Goal: Transaction & Acquisition: Purchase product/service

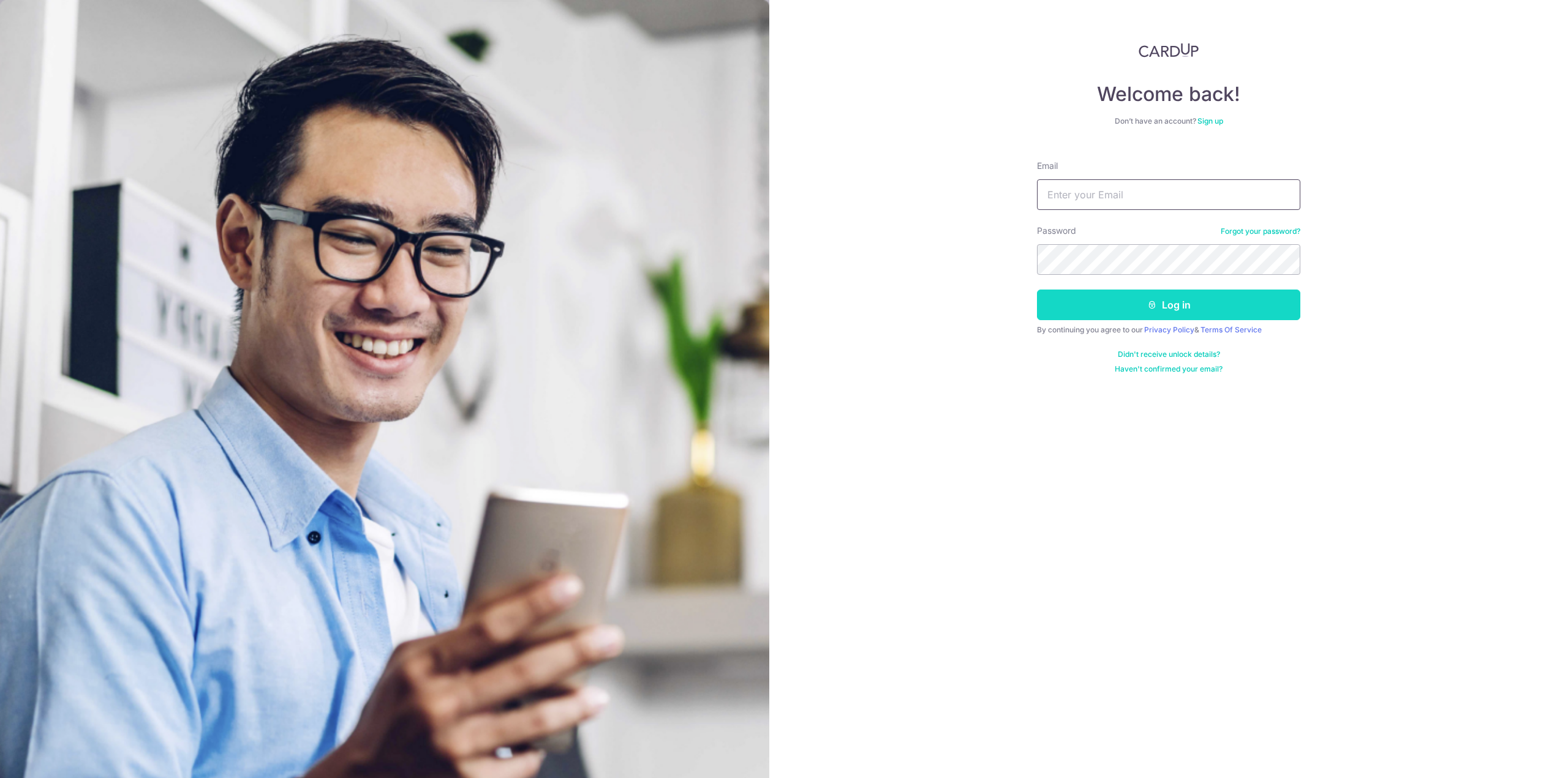
type input "alistair.ling@gmail.com"
click at [1195, 309] on button "Log in" at bounding box center [1168, 306] width 263 height 31
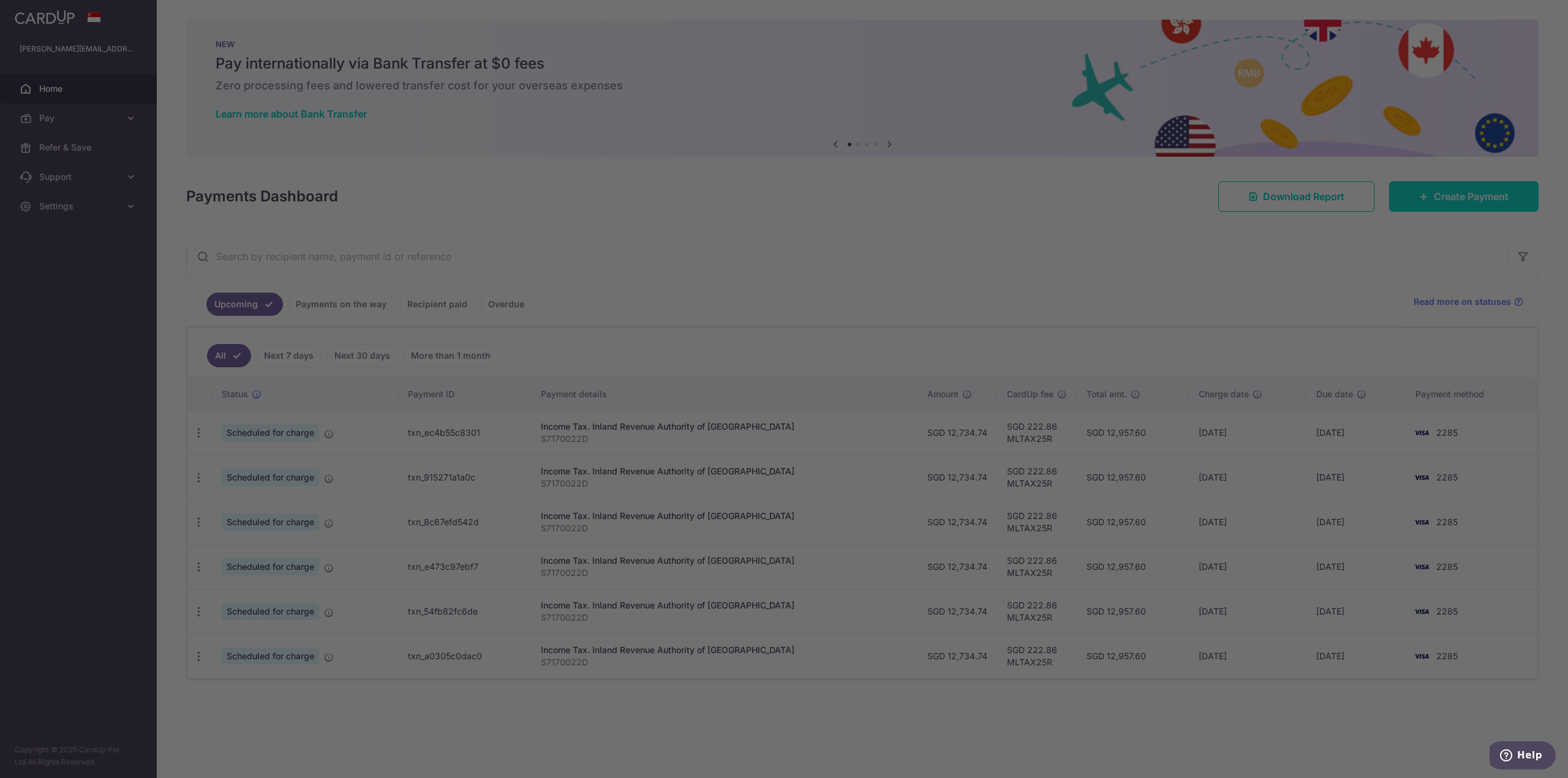
click at [1461, 205] on div at bounding box center [792, 393] width 1584 height 787
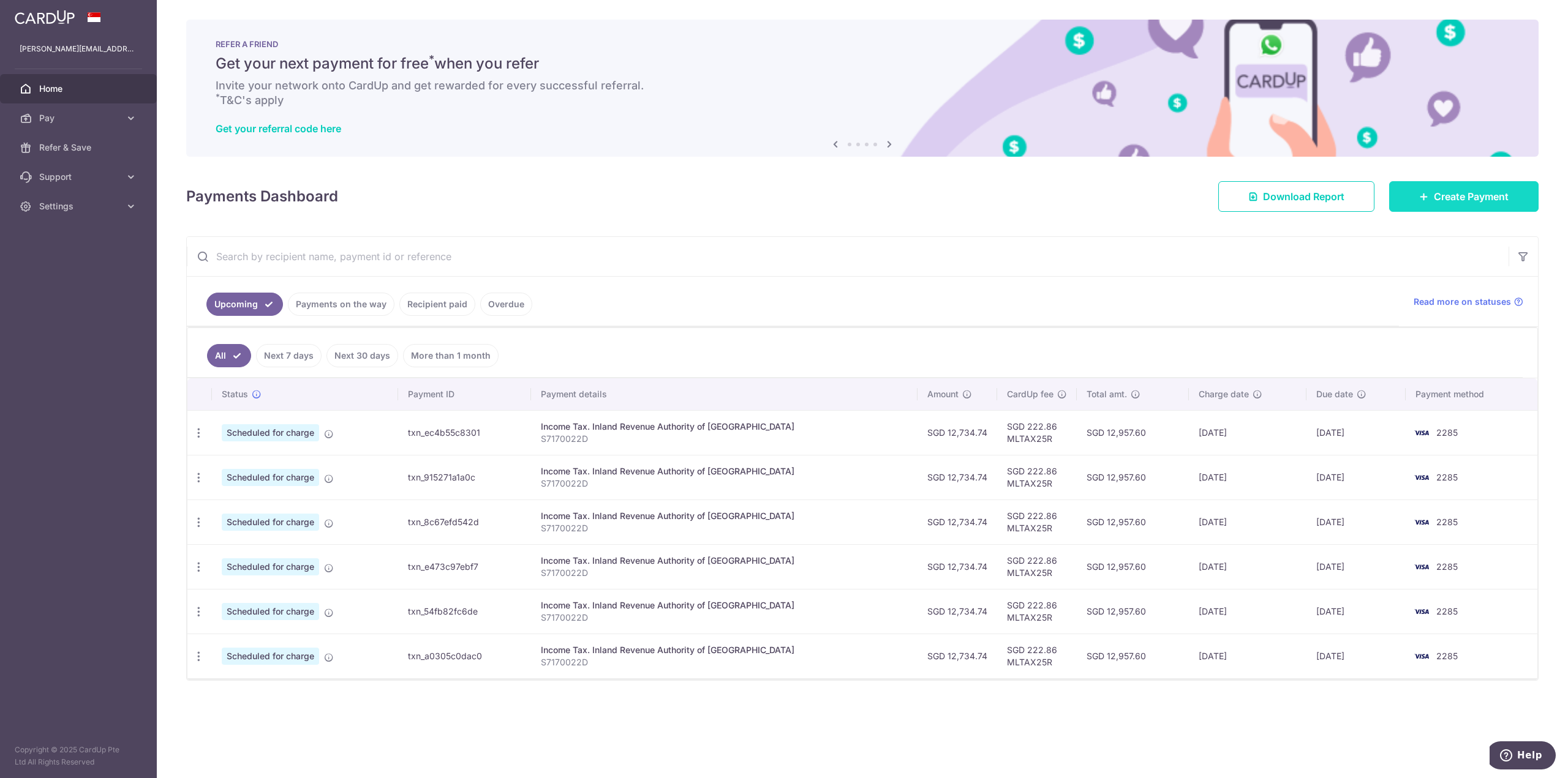
click at [1454, 202] on span "Create Payment" at bounding box center [1471, 196] width 75 height 15
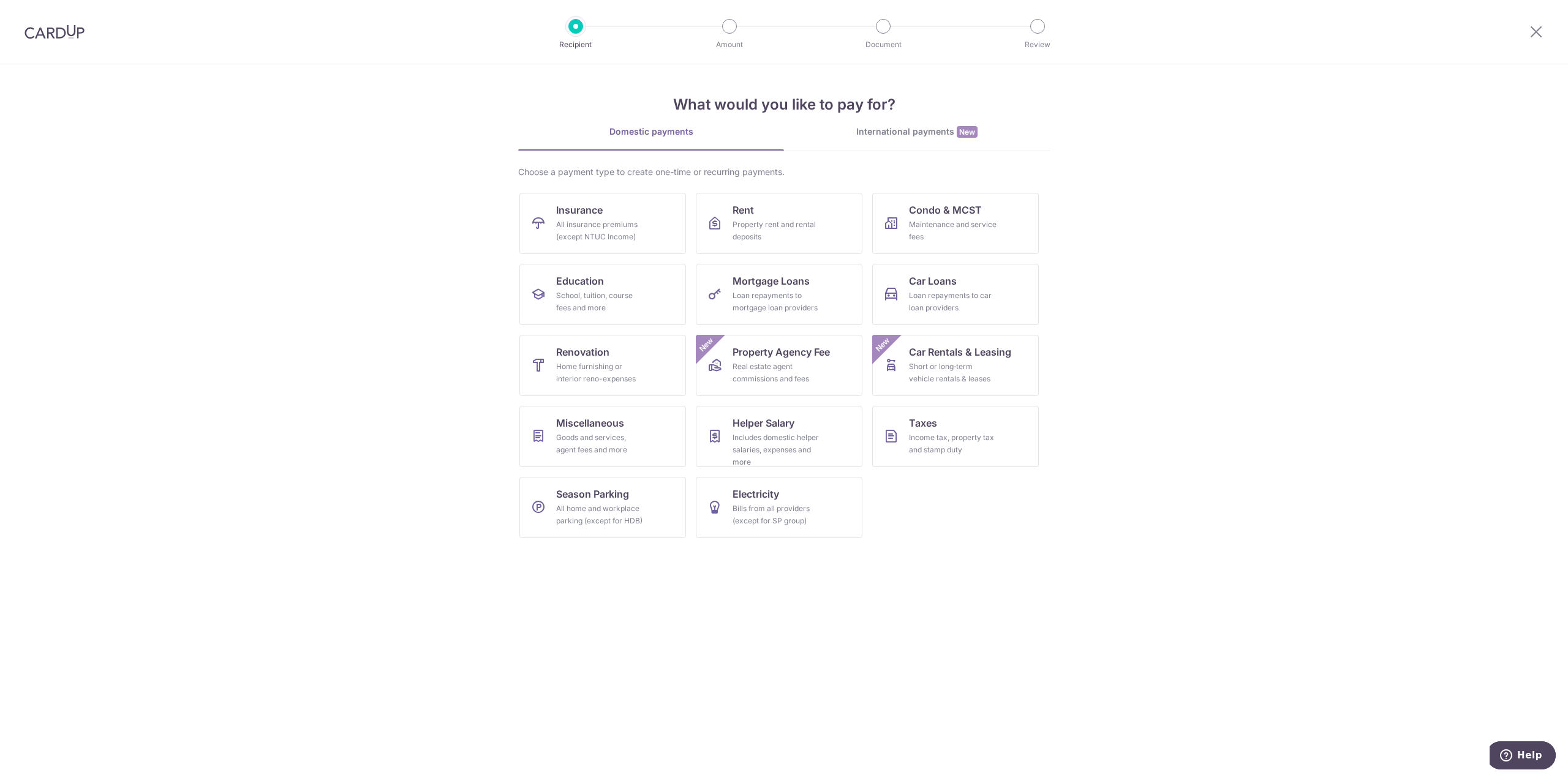
click at [946, 134] on div "International payments New" at bounding box center [917, 131] width 266 height 13
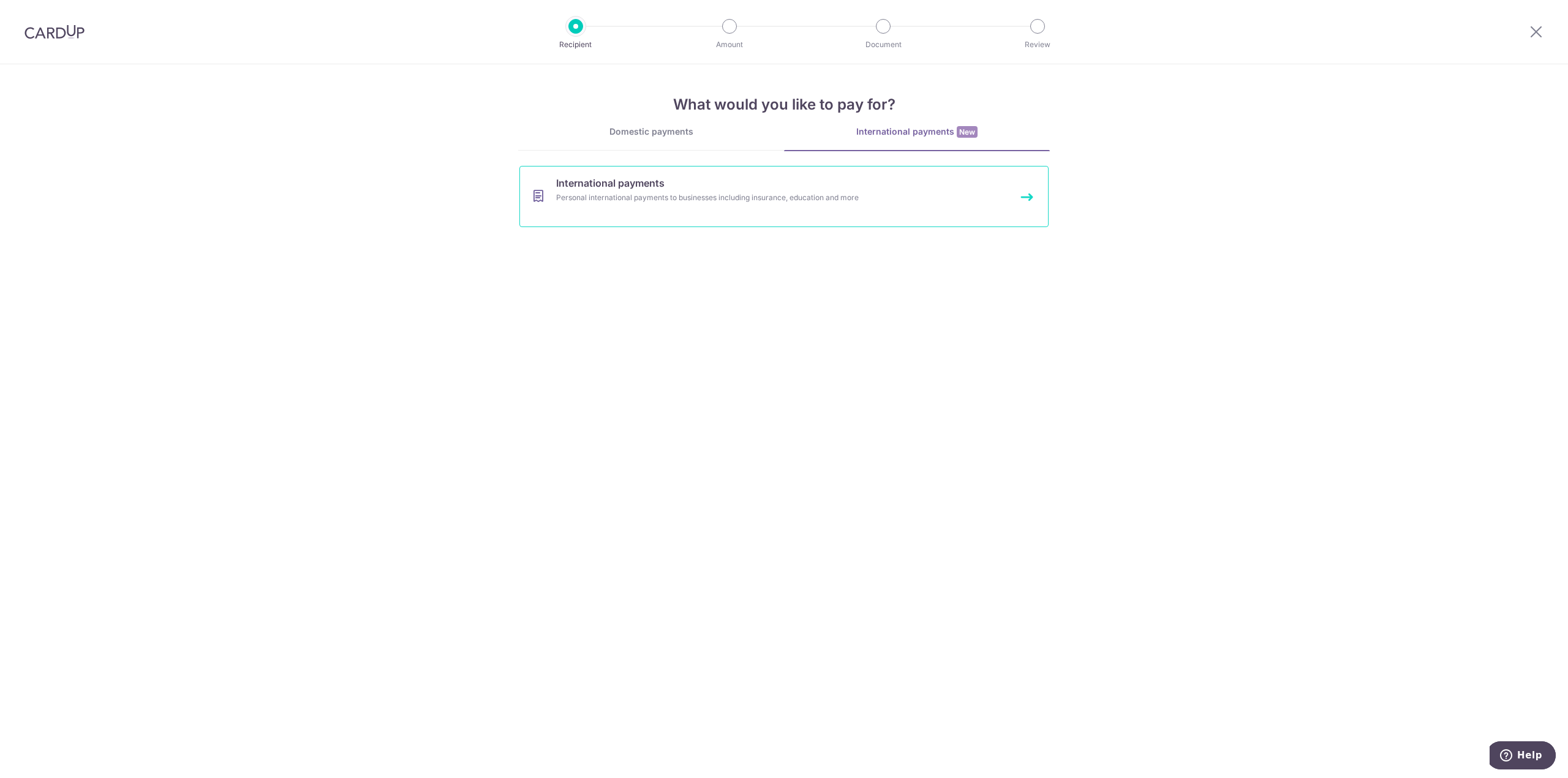
click at [838, 202] on div "Personal international payments to businesses including insurance, education an…" at bounding box center [768, 198] width 423 height 13
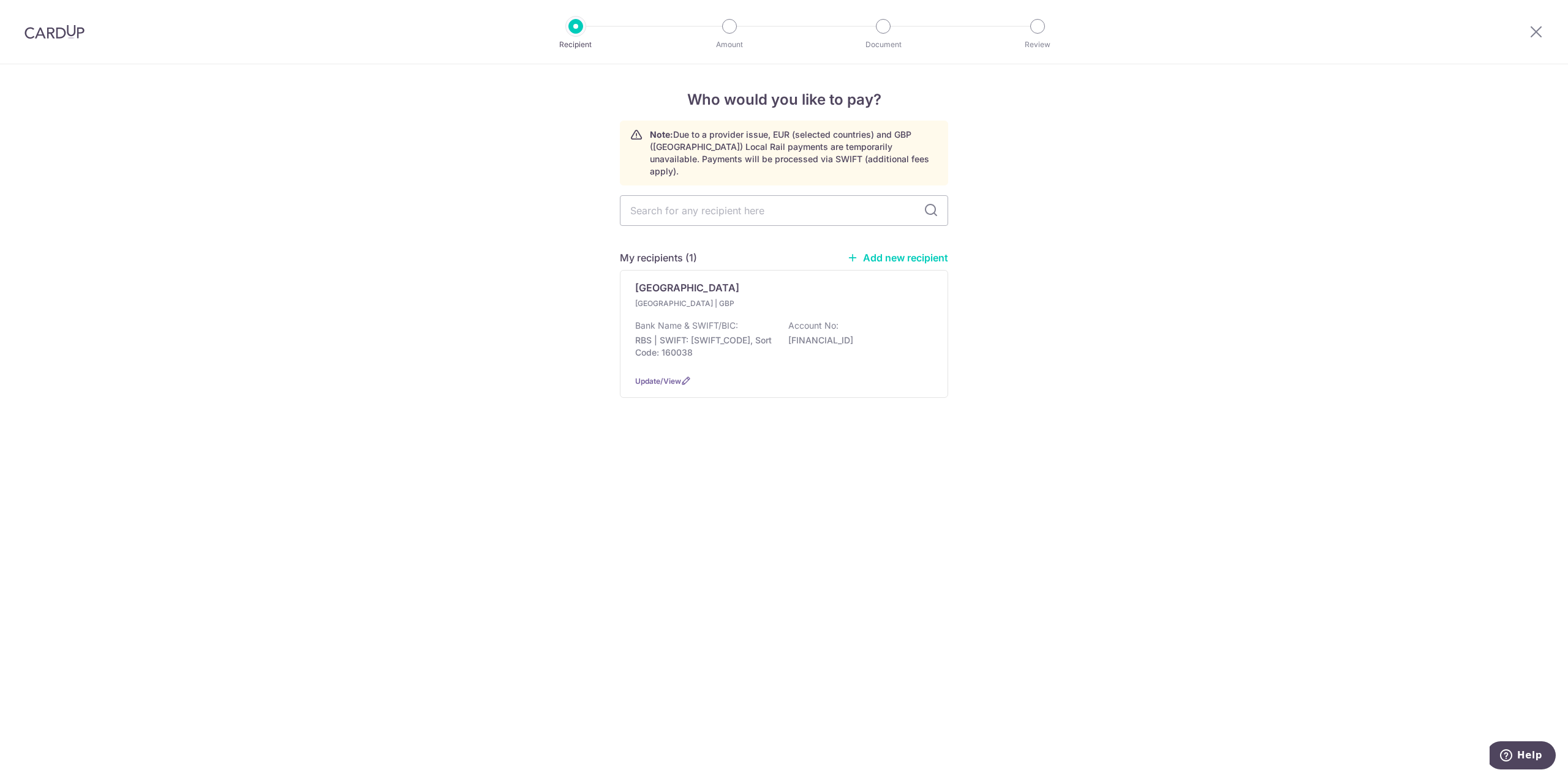
click at [925, 251] on link "Add new recipient" at bounding box center [898, 257] width 101 height 13
select select
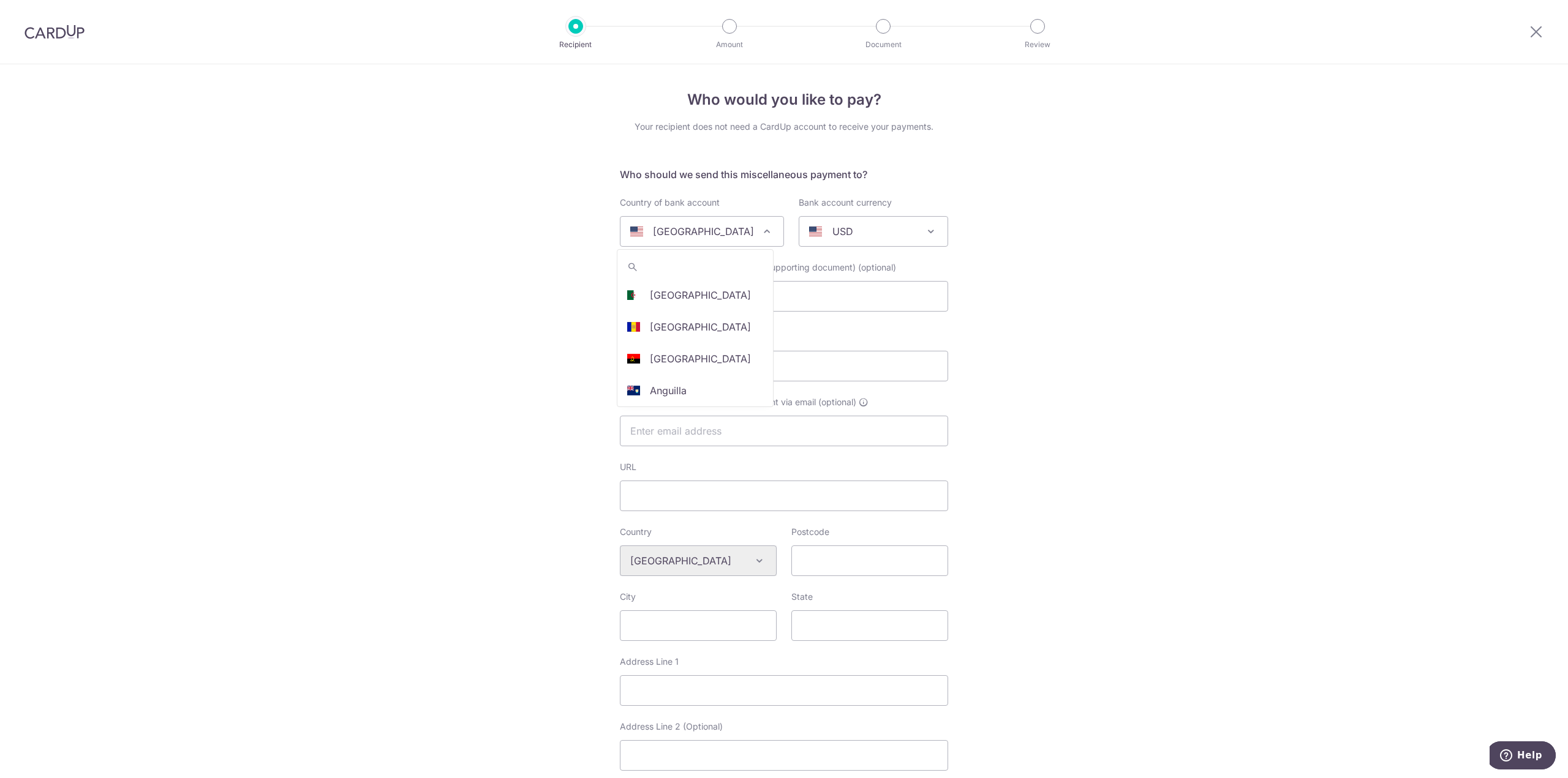
click at [760, 229] on span at bounding box center [767, 231] width 15 height 15
select select "77"
select select "[GEOGRAPHIC_DATA]"
select select
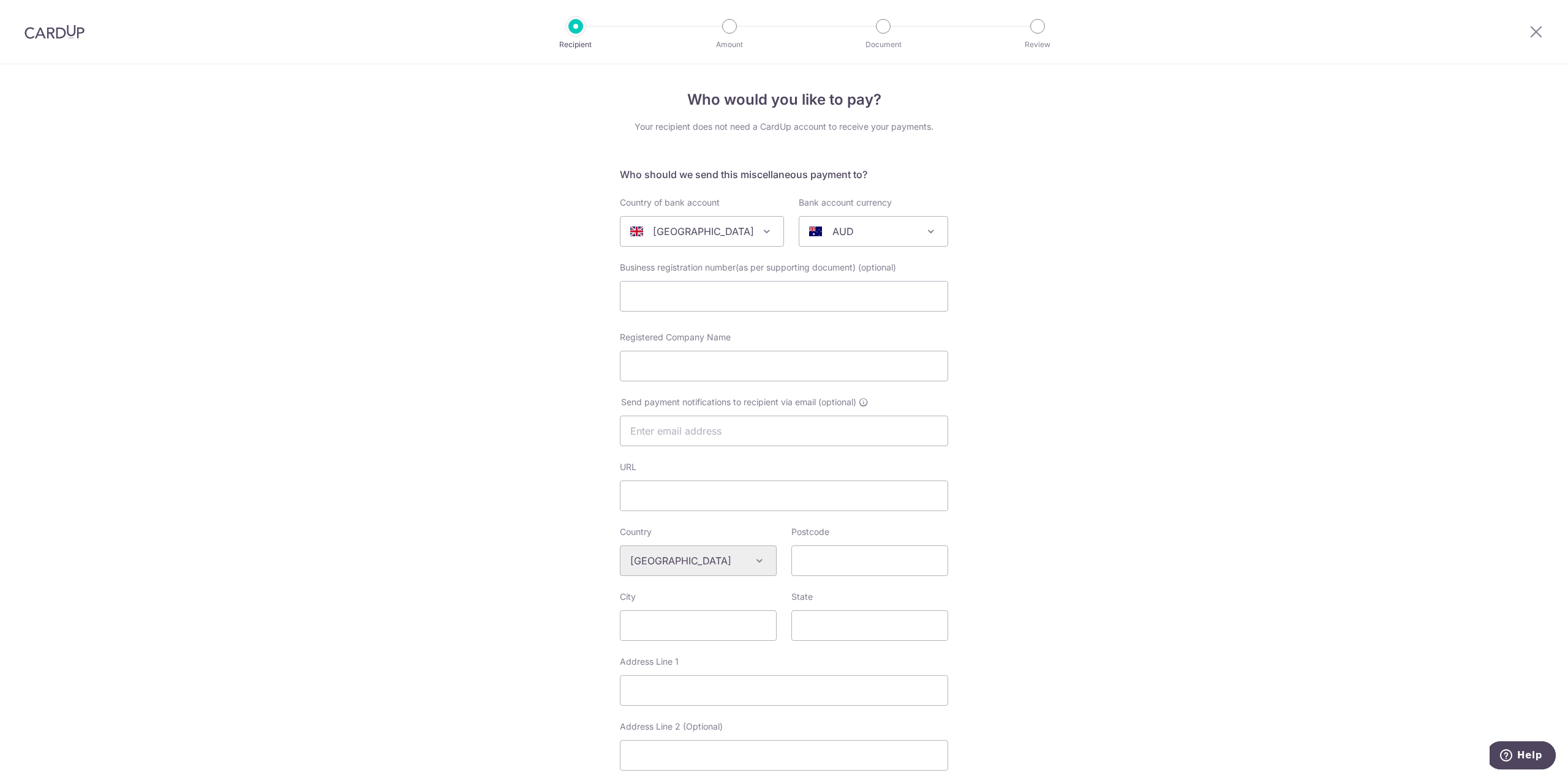
click at [916, 233] on span "AUD" at bounding box center [873, 232] width 148 height 29
select select "10"
click at [697, 297] on input "text" at bounding box center [784, 297] width 328 height 31
click at [727, 368] on input "Registered Company Name" at bounding box center [784, 367] width 328 height 31
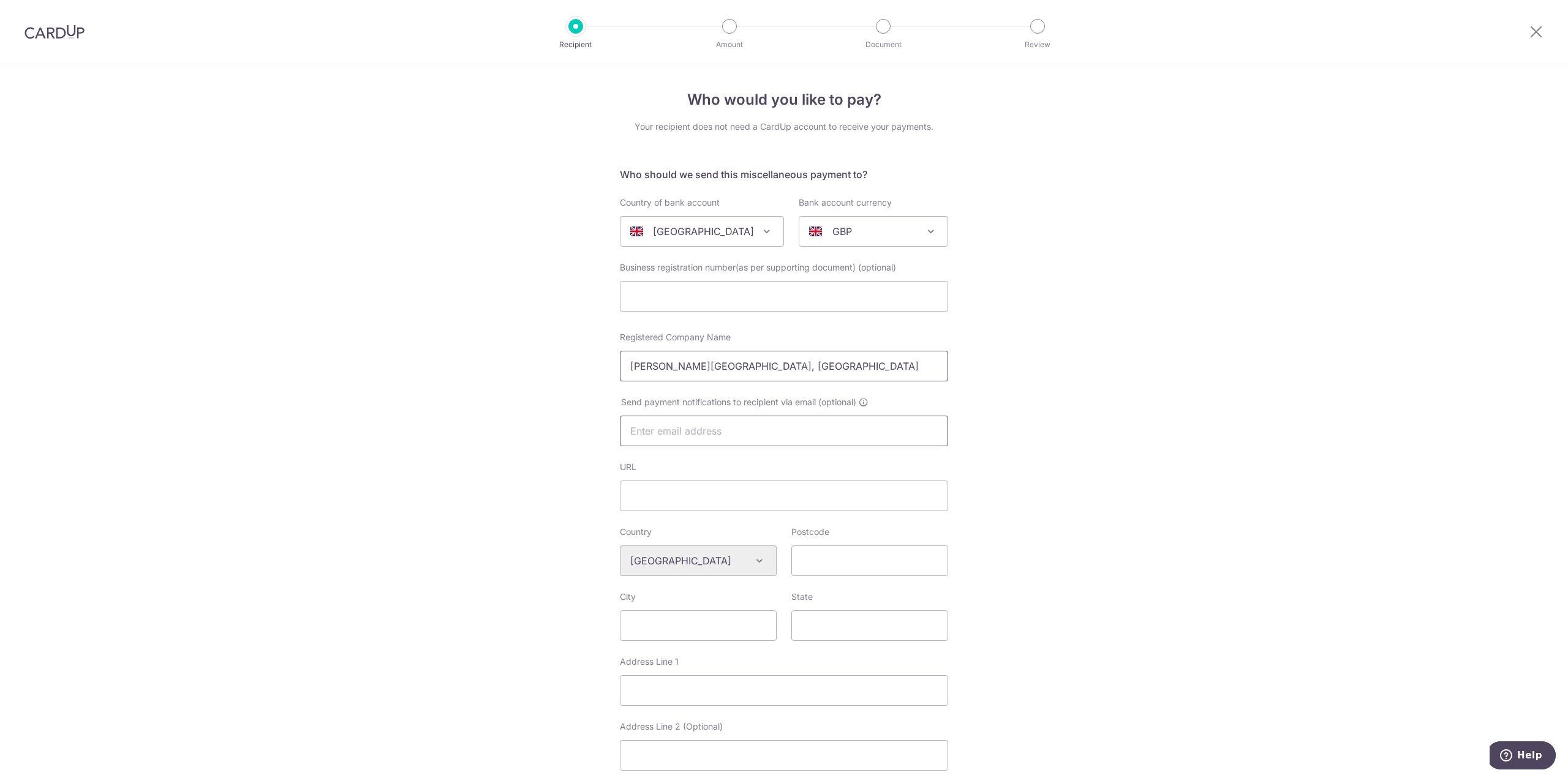
type input "Christ College, University of Cambridge"
click at [790, 438] on input "text" at bounding box center [784, 432] width 328 height 31
click at [714, 432] on input "text" at bounding box center [784, 432] width 328 height 31
click at [651, 441] on input "text" at bounding box center [784, 432] width 328 height 31
paste input "studentbilling@christs.cam.ac.uk."
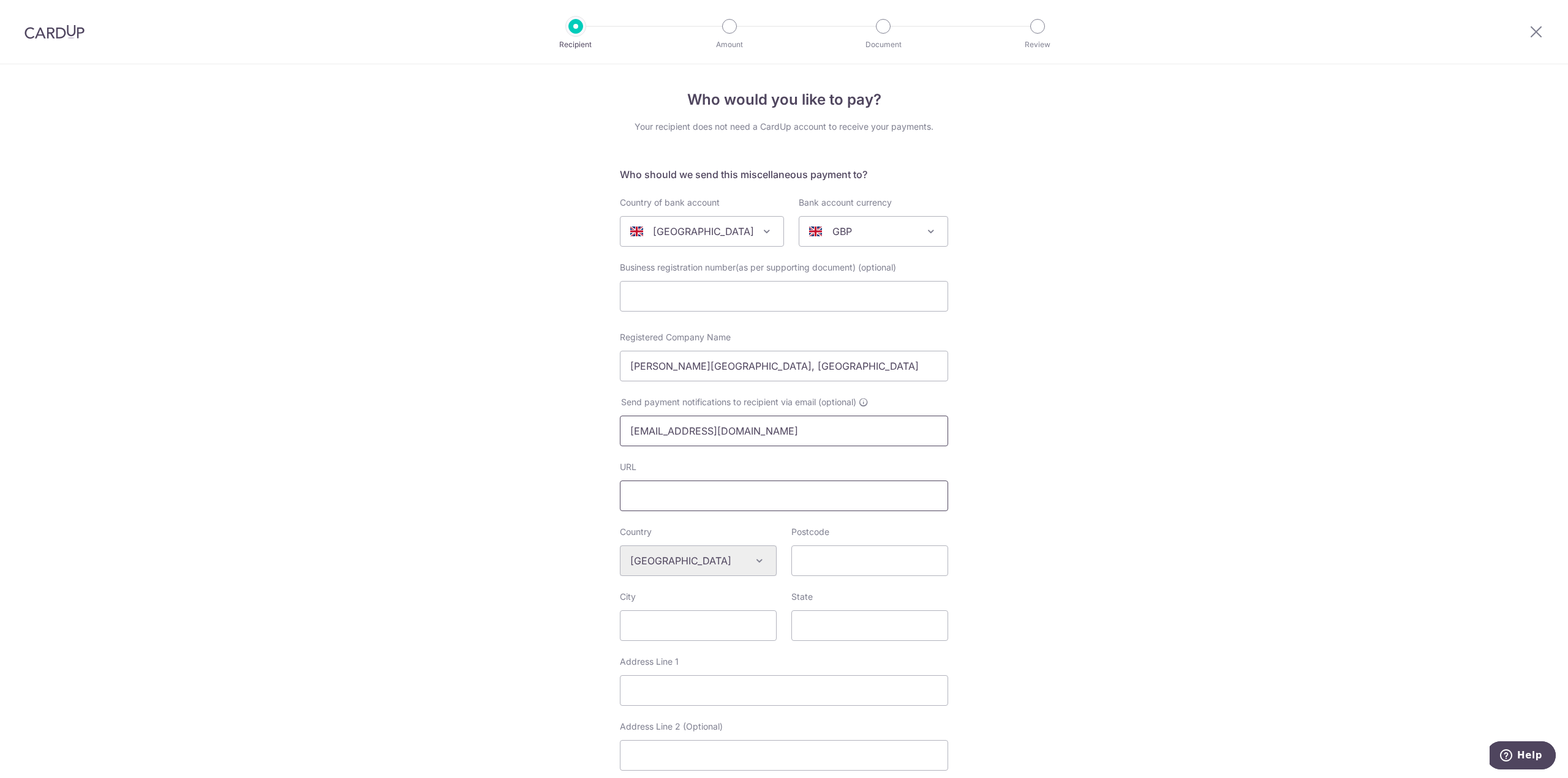
type input "[EMAIL_ADDRESS][DOMAIN_NAME]"
click at [698, 499] on input "URL" at bounding box center [784, 497] width 328 height 31
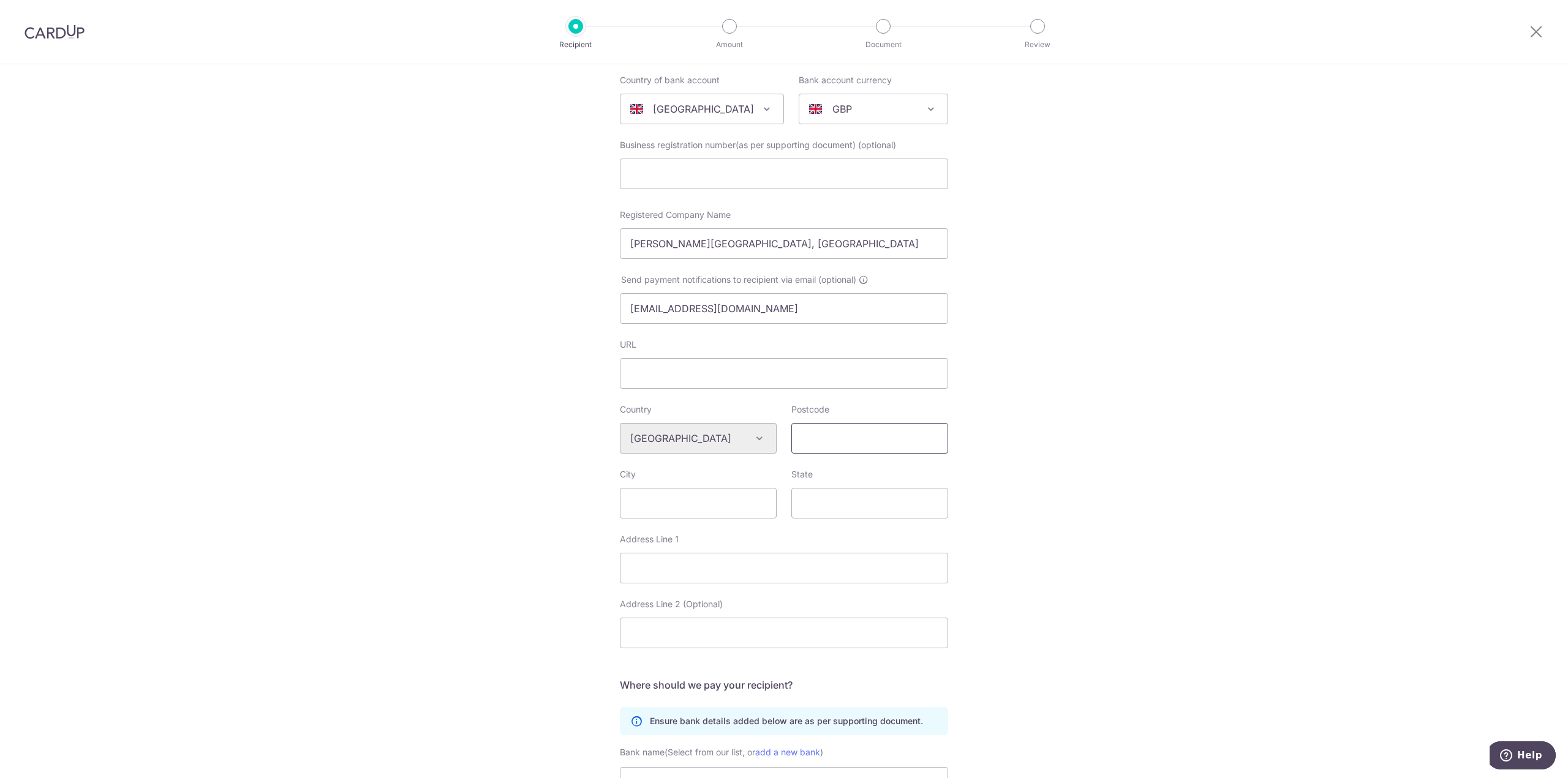
click at [861, 441] on input "Postcode" at bounding box center [870, 438] width 157 height 31
type input "CB2 3BU"
click at [664, 515] on input "City" at bounding box center [699, 503] width 157 height 31
type input "S"
type input "[GEOGRAPHIC_DATA]"
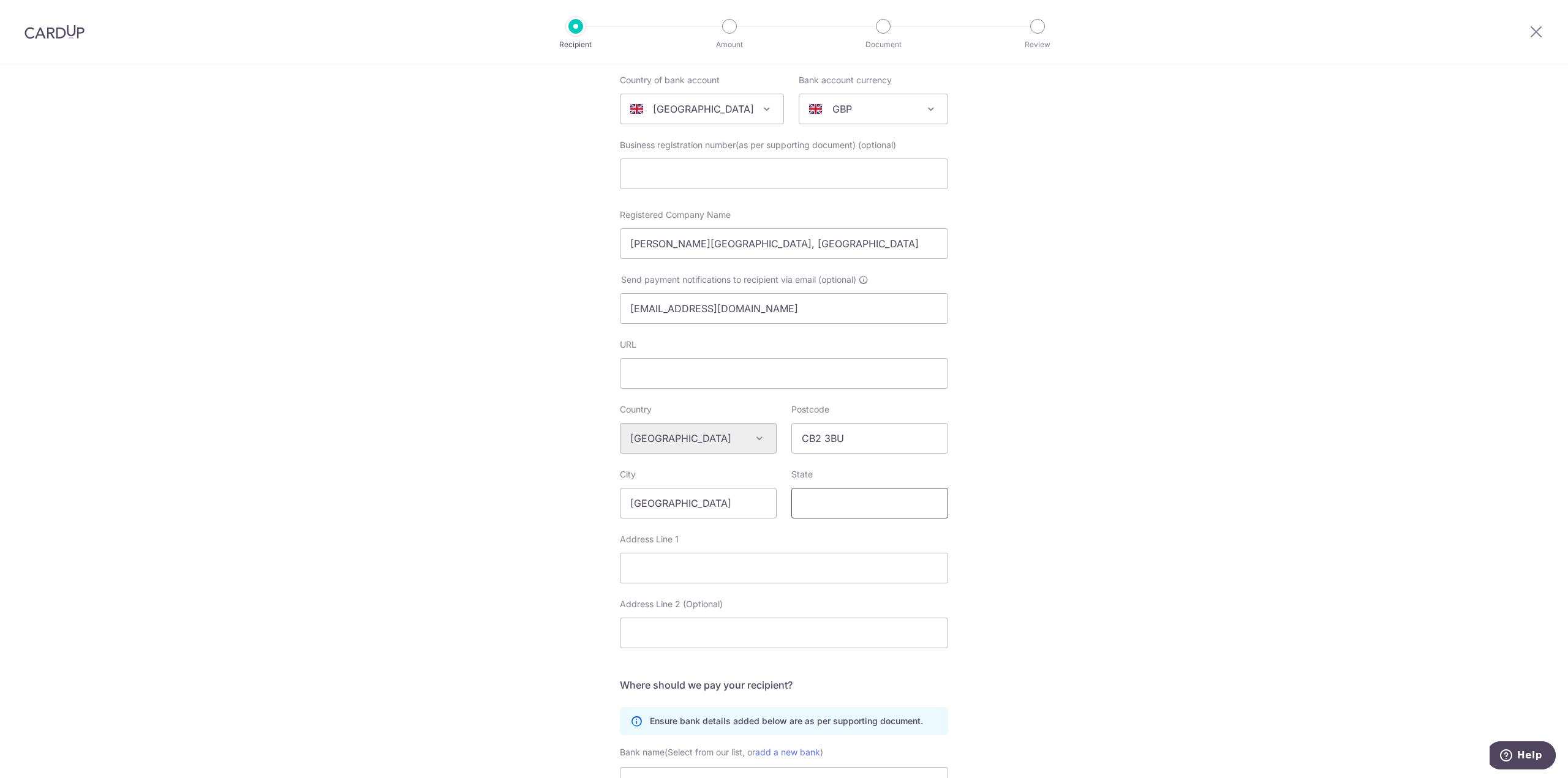
click at [833, 503] on input "State" at bounding box center [870, 503] width 157 height 31
click at [701, 565] on input "Address Line 1" at bounding box center [784, 568] width 328 height 31
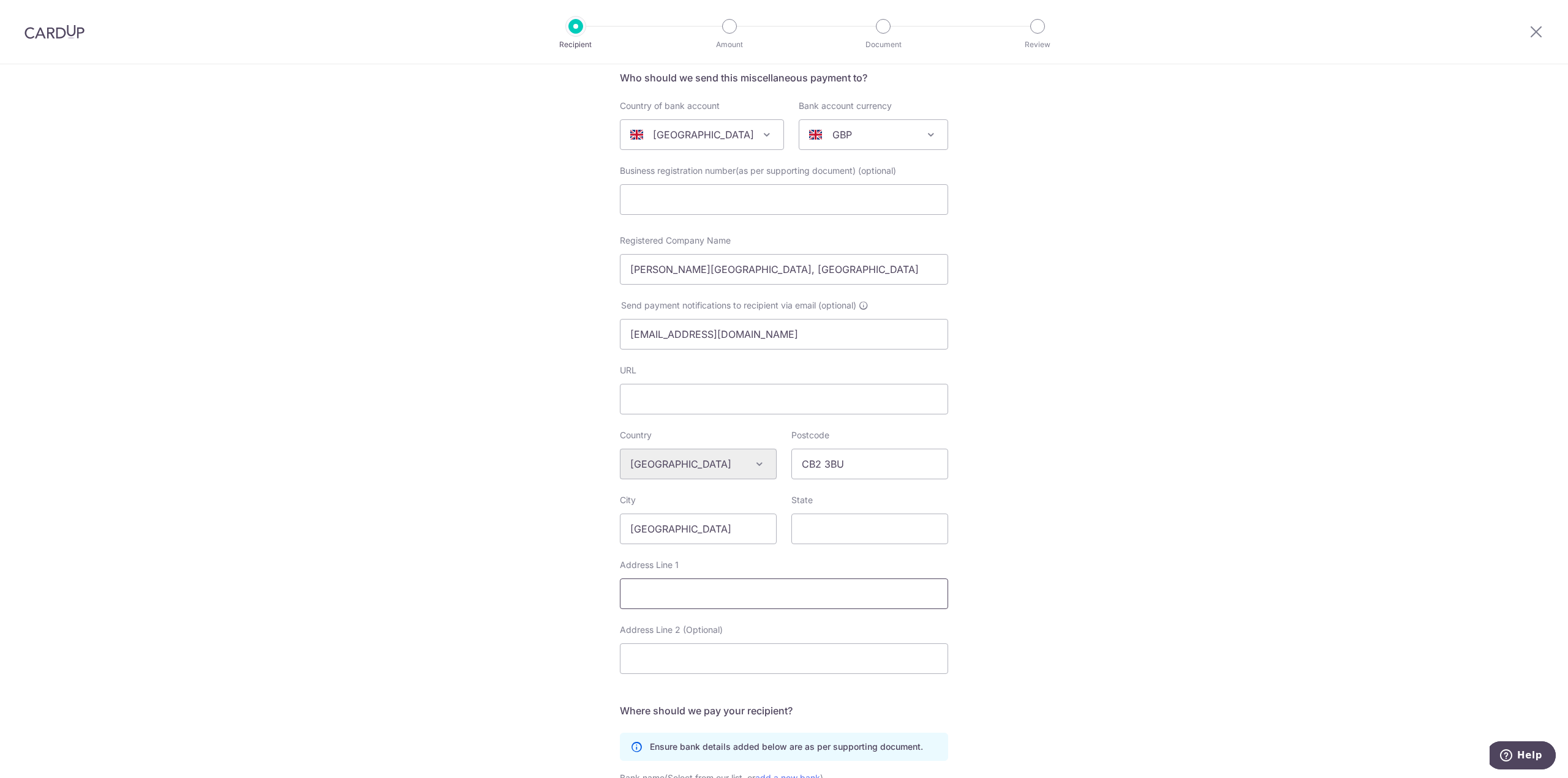
scroll to position [69, 0]
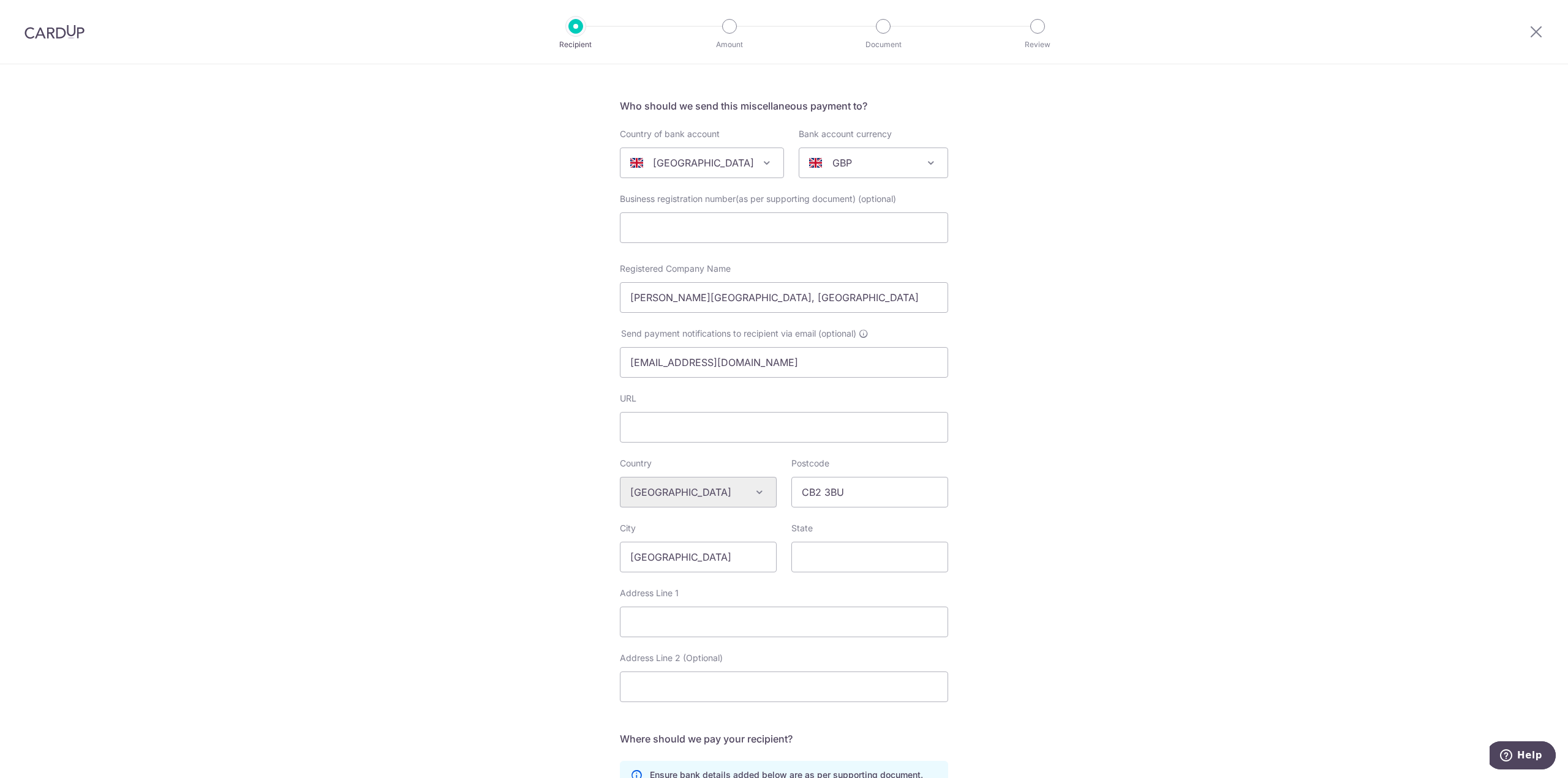
click at [1310, 506] on div "Who would you like to pay? Your recipient does not need a CardUp account to rec…" at bounding box center [784, 509] width 1568 height 1027
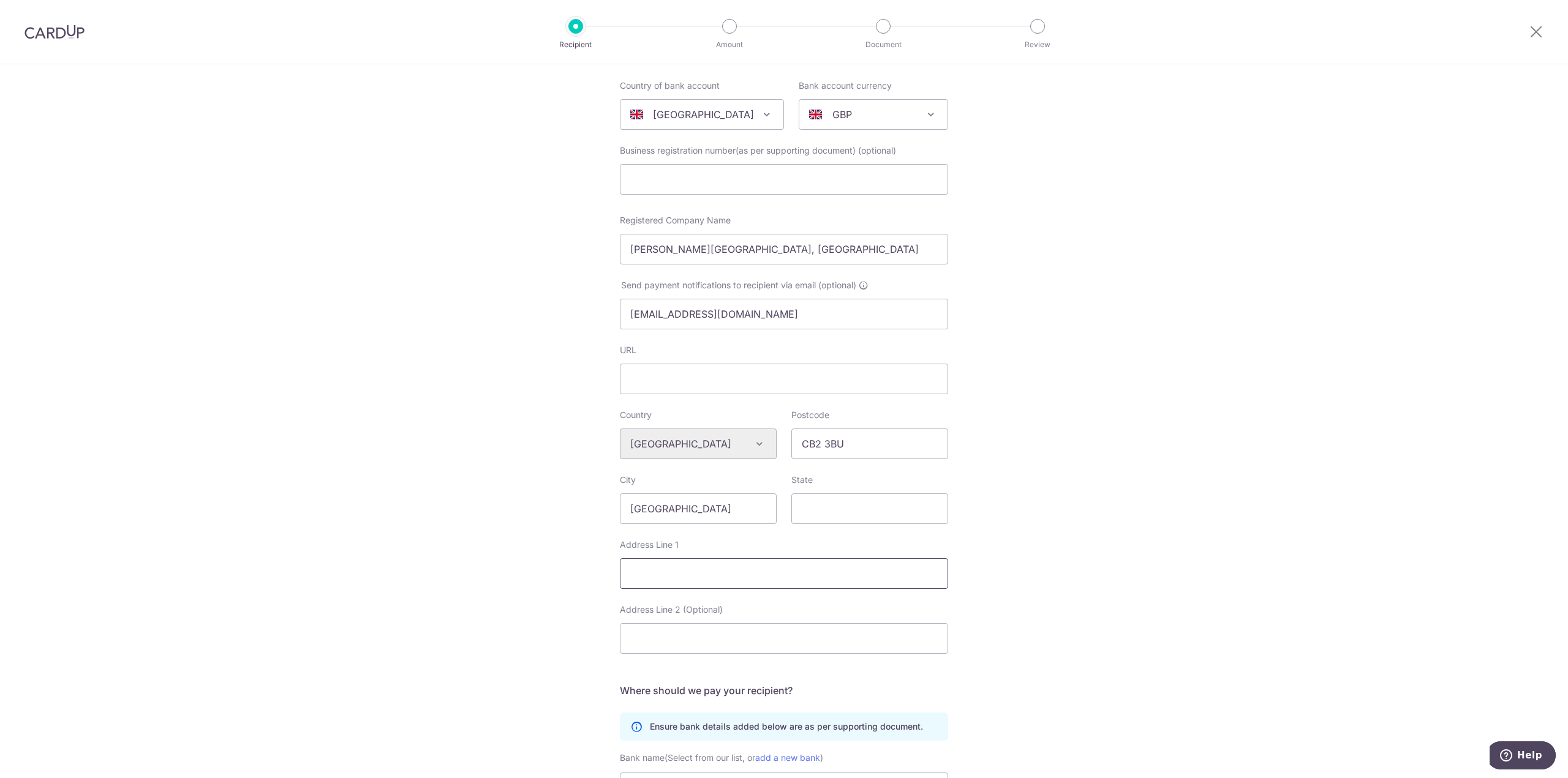
scroll to position [122, 0]
click at [703, 567] on input "Address Line 1" at bounding box center [784, 568] width 328 height 31
type input "Christ College Cambridge"
click at [742, 631] on input "Address Line 2 (Optional)" at bounding box center [784, 633] width 328 height 31
type input "St Andrew's St"
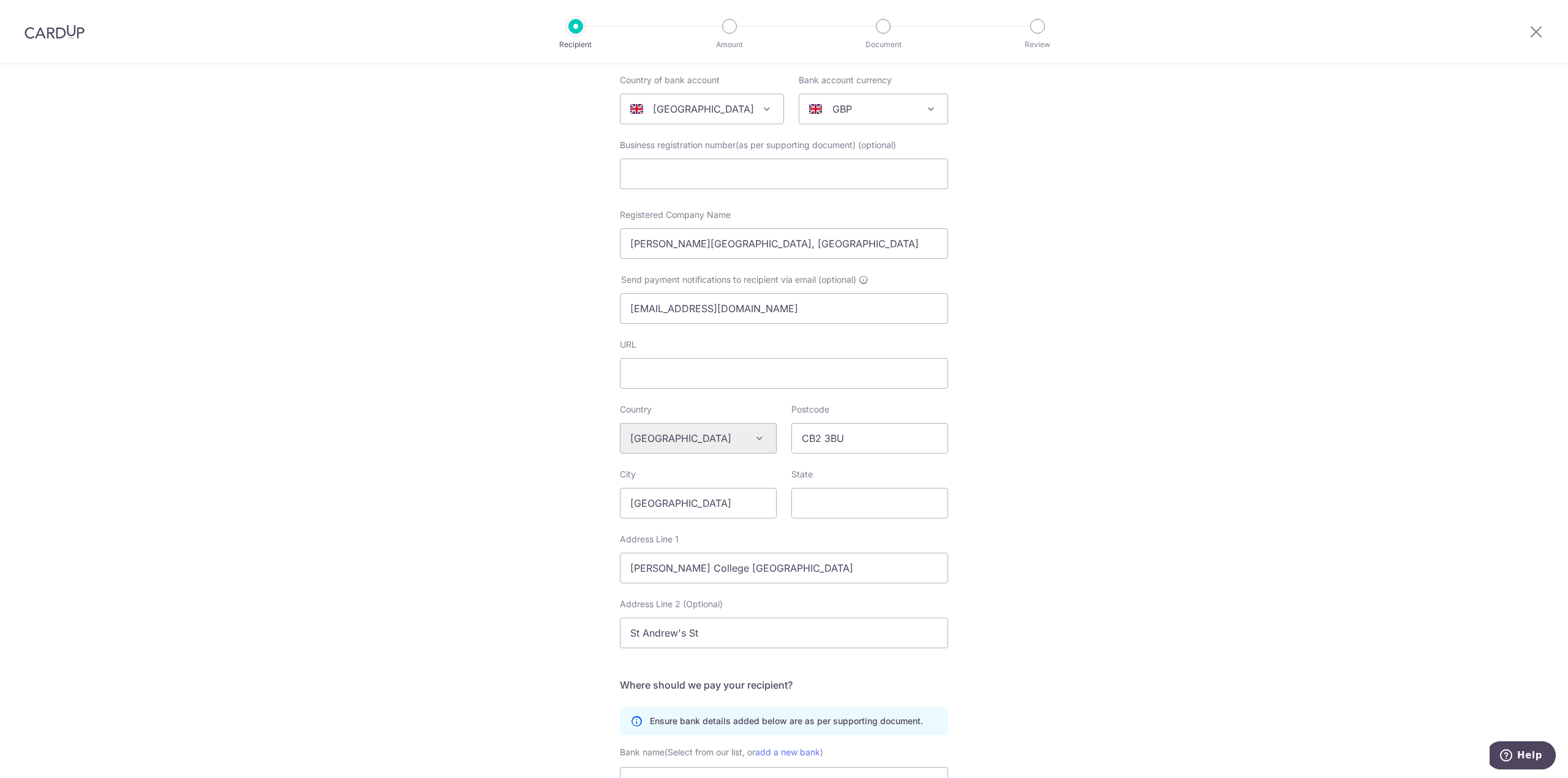
click at [980, 539] on div "Who would you like to pay? Your recipient does not need a CardUp account to rec…" at bounding box center [784, 455] width 1568 height 1027
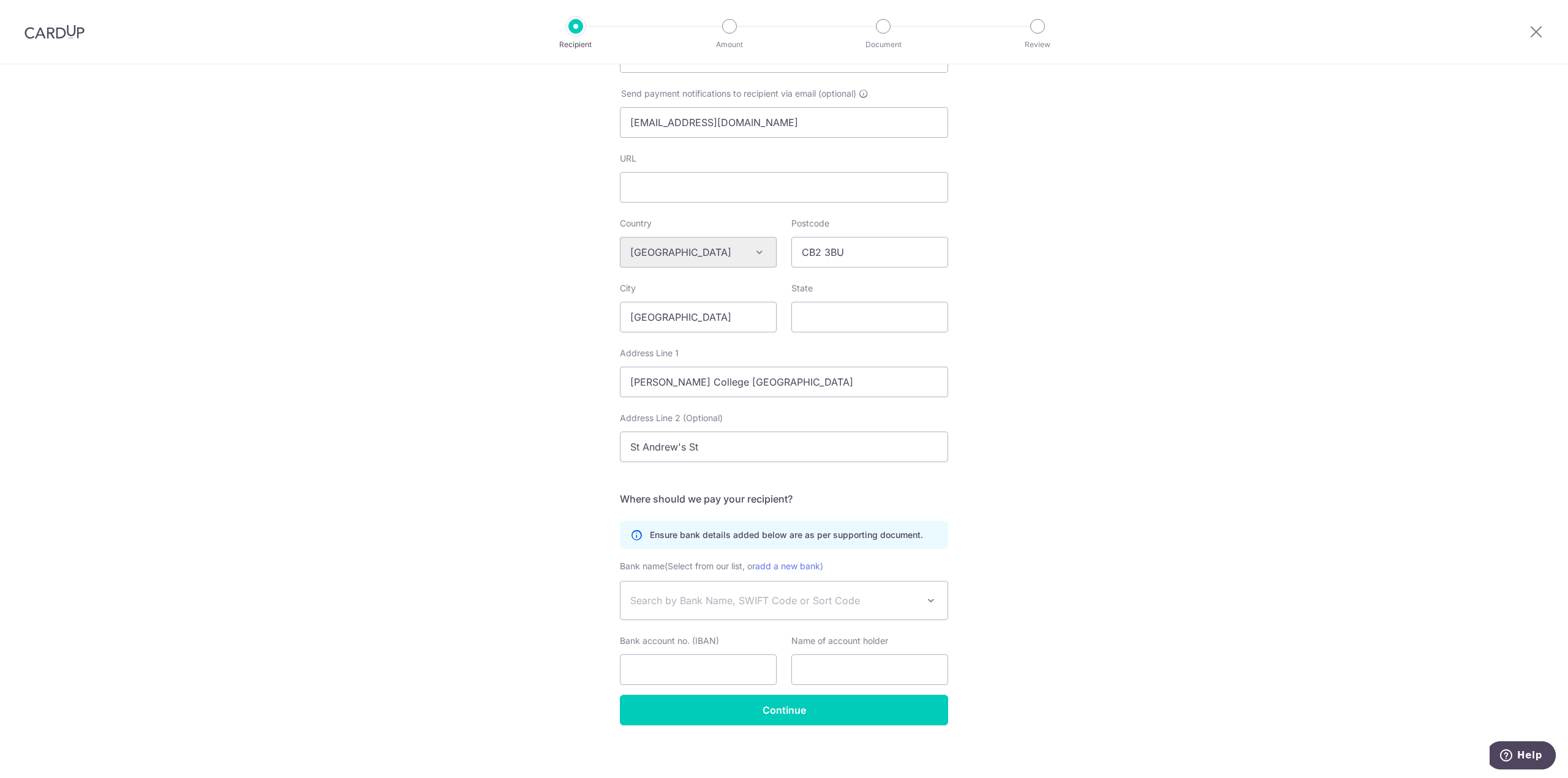
scroll to position [313, 0]
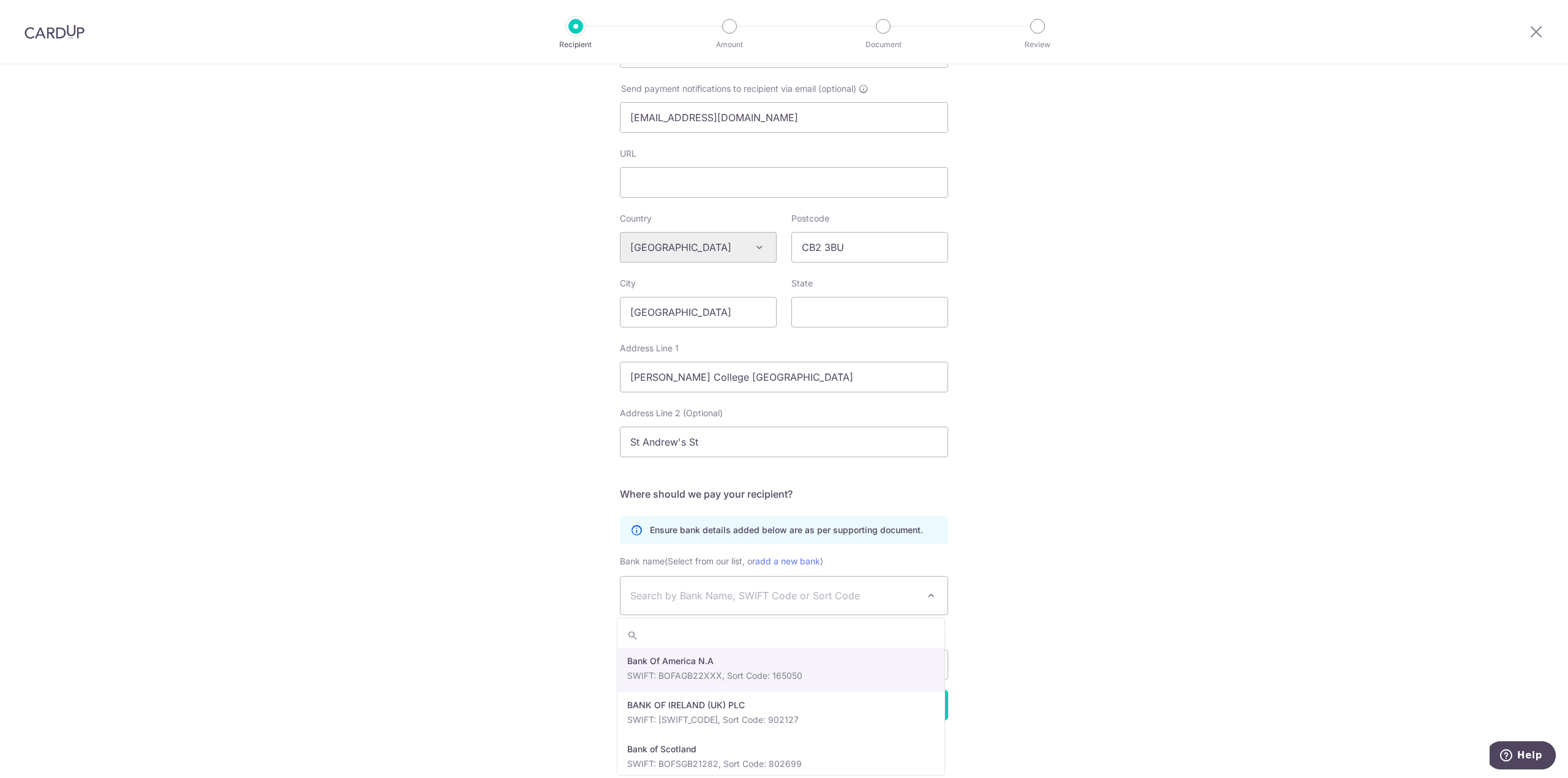
click at [926, 600] on span at bounding box center [931, 596] width 15 height 15
type input "lloy"
click at [801, 559] on link "add a new bank" at bounding box center [787, 561] width 65 height 11
click at [621, 576] on select "Bank Of America N.A BANK OF IRELAND (UK) PLC Bank of Scotland Bank of Scotland …" at bounding box center [620, 576] width 1 height 1
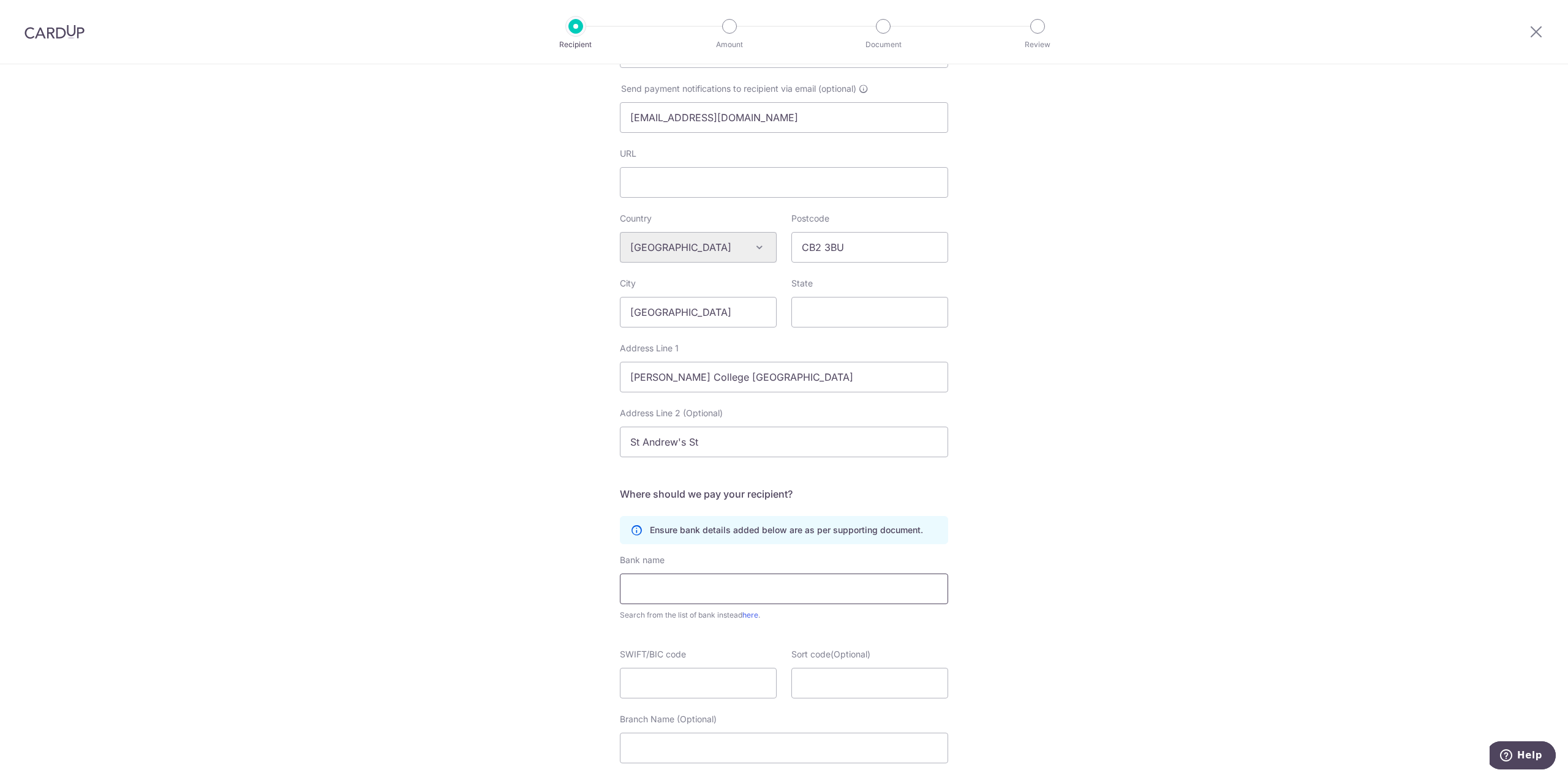
click at [755, 589] on input "text" at bounding box center [784, 590] width 328 height 31
type input "Lloyds Bank"
click at [721, 692] on input "SWIFT/BIC code" at bounding box center [699, 684] width 157 height 31
drag, startPoint x: 702, startPoint y: 686, endPoint x: 583, endPoint y: 680, distance: 119.2
click at [583, 680] on div "Who would you like to pay? Your recipient does not need a CardUp account to rec…" at bounding box center [784, 378] width 1568 height 1255
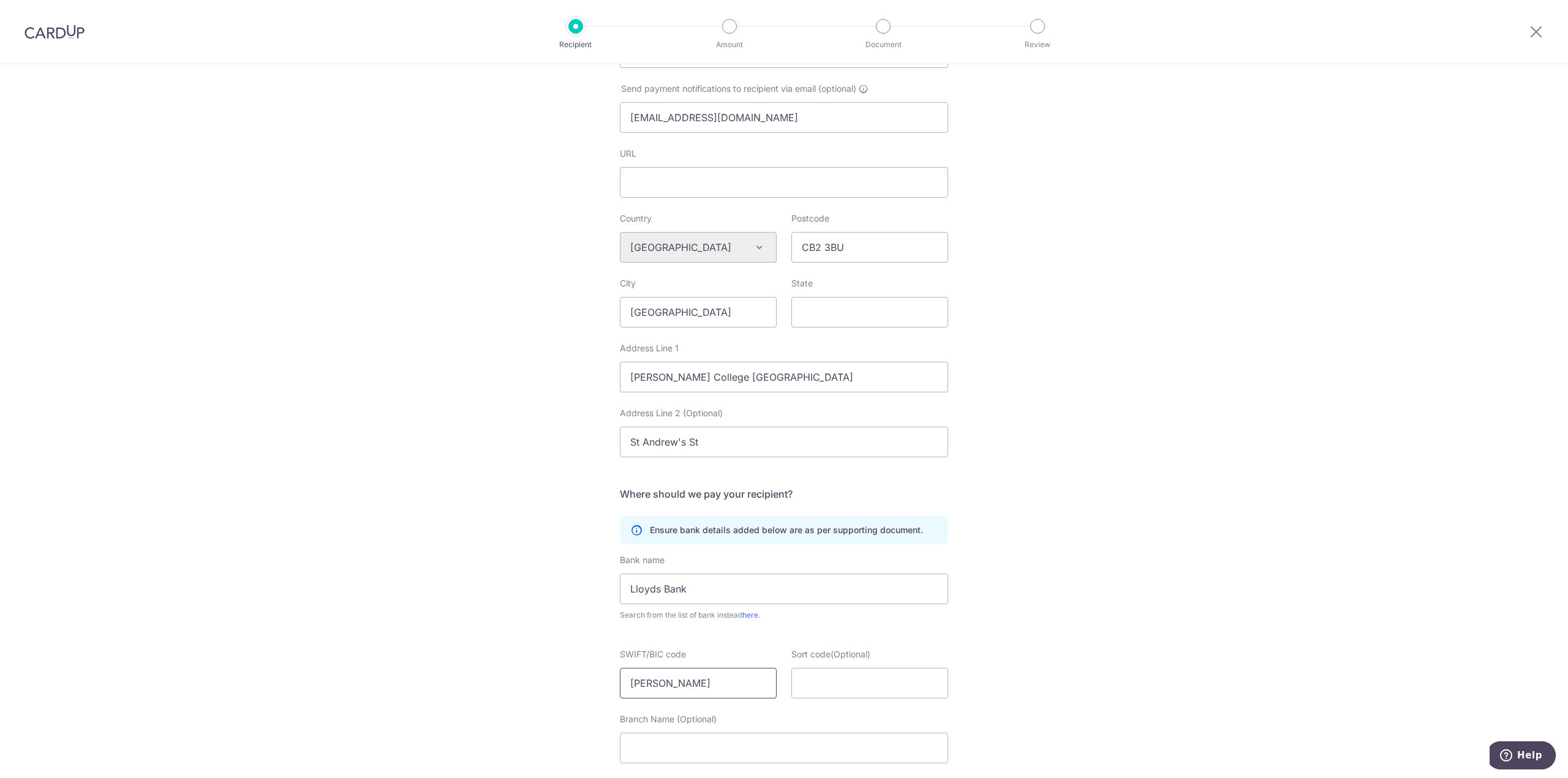
paste input "GB21018"
type input "LOYDGB21018"
click at [845, 688] on input "Sort code(Optional)" at bounding box center [870, 684] width 157 height 31
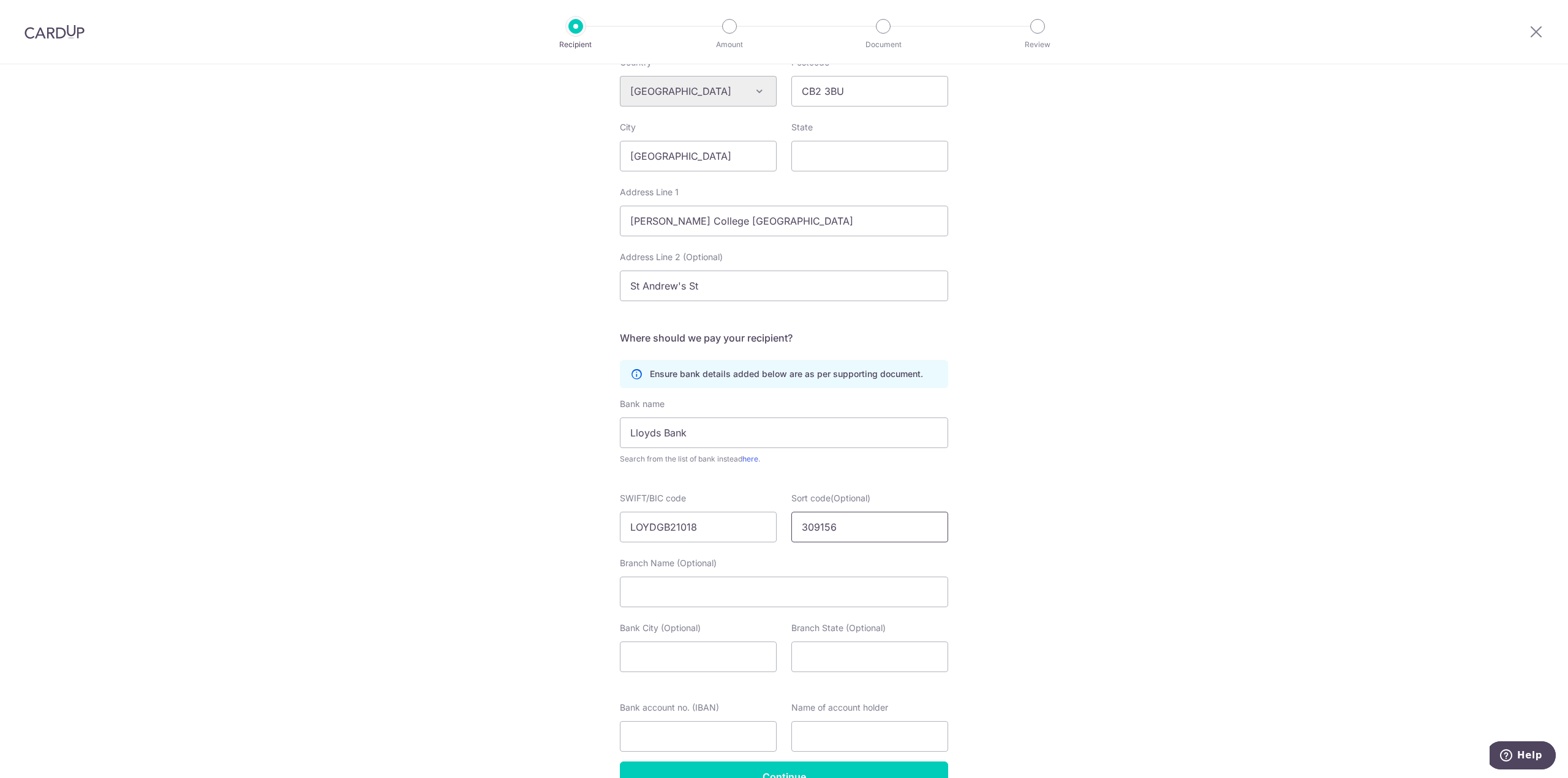
scroll to position [498, 0]
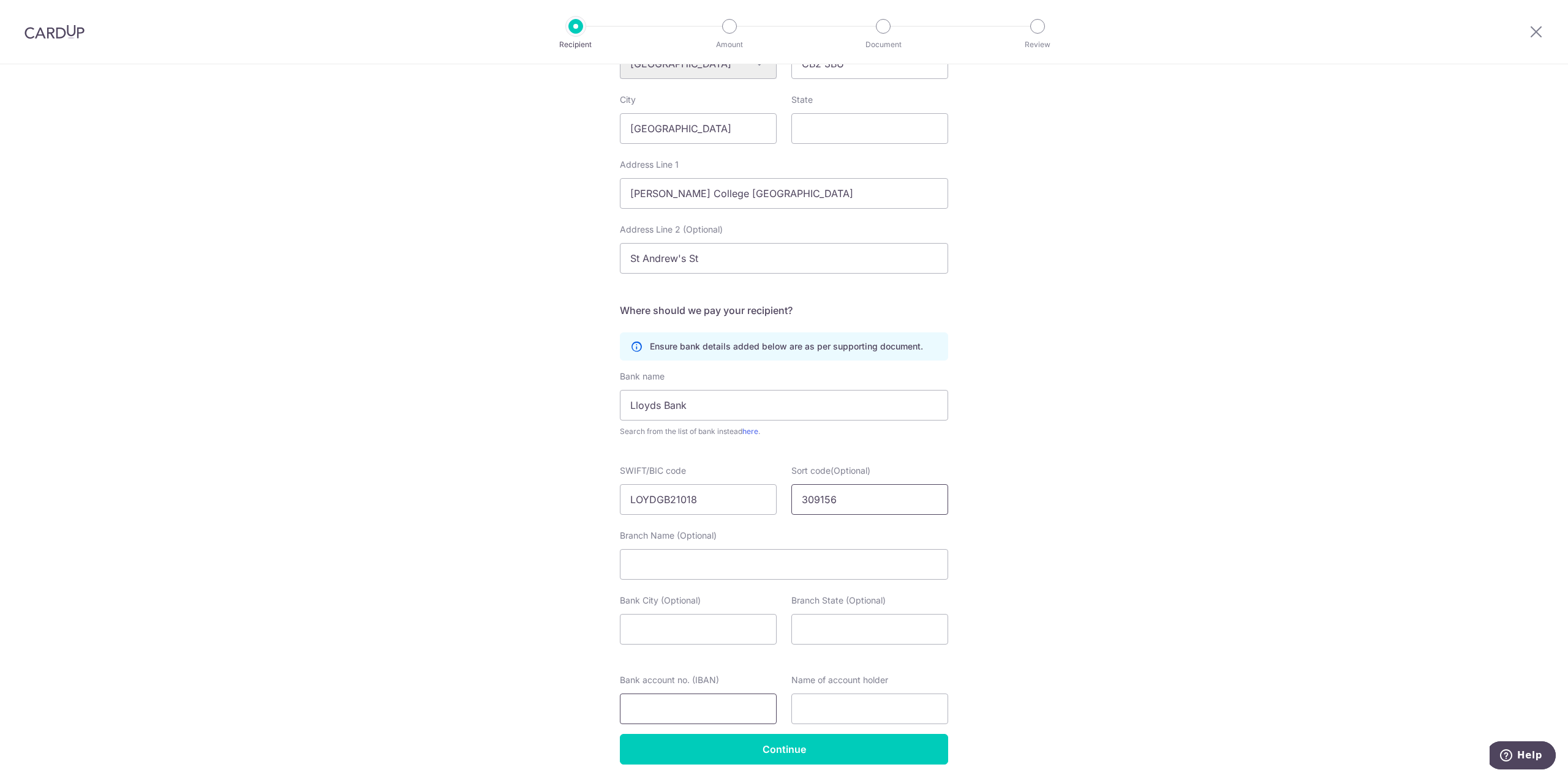
type input "309156"
click at [694, 708] on input "Bank account no. (IBAN)" at bounding box center [699, 709] width 157 height 31
click at [1158, 695] on div "Who would you like to pay? Your recipient does not need a CardUp account to rec…" at bounding box center [784, 195] width 1568 height 1255
click at [848, 707] on input "text" at bounding box center [870, 709] width 157 height 31
paste input "Lloyds Bank, Christ's College Current A/C"
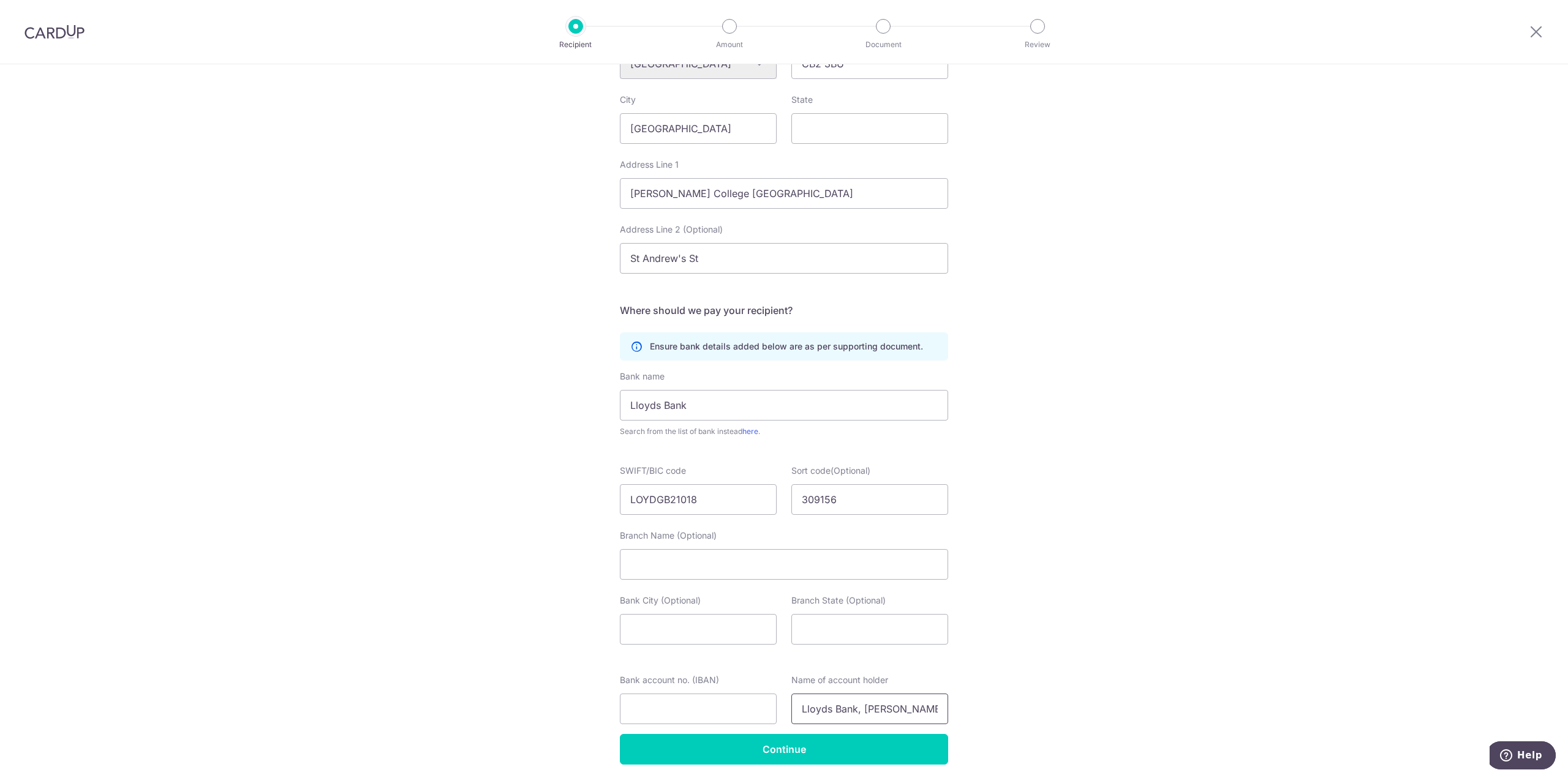
scroll to position [0, 57]
drag, startPoint x: 840, startPoint y: 710, endPoint x: 1032, endPoint y: 717, distance: 192.1
click at [1032, 717] on div "Who would you like to pay? Your recipient does not need a CardUp account to rec…" at bounding box center [784, 195] width 1568 height 1255
type input "Lloyds Bank, Christ's College Current A/C"
click at [1049, 694] on div "Who would you like to pay? Your recipient does not need a CardUp account to rec…" at bounding box center [784, 195] width 1568 height 1255
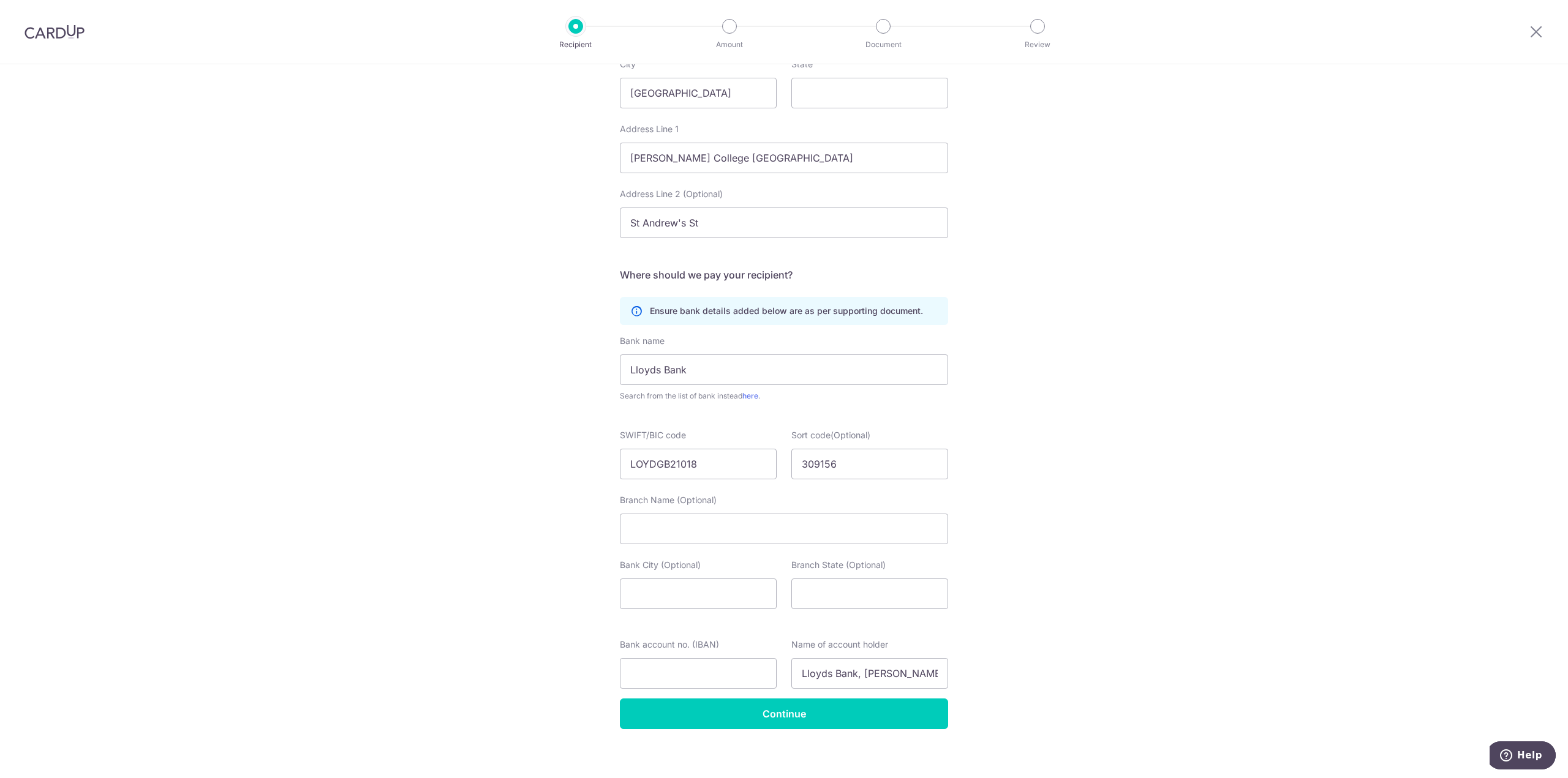
scroll to position [541, 0]
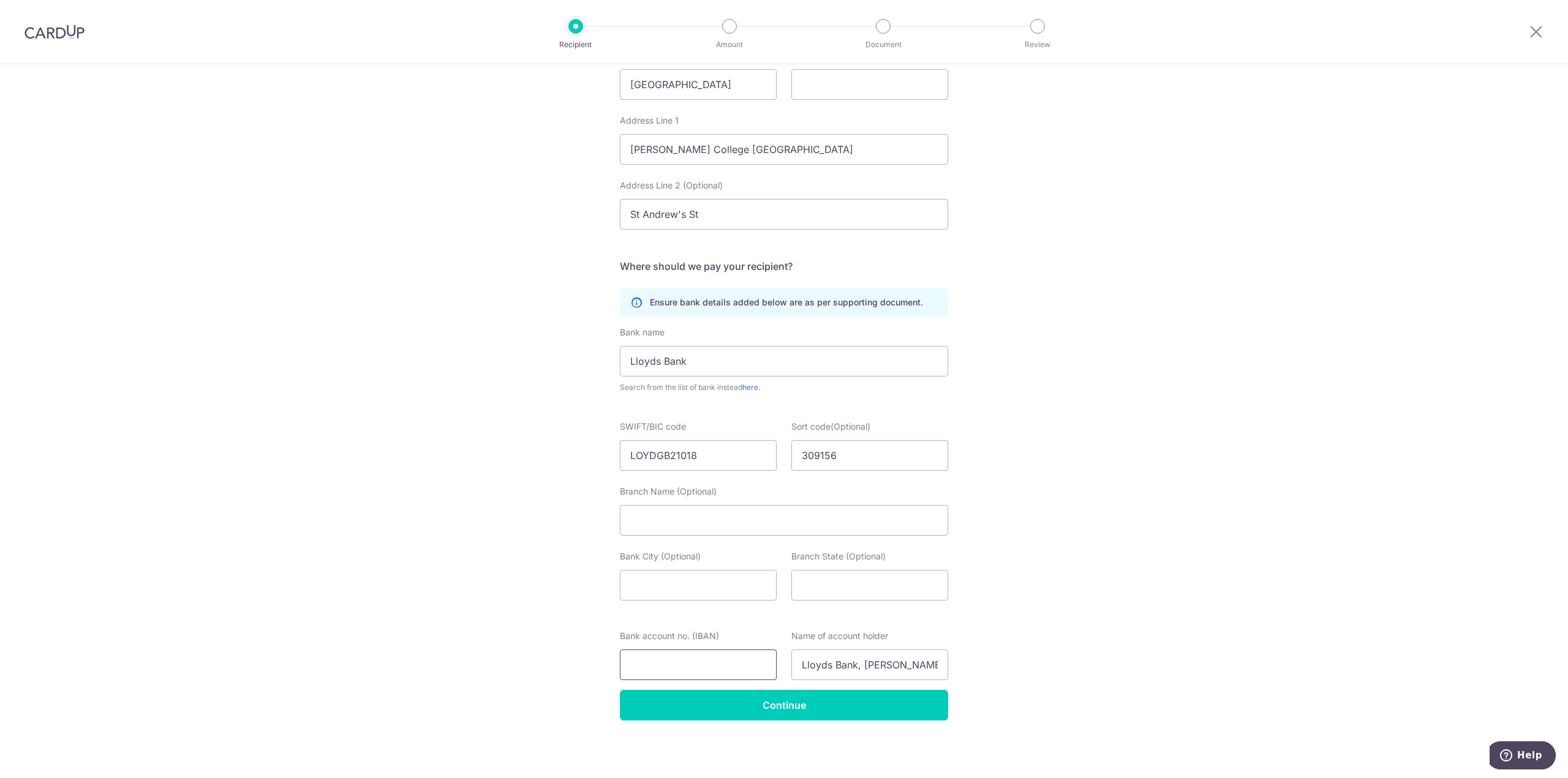
click at [642, 663] on input "Bank account no. (IBAN)" at bounding box center [699, 665] width 157 height 31
click at [656, 665] on input "Bank account no. (IBAN)" at bounding box center [699, 665] width 157 height 31
paste input "03892971"
type input "03892971"
click at [801, 710] on input "Continue" at bounding box center [784, 706] width 328 height 31
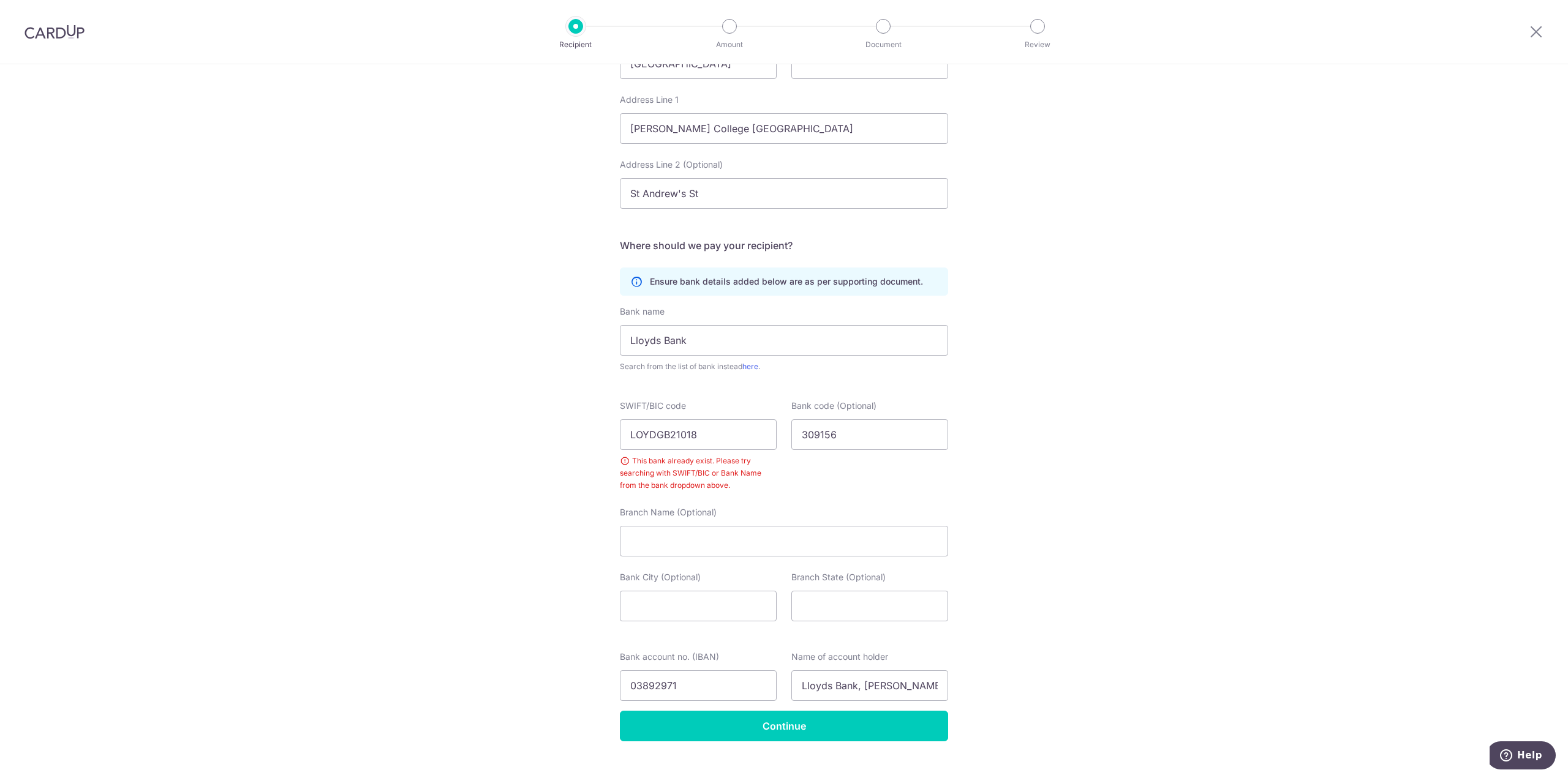
scroll to position [583, 0]
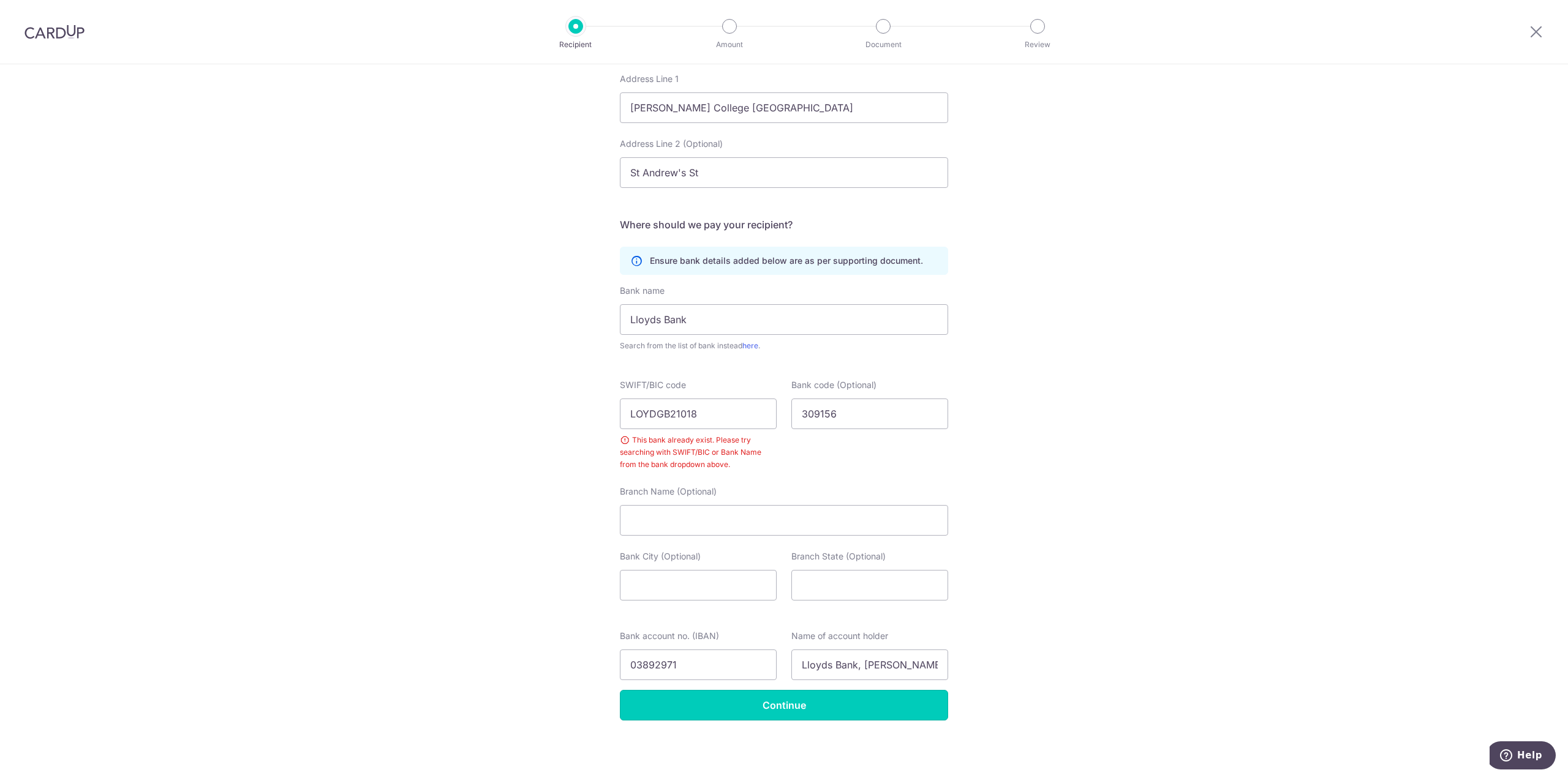
click at [780, 714] on input "Continue" at bounding box center [784, 706] width 328 height 31
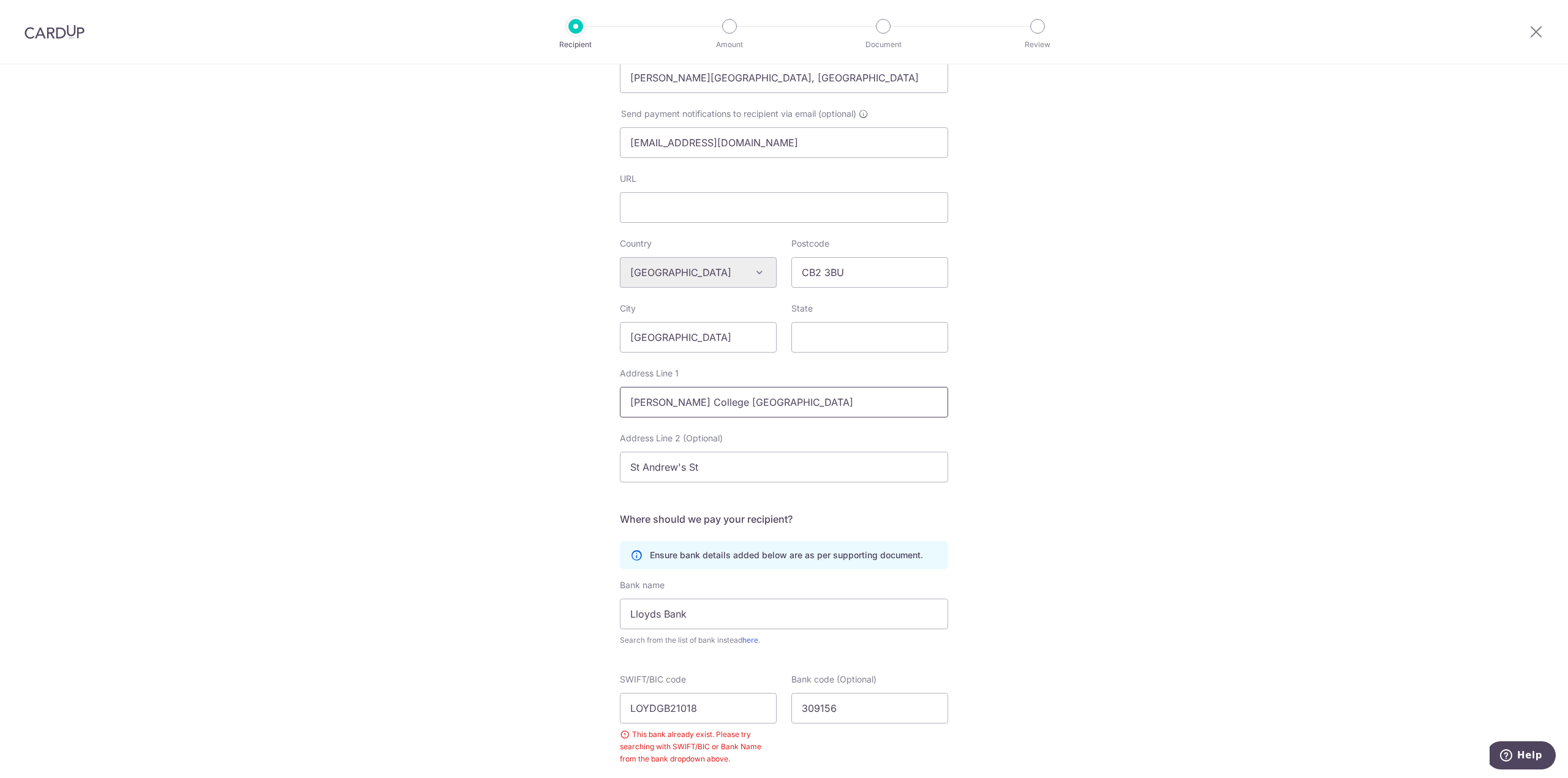
scroll to position [368, 0]
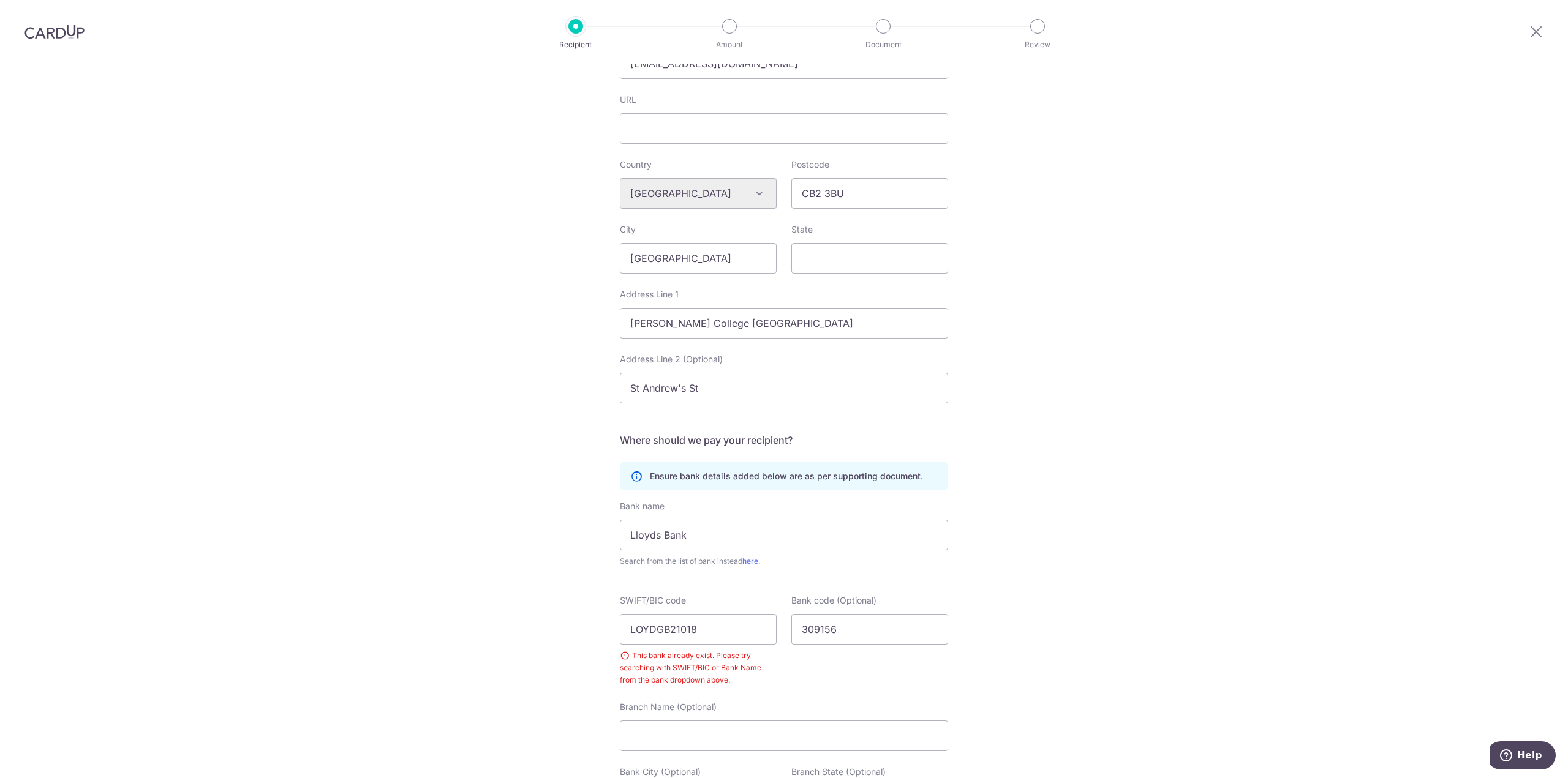
click at [803, 421] on form "Who should we send this miscellaneous payment to? Country of bank account [GEOG…" at bounding box center [784, 369] width 328 height 1137
click at [749, 383] on input "St Andrew's St" at bounding box center [784, 389] width 328 height 31
click at [796, 472] on p "Ensure bank details added below are as per supporting document." at bounding box center [787, 476] width 274 height 13
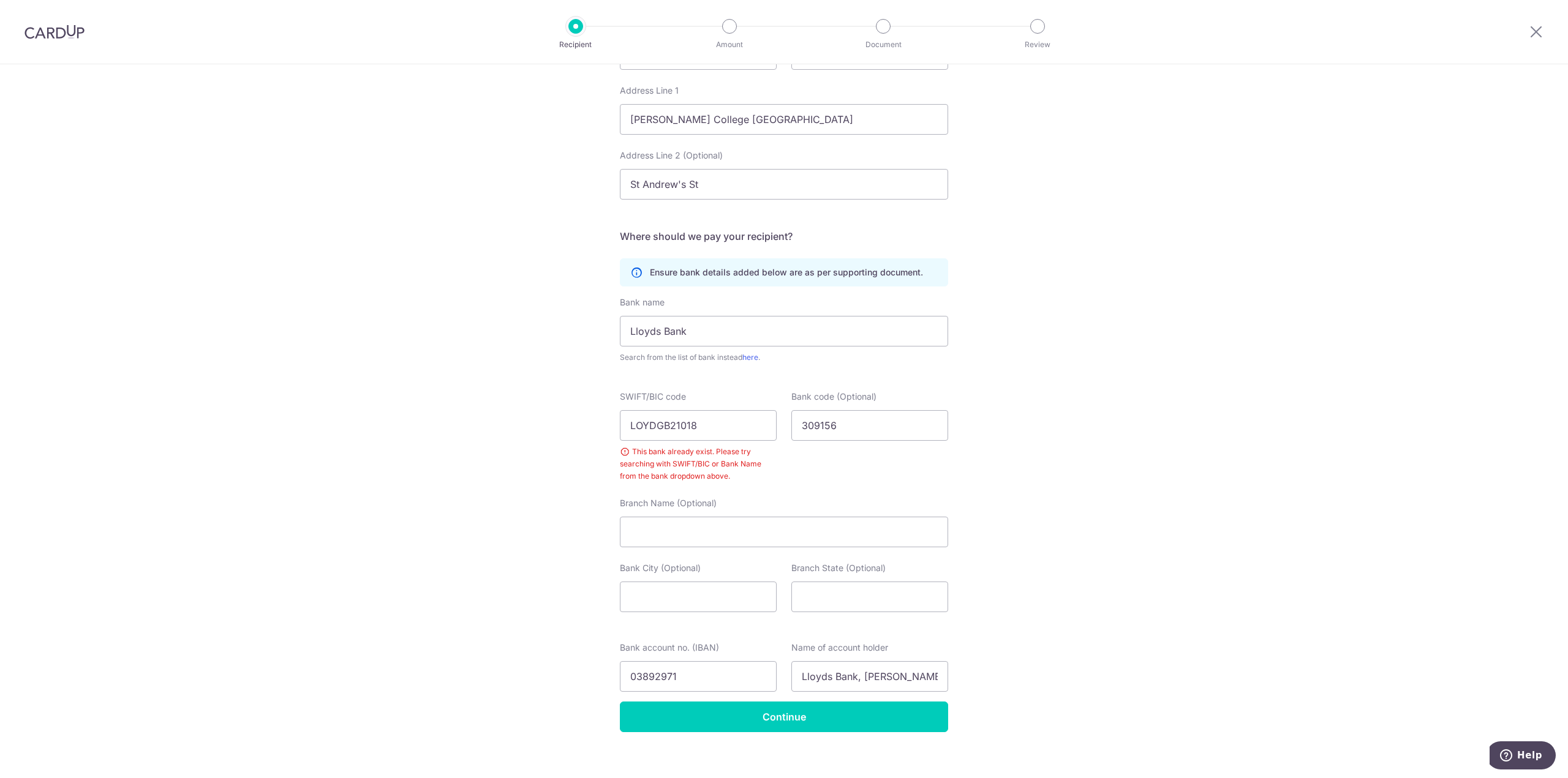
scroll to position [583, 0]
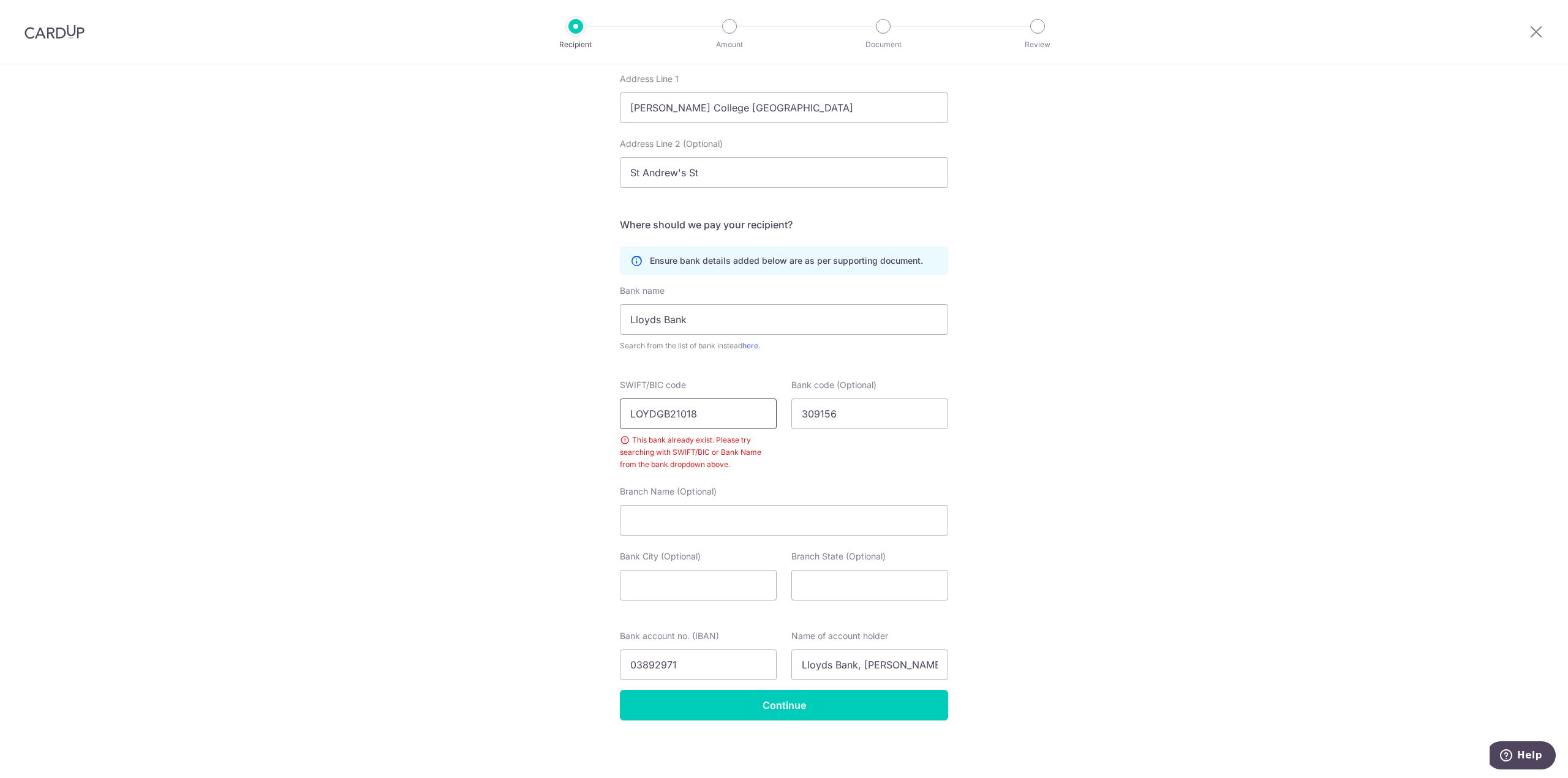
drag, startPoint x: 726, startPoint y: 423, endPoint x: 725, endPoint y: 417, distance: 6.1
click at [726, 421] on input "LOYDGB21018" at bounding box center [699, 414] width 157 height 31
click at [704, 329] on input "Lloyds Bank" at bounding box center [784, 320] width 328 height 31
click at [707, 321] on input "Lloyds Bank" at bounding box center [784, 320] width 328 height 31
click at [688, 297] on div "Bank name Lloyds Bank Search from the list of bank instead here ." at bounding box center [784, 318] width 328 height 67
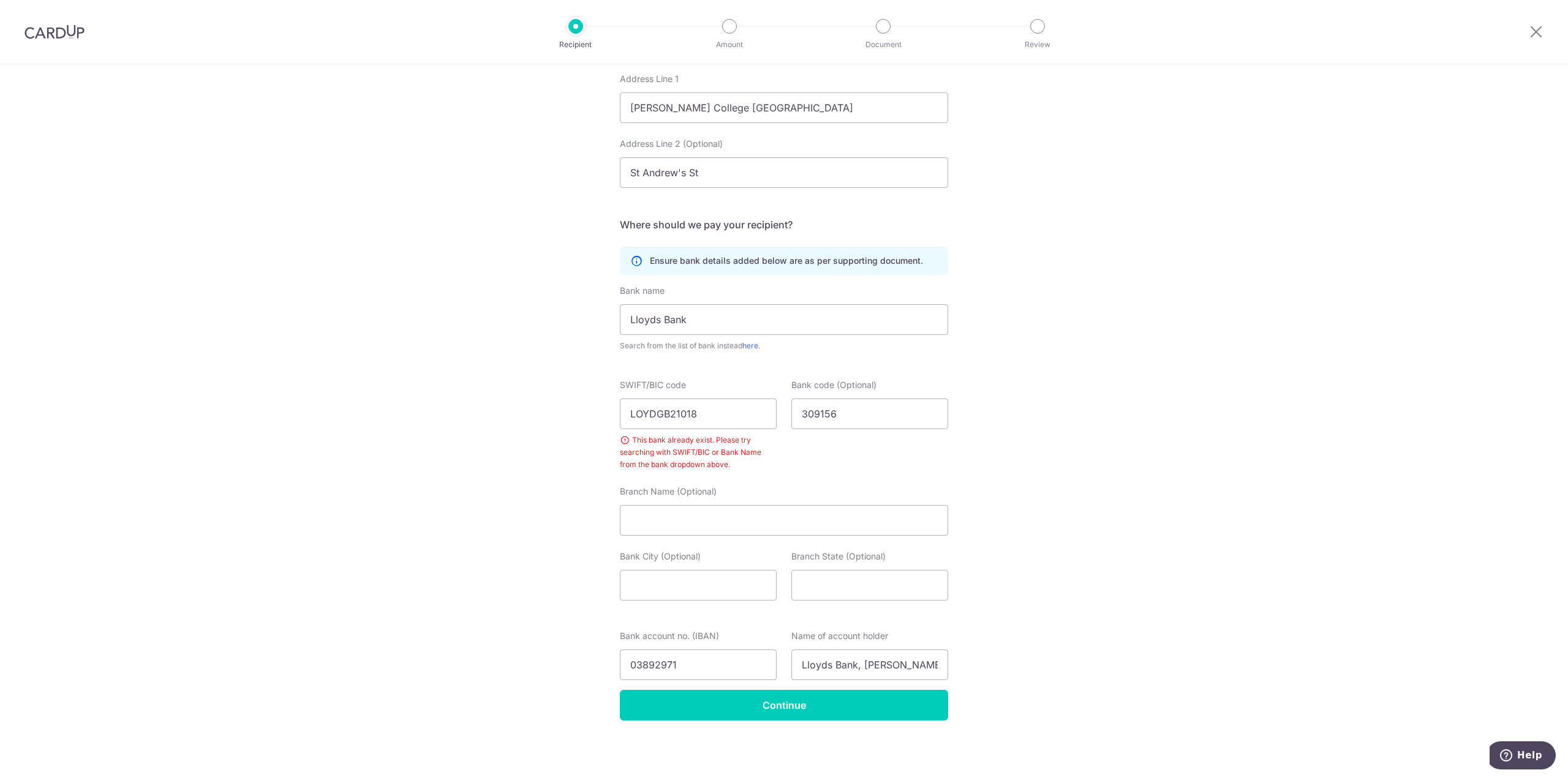
click at [635, 253] on div "Ensure bank details added below are as per supporting document." at bounding box center [784, 260] width 328 height 28
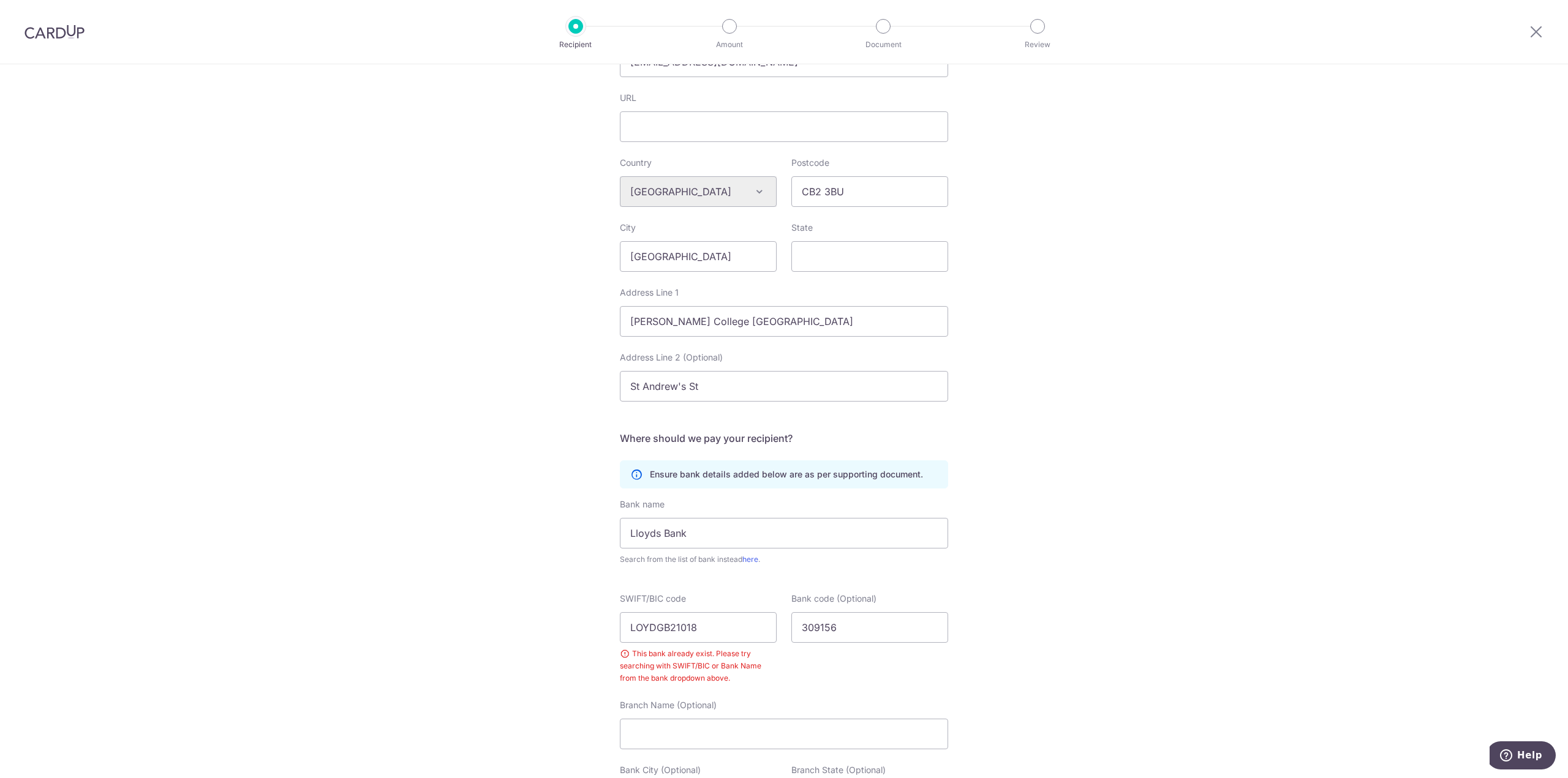
scroll to position [429, 0]
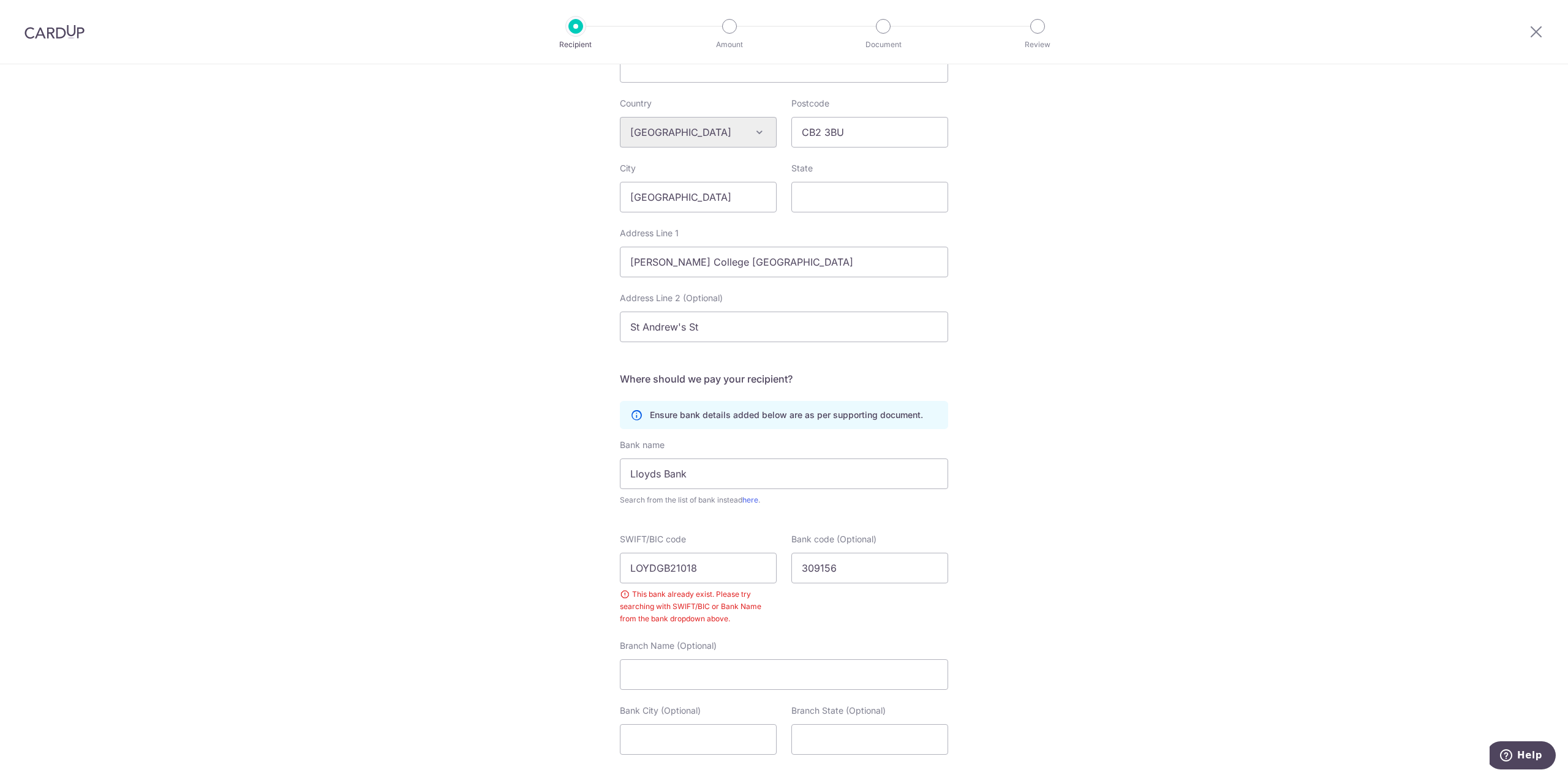
click at [670, 423] on div "Ensure bank details added below are as per supporting document." at bounding box center [784, 415] width 328 height 28
click at [688, 471] on input "Lloyds Bank" at bounding box center [784, 474] width 328 height 31
click at [784, 548] on div "Bank code (Optional) 309156" at bounding box center [869, 579] width 172 height 92
click at [910, 585] on div "Bank code (Optional) 309156" at bounding box center [869, 579] width 172 height 92
click at [710, 567] on input "LOYDGB21018" at bounding box center [699, 568] width 157 height 31
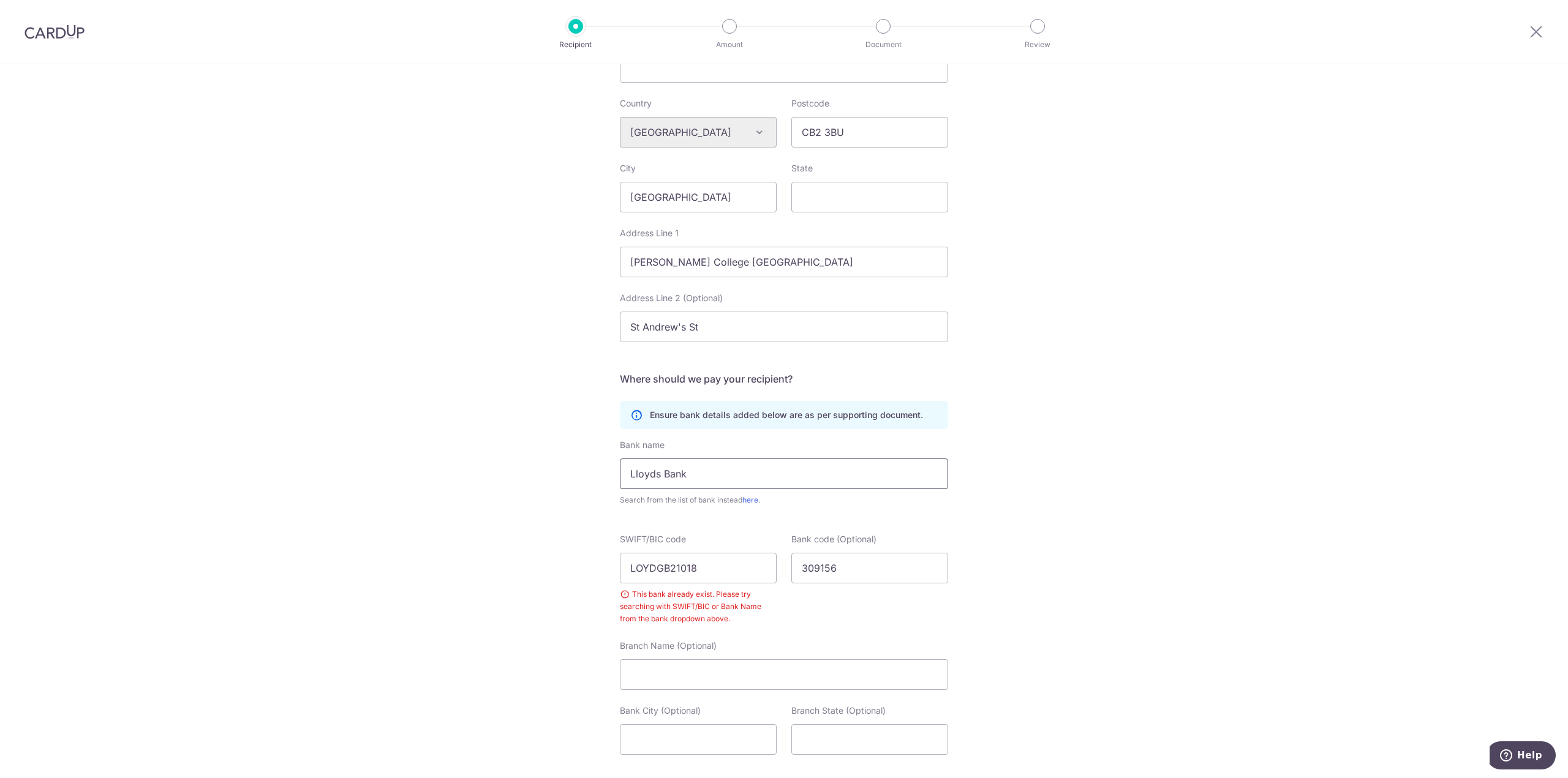
drag, startPoint x: 709, startPoint y: 485, endPoint x: 707, endPoint y: 470, distance: 15.1
click at [709, 484] on input "Lloyds Bank" at bounding box center [784, 474] width 328 height 31
click at [706, 469] on input "Lloyds Bank" at bounding box center [784, 474] width 328 height 31
click at [721, 417] on p "Ensure bank details added below are as per supporting document." at bounding box center [787, 415] width 274 height 13
drag, startPoint x: 727, startPoint y: 411, endPoint x: 753, endPoint y: 405, distance: 26.7
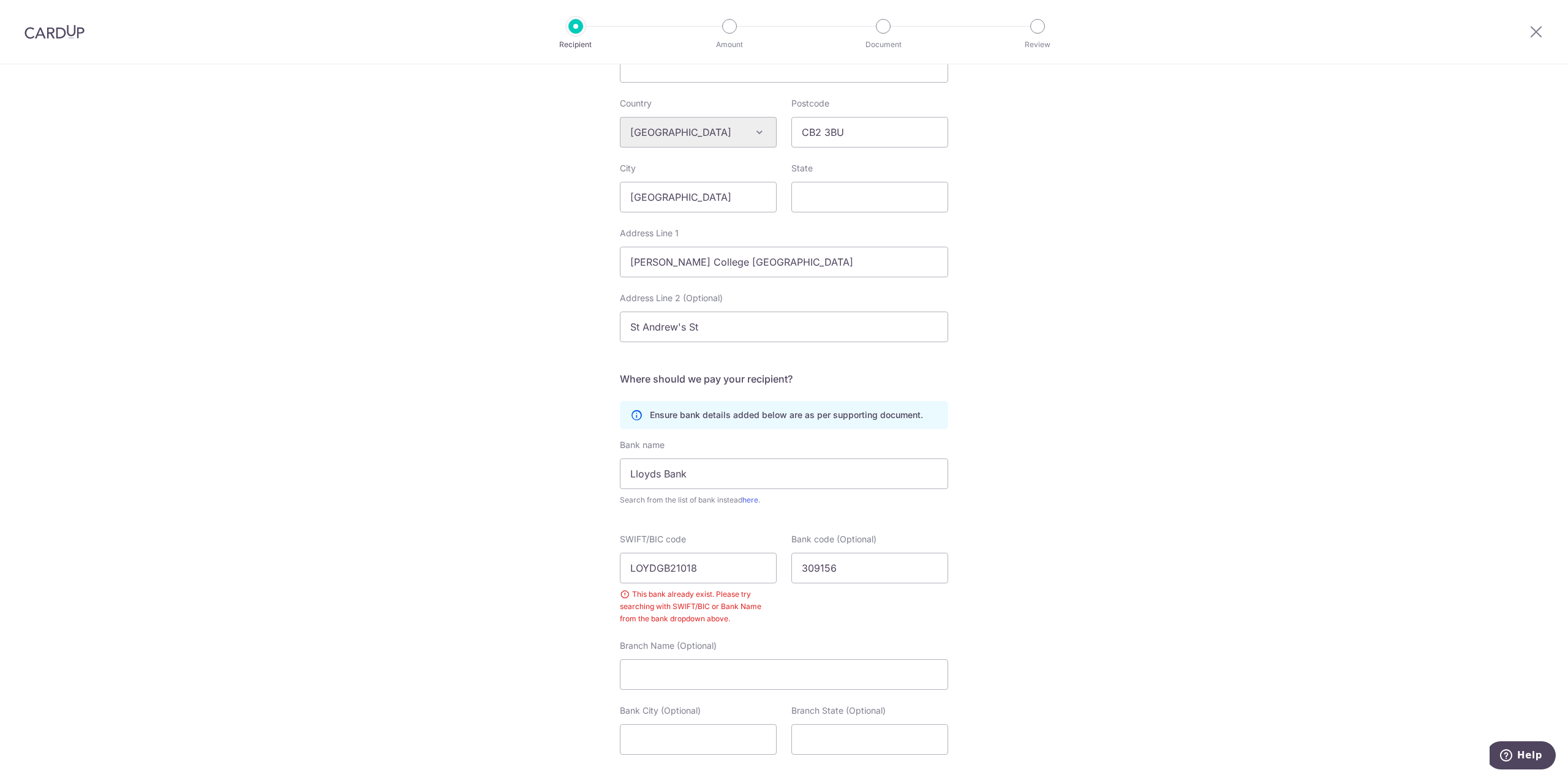
click at [731, 409] on p "Ensure bank details added below are as per supporting document." at bounding box center [787, 415] width 274 height 13
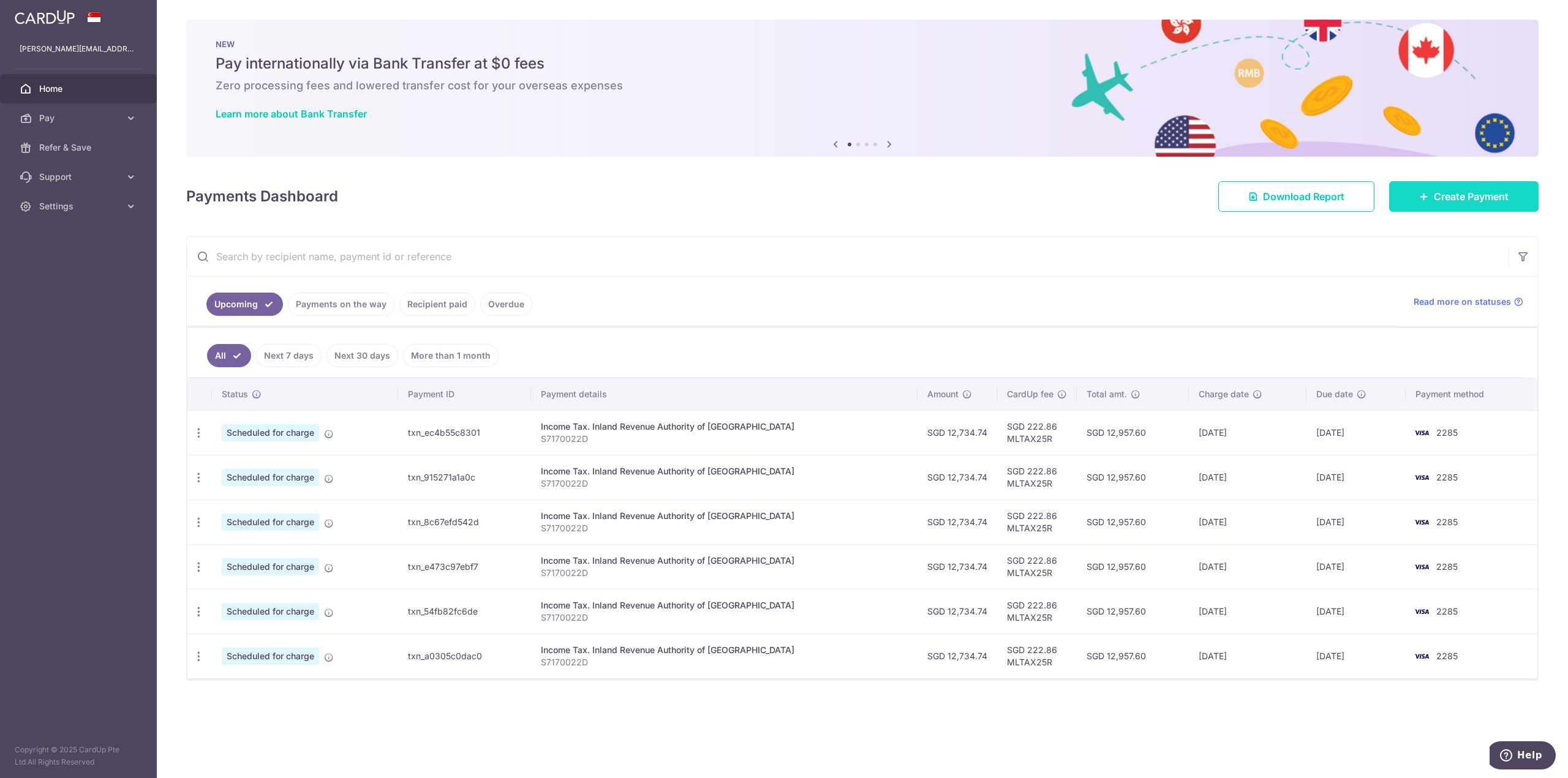
click at [1423, 202] on link "Create Payment" at bounding box center [1464, 197] width 149 height 31
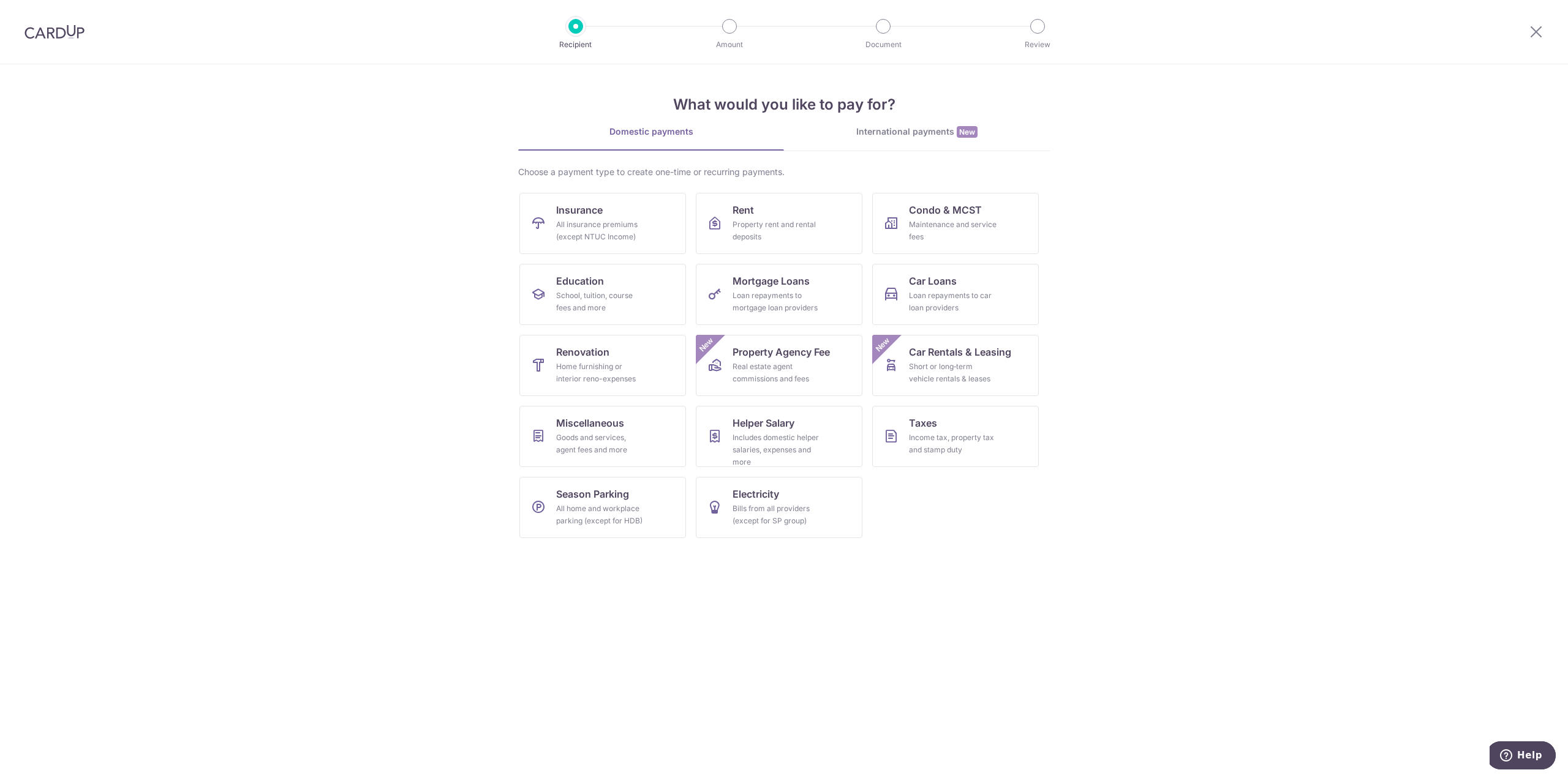
click at [915, 143] on link "International payments New" at bounding box center [917, 138] width 266 height 25
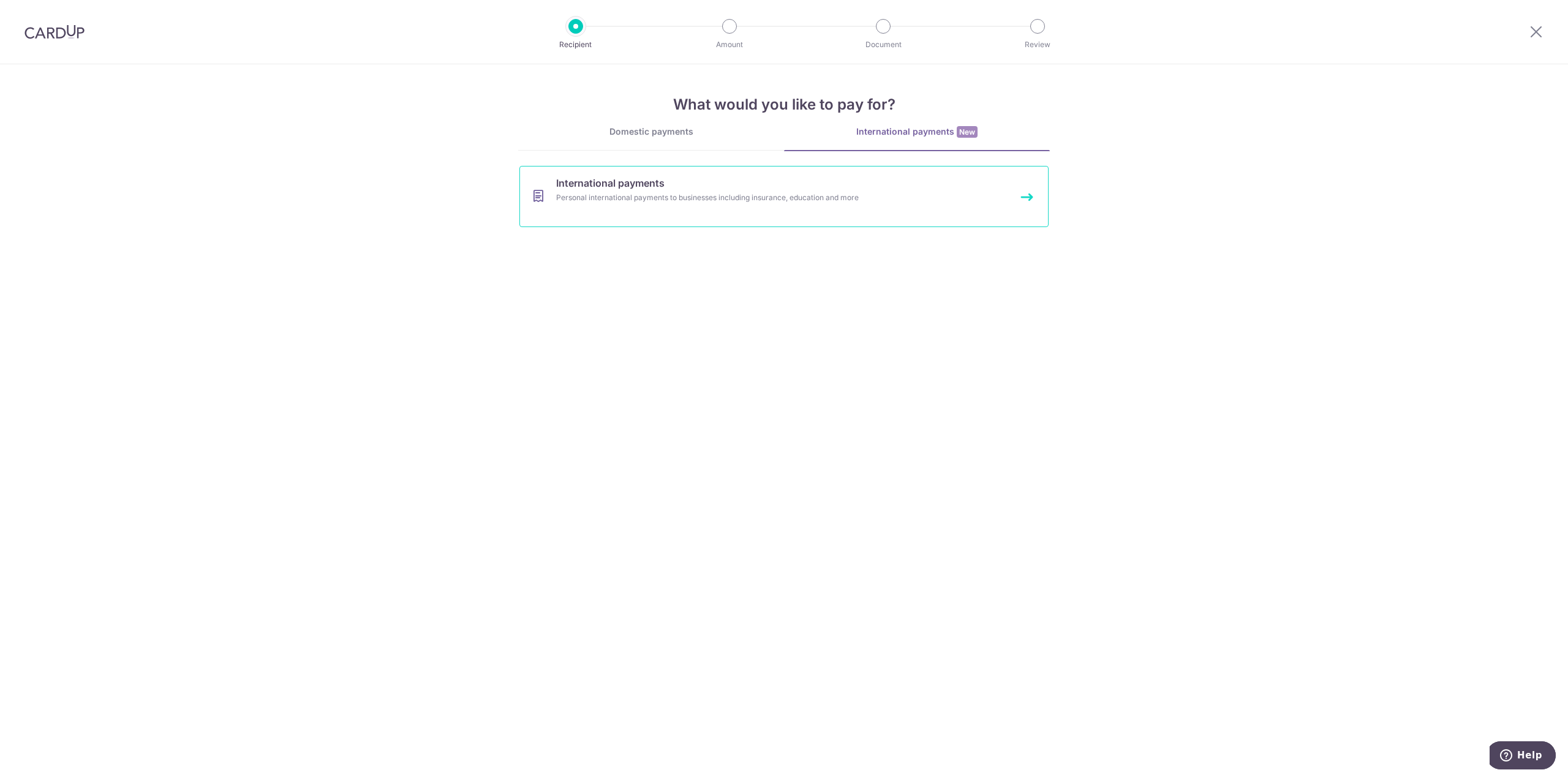
click at [735, 183] on link "International payments Personal international payments to businesses including …" at bounding box center [784, 196] width 530 height 61
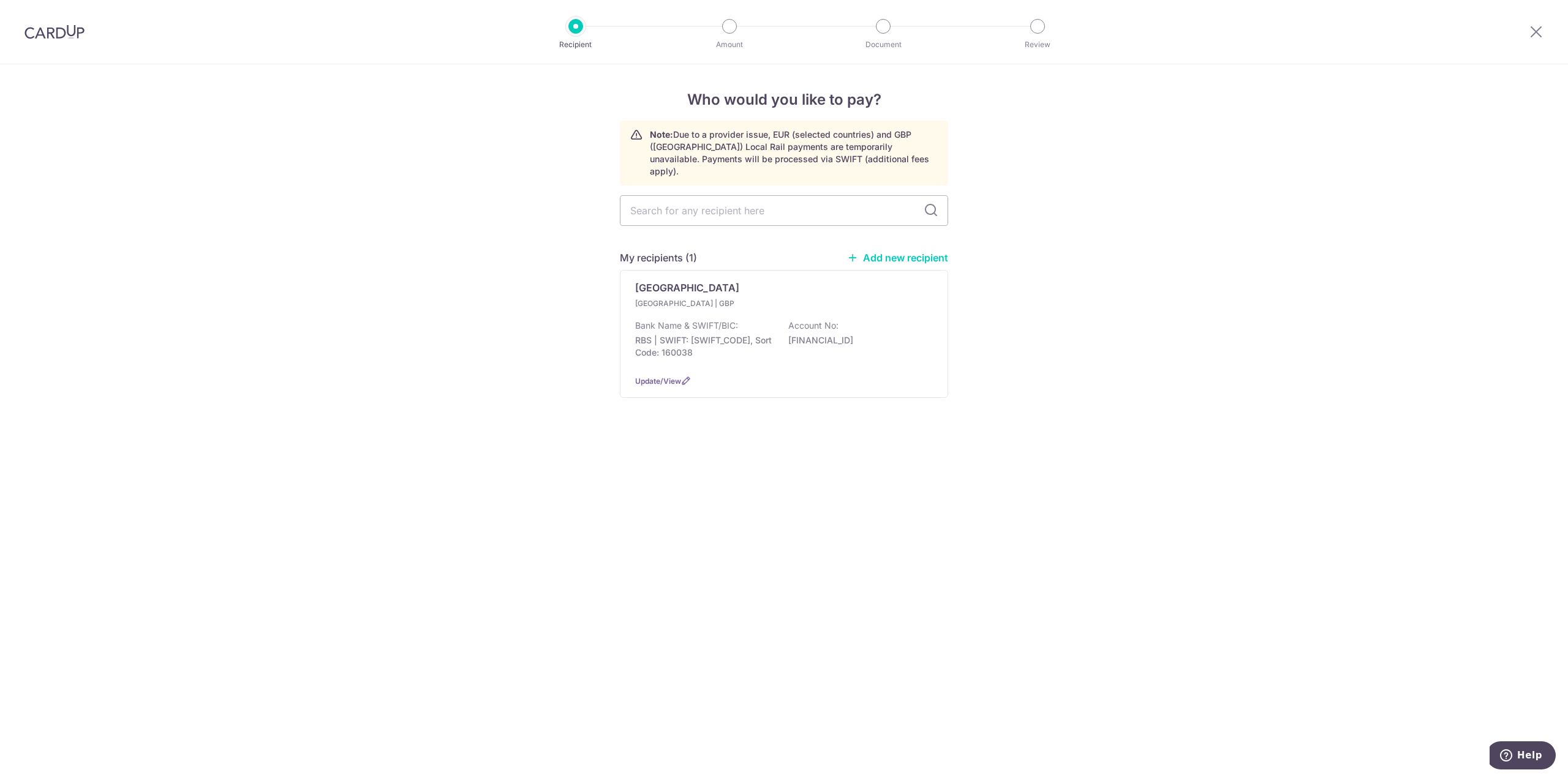
click at [882, 251] on link "Add new recipient" at bounding box center [898, 257] width 101 height 13
select select
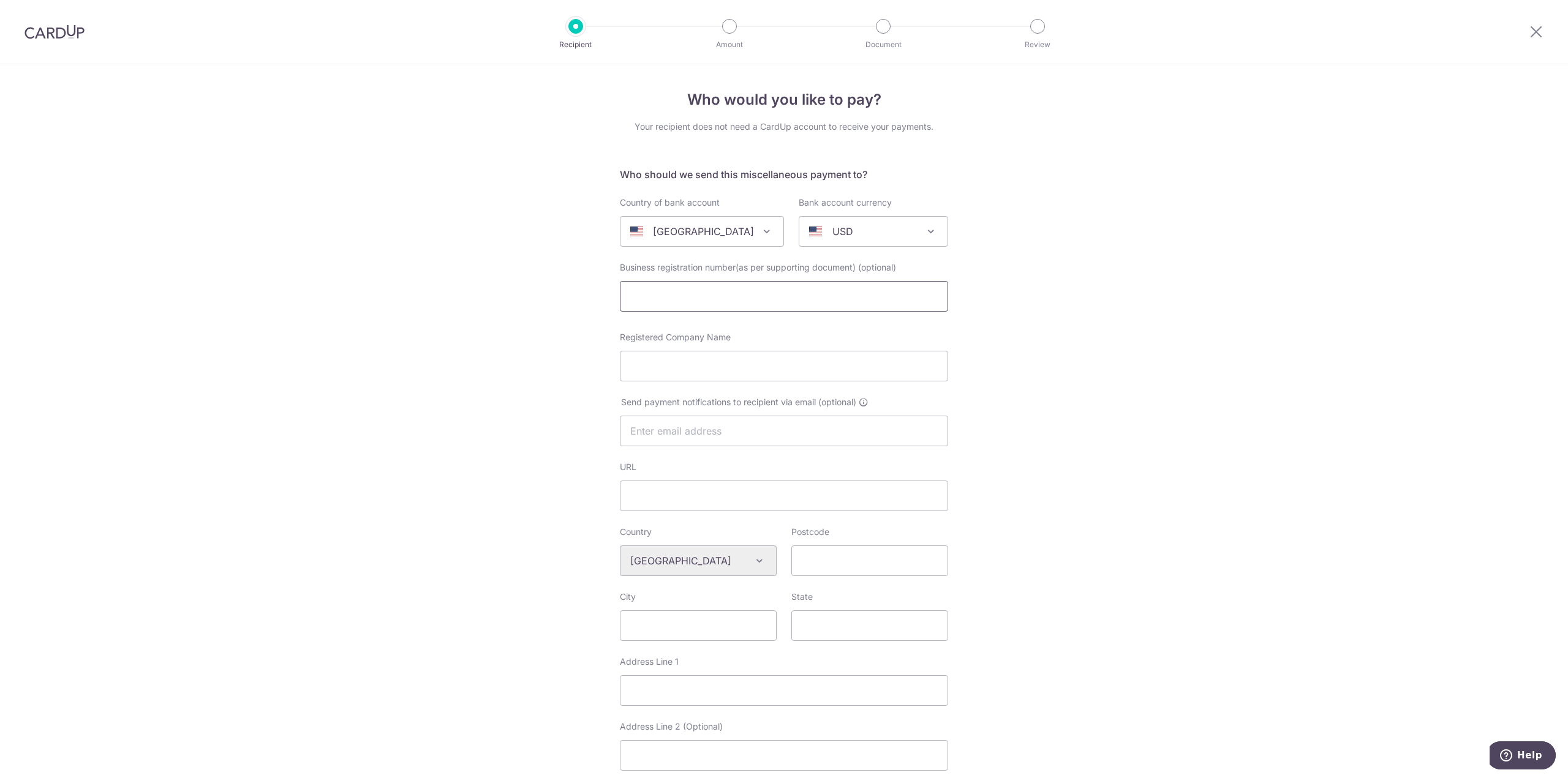
click at [799, 304] on input "text" at bounding box center [784, 297] width 328 height 31
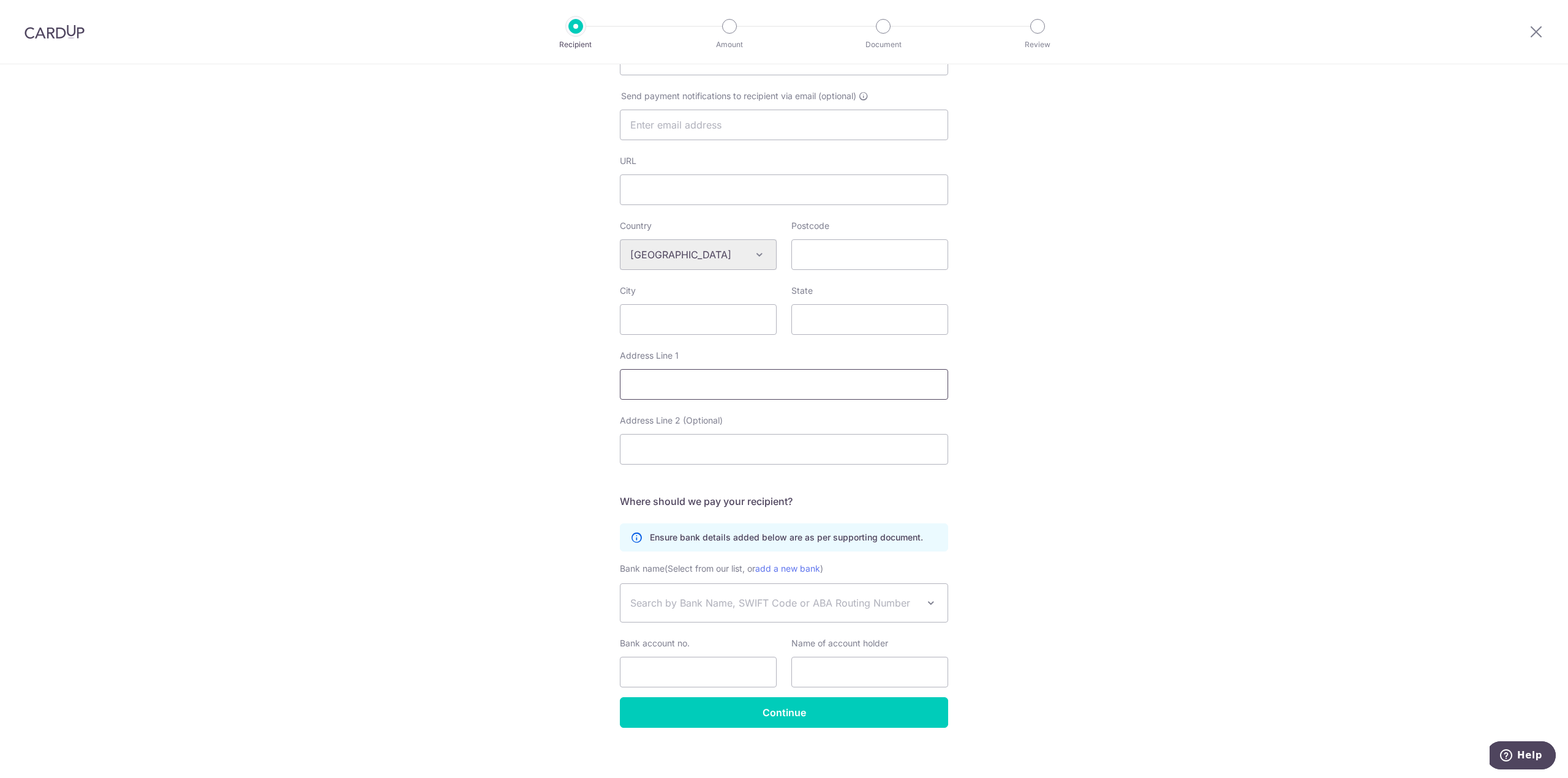
scroll to position [313, 0]
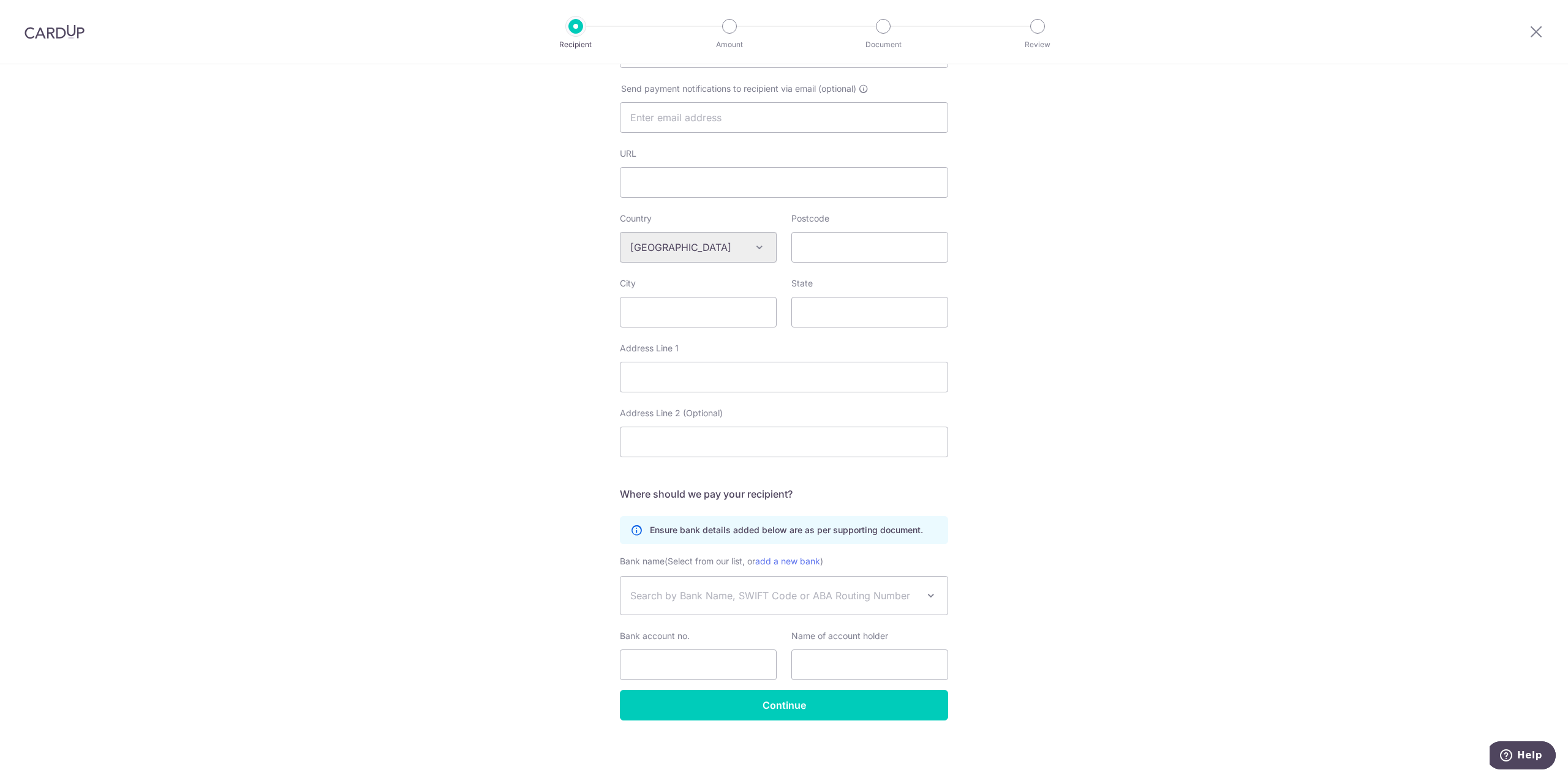
click at [894, 597] on span "Search by Bank Name, SWIFT Code or ABA Routing Number" at bounding box center [774, 596] width 288 height 15
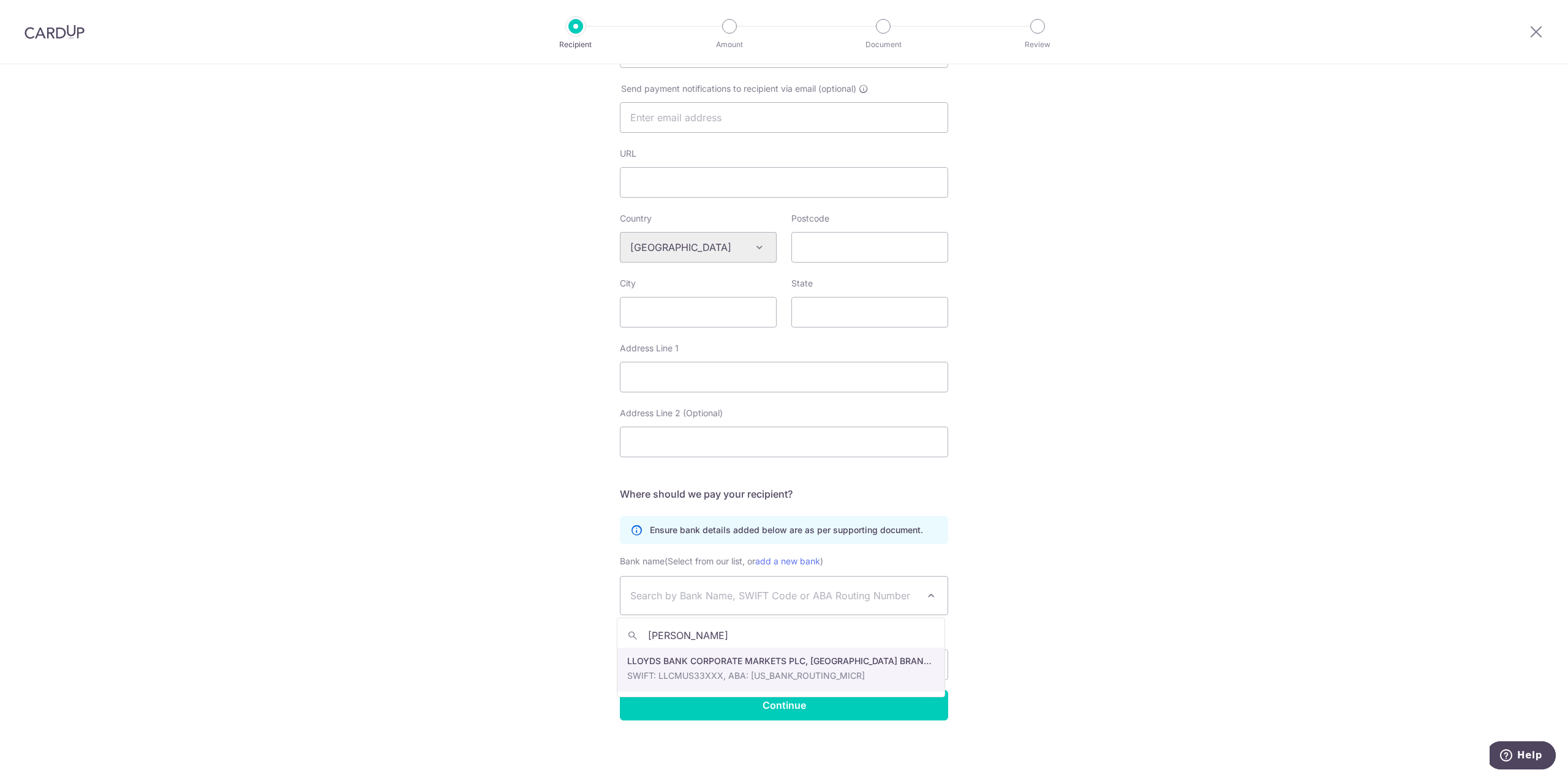
type input "Lloyds"
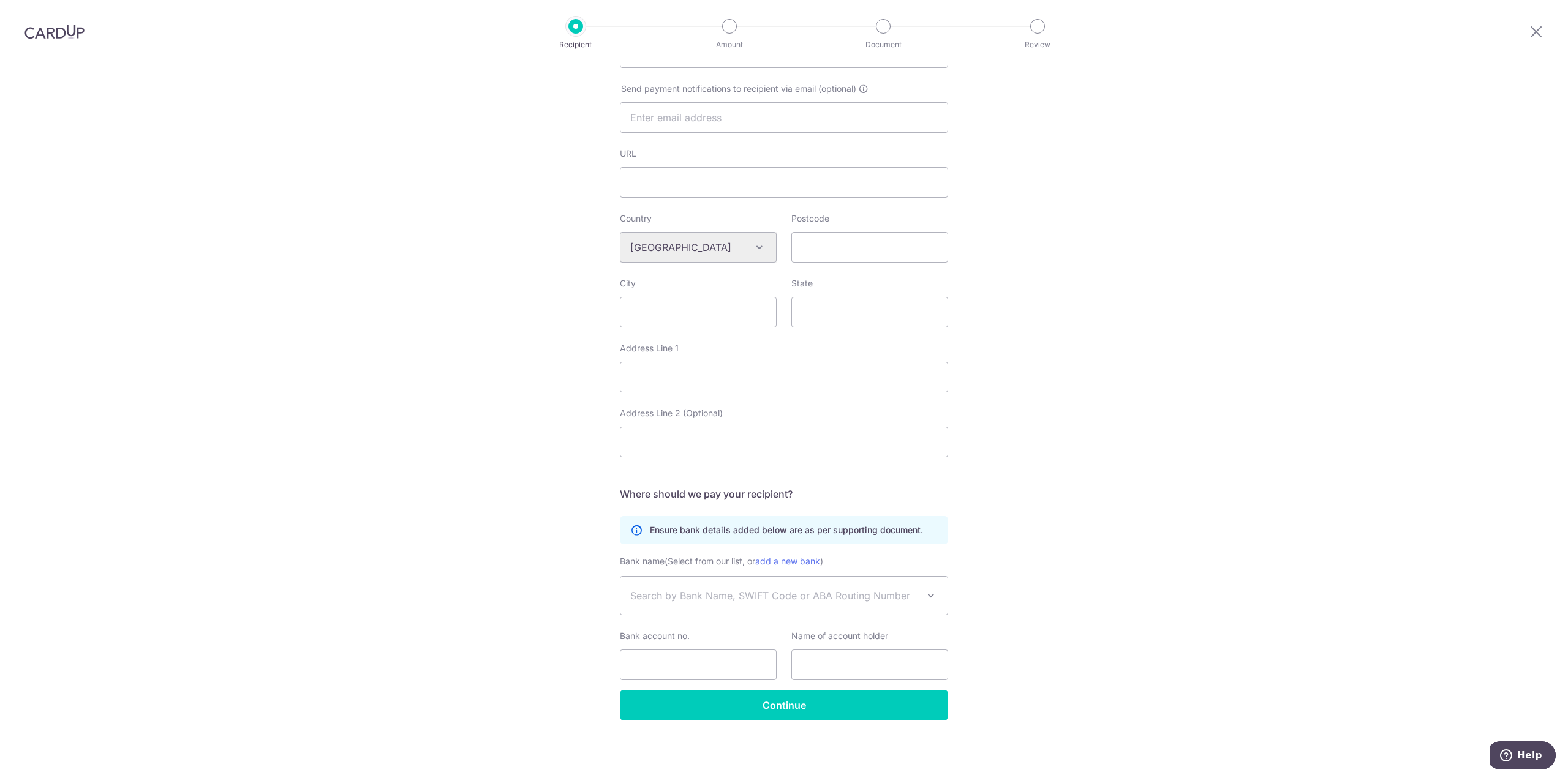
click at [932, 595] on span at bounding box center [931, 596] width 15 height 15
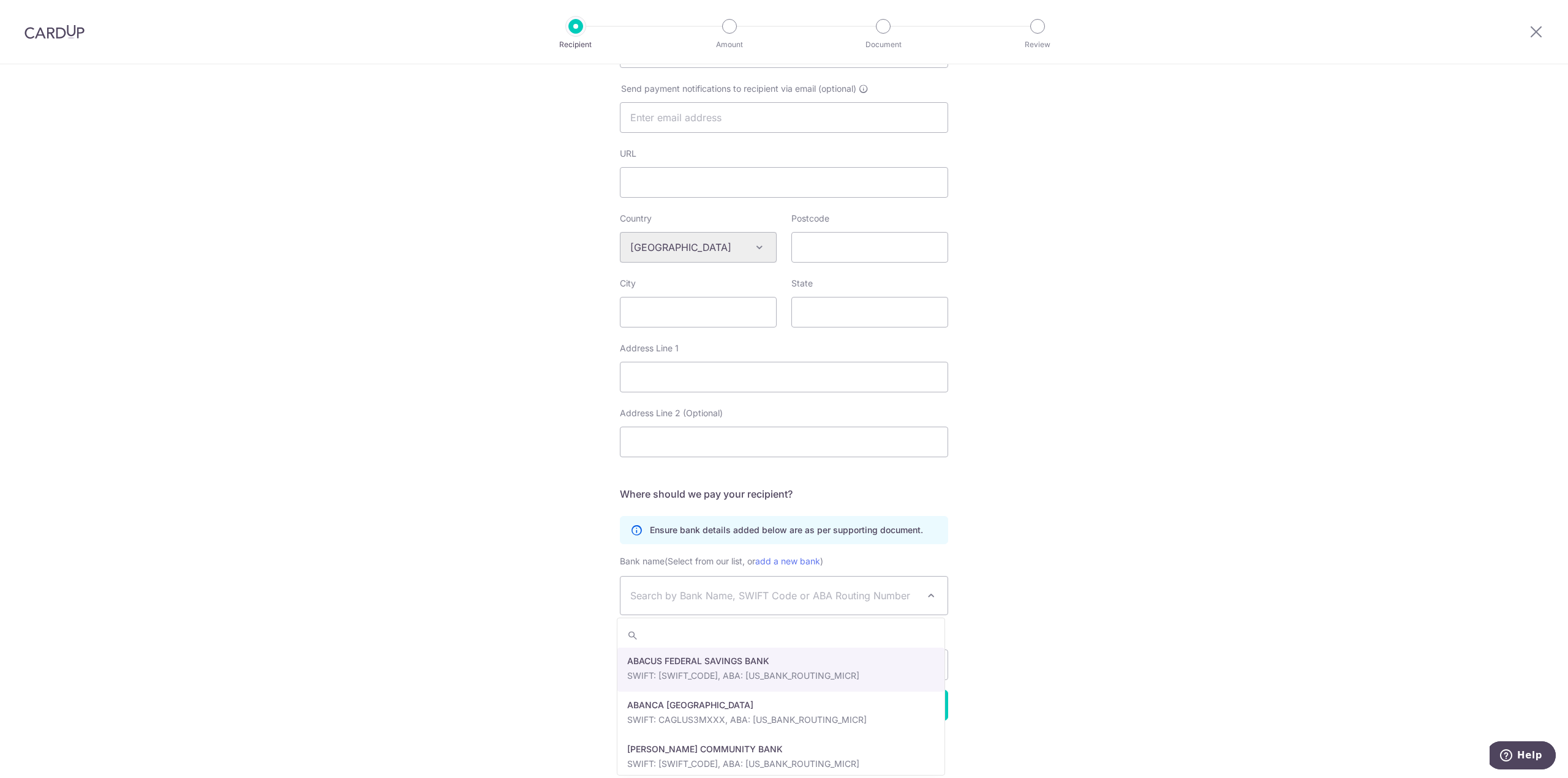
click at [875, 598] on span "Search by Bank Name, SWIFT Code or ABA Routing Number" at bounding box center [774, 596] width 288 height 15
click at [806, 596] on span "Search by Bank Name, SWIFT Code or ABA Routing Number" at bounding box center [774, 596] width 288 height 15
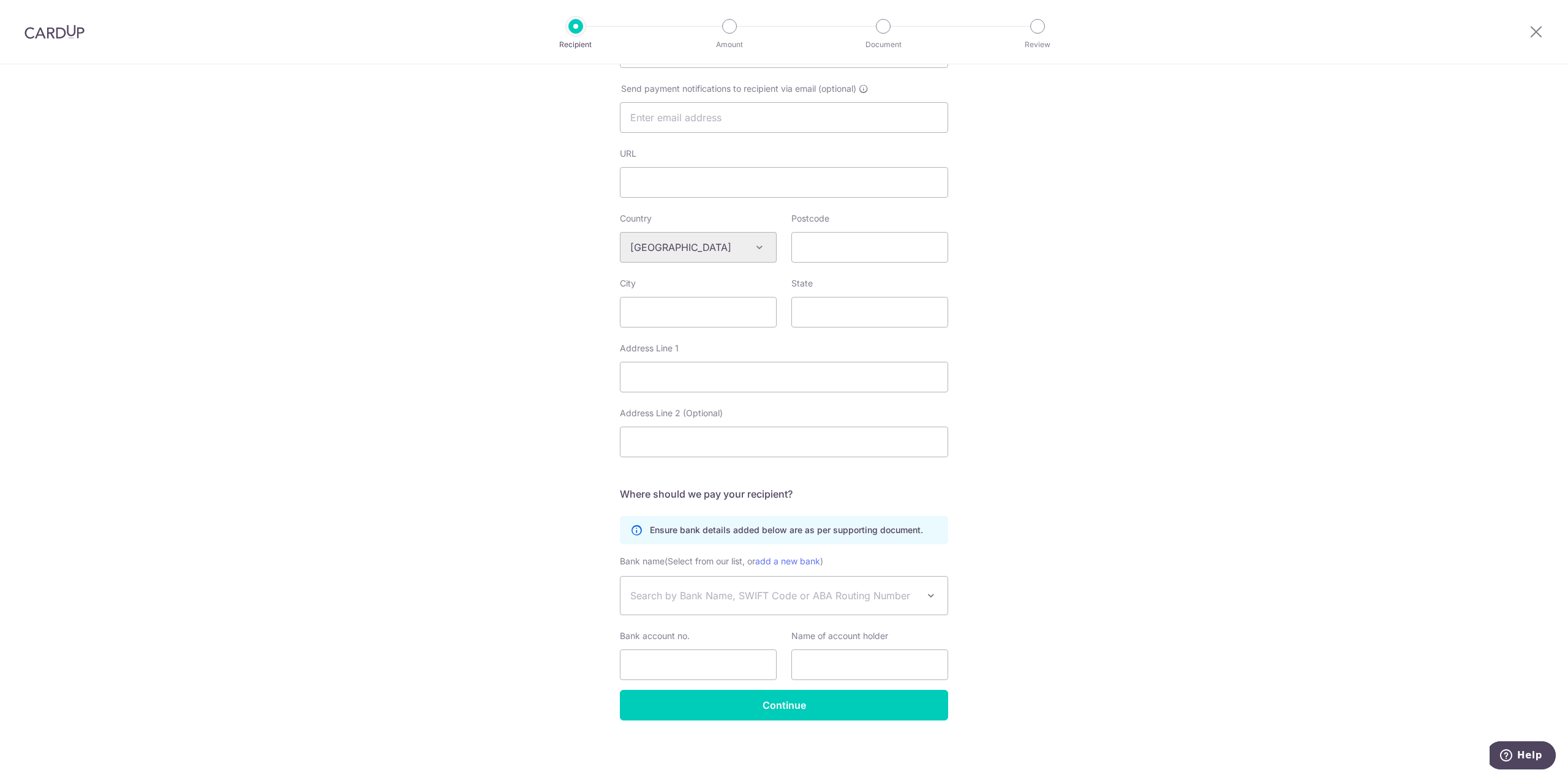
click at [774, 584] on span "Search by Bank Name, SWIFT Code or ABA Routing Number" at bounding box center [784, 596] width 327 height 38
click at [726, 587] on span "Search by Bank Name, SWIFT Code or ABA Routing Number" at bounding box center [784, 596] width 327 height 38
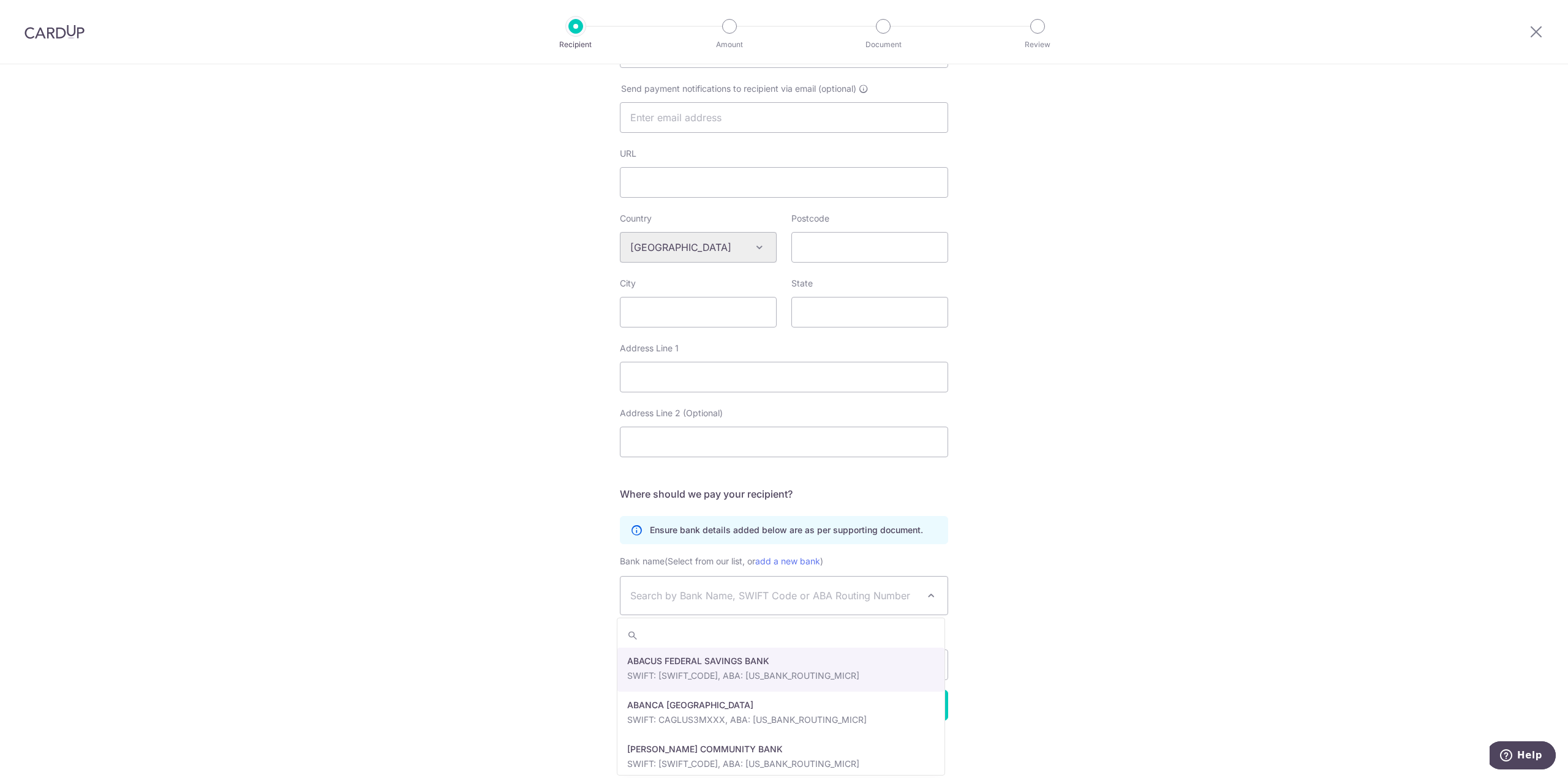
type input "LOYDGB21018"
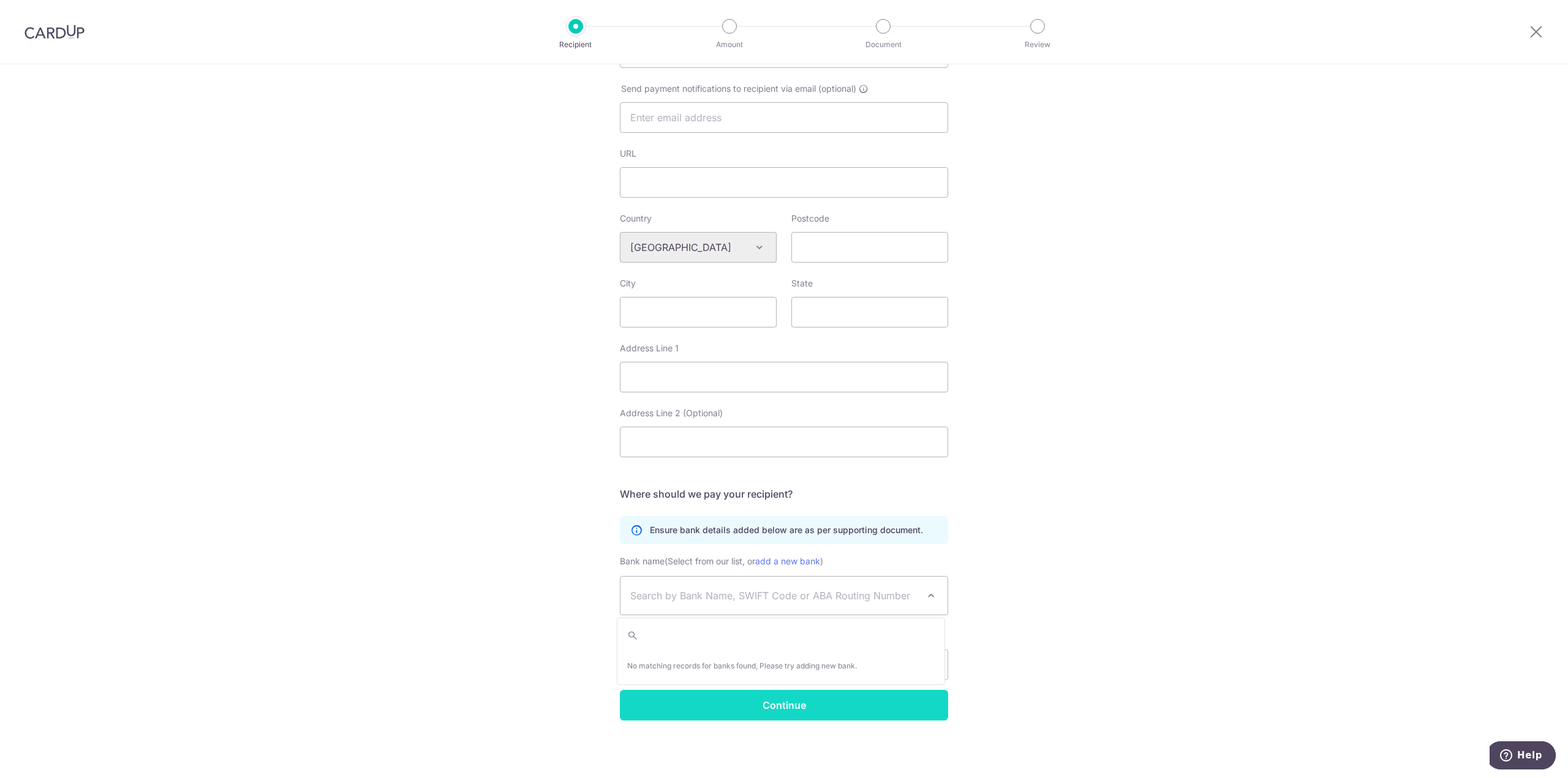
click at [789, 706] on input "Continue" at bounding box center [784, 706] width 328 height 31
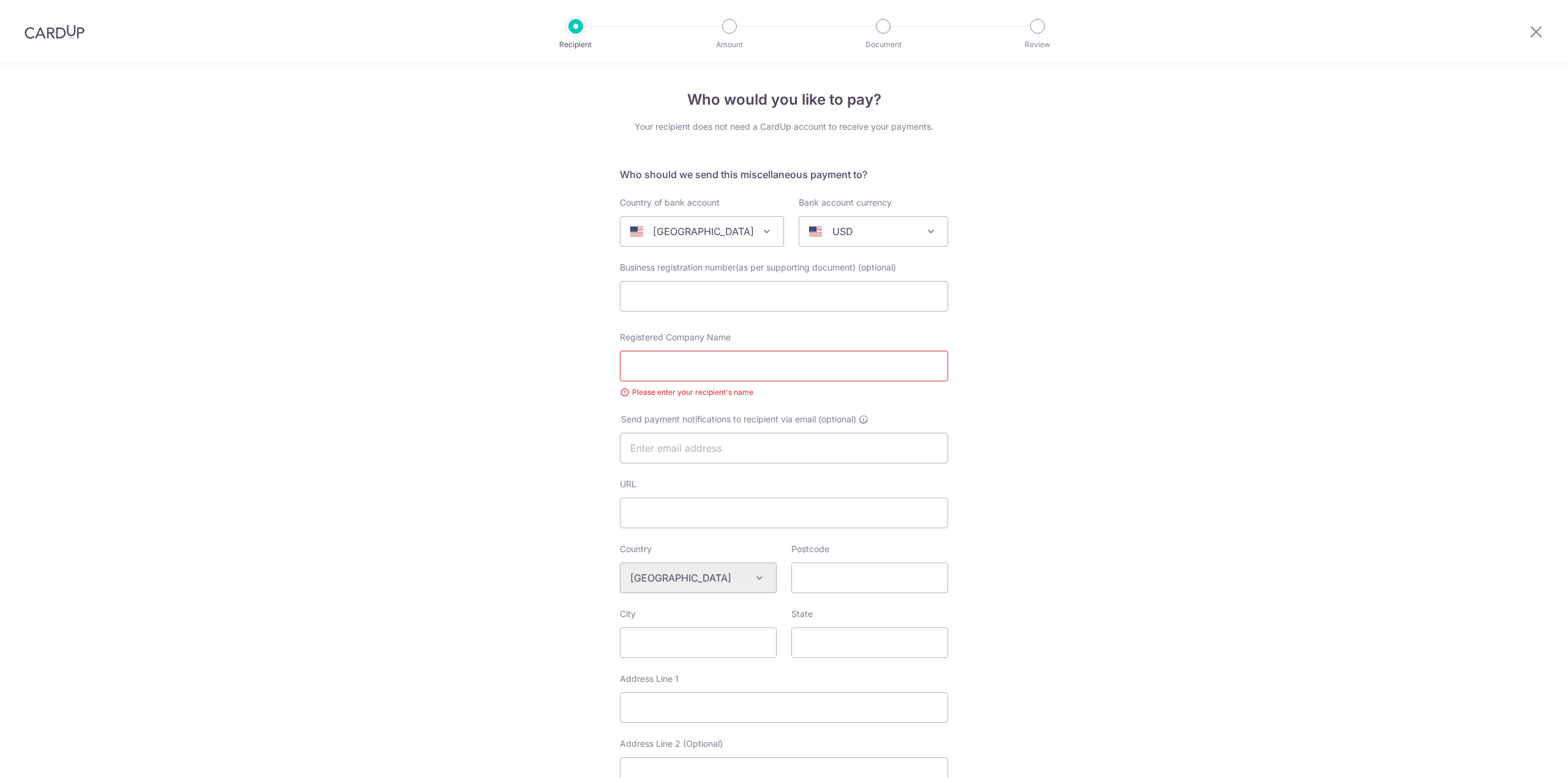
select select
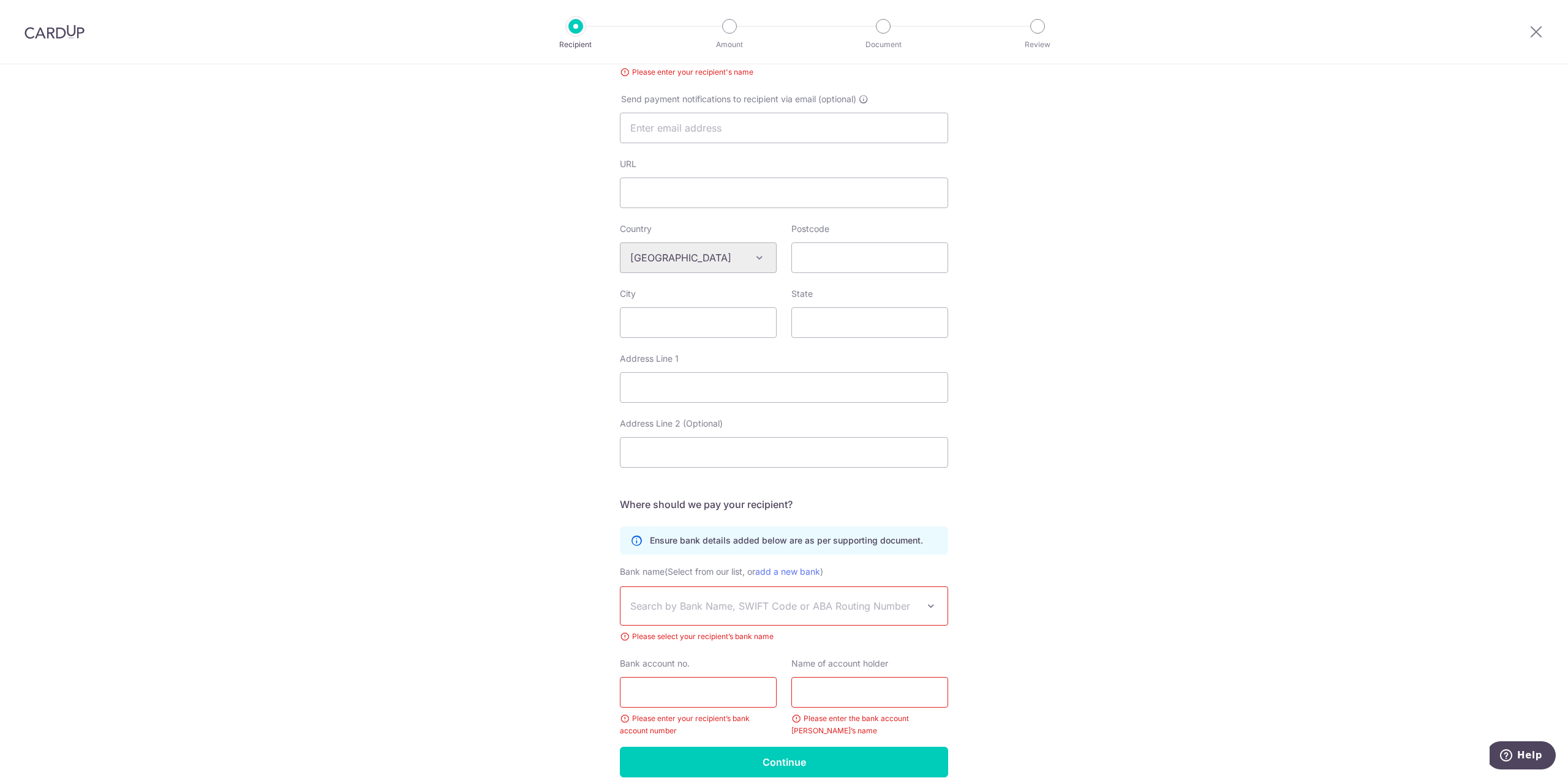
scroll to position [377, 0]
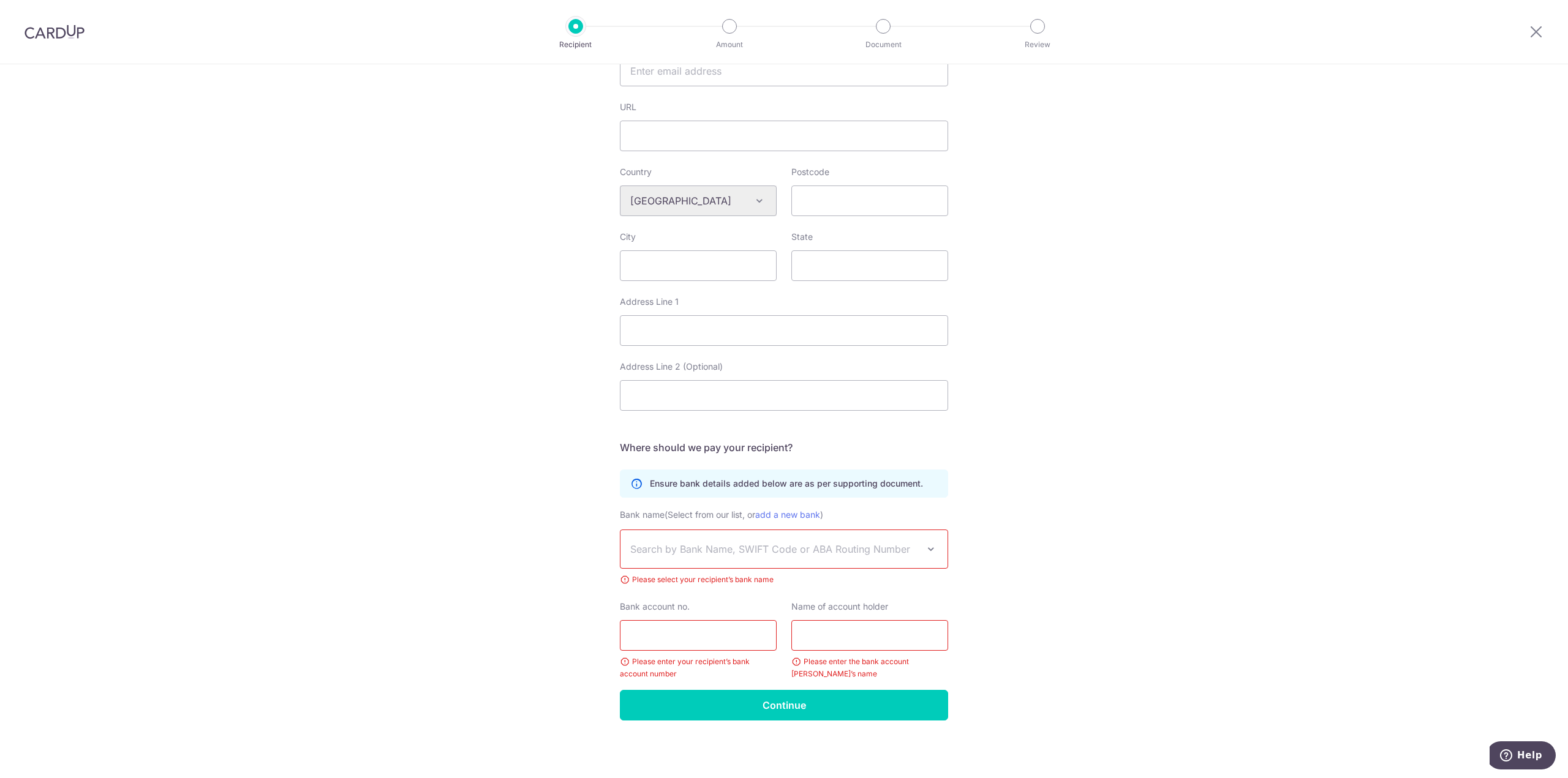
click at [735, 550] on span "Search by Bank Name, SWIFT Code or ABA Routing Number" at bounding box center [774, 549] width 288 height 15
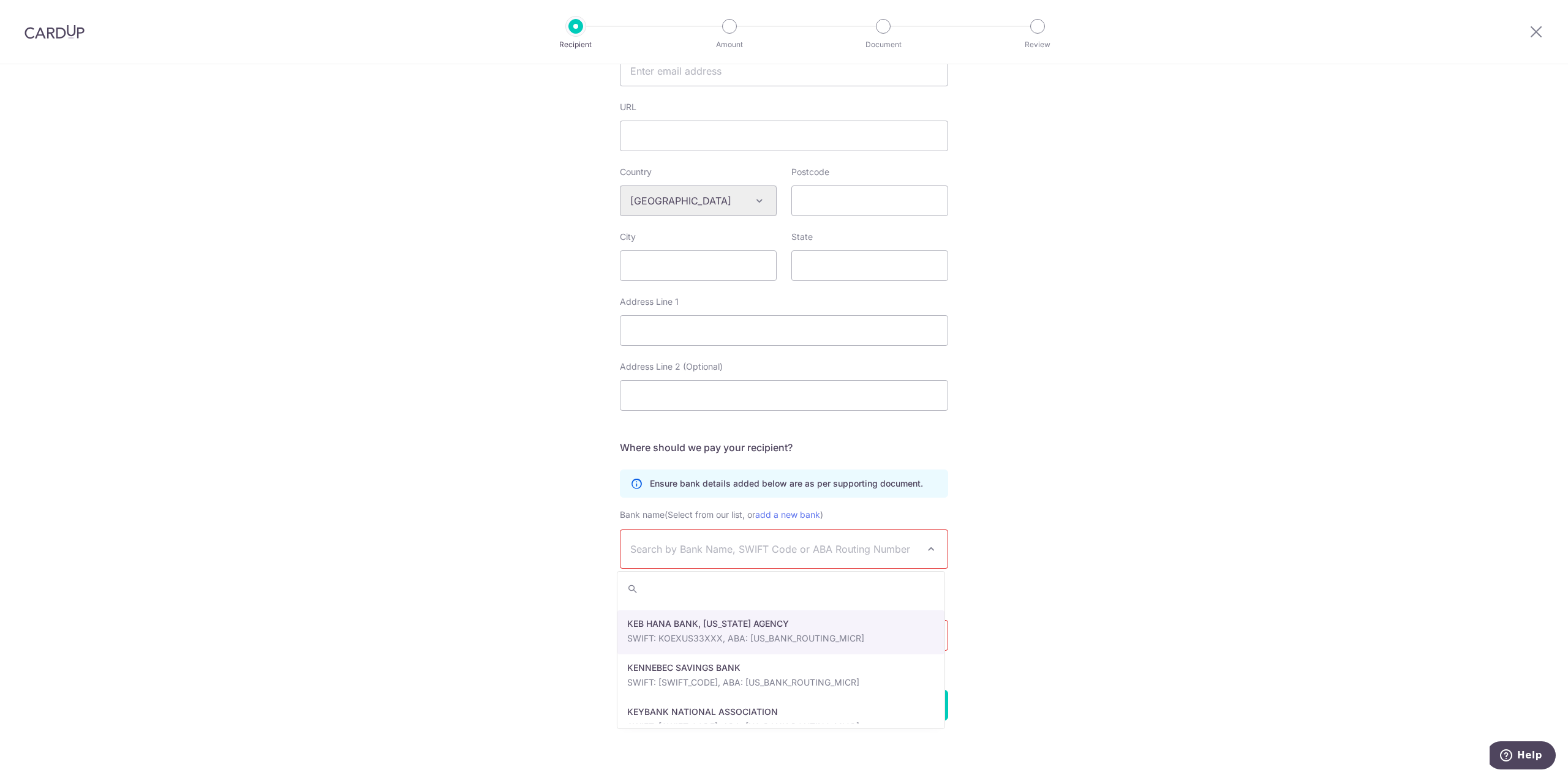
scroll to position [17578, 0]
click at [739, 554] on span "Search by Bank Name, SWIFT Code or ABA Routing Number" at bounding box center [774, 549] width 288 height 15
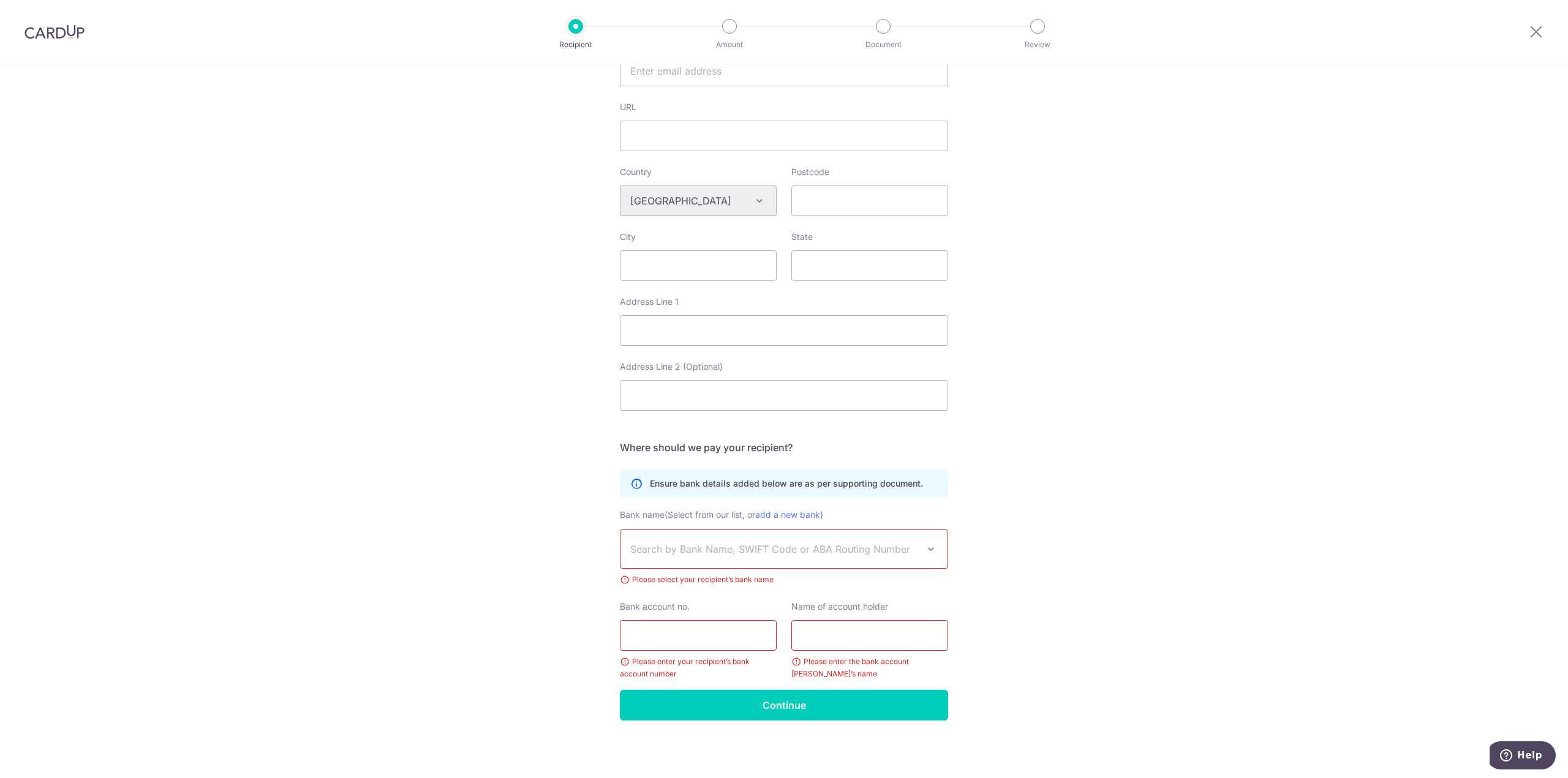
click at [720, 547] on span "Search by Bank Name, SWIFT Code or ABA Routing Number" at bounding box center [774, 549] width 288 height 15
type input "LOYDGB21018"
click at [961, 675] on div "Who would you like to pay? Your recipient does not need a CardUp account to rec…" at bounding box center [784, 232] width 1568 height 1091
click at [784, 542] on span "Search by Bank Name, SWIFT Code or ABA Routing Number" at bounding box center [774, 549] width 288 height 15
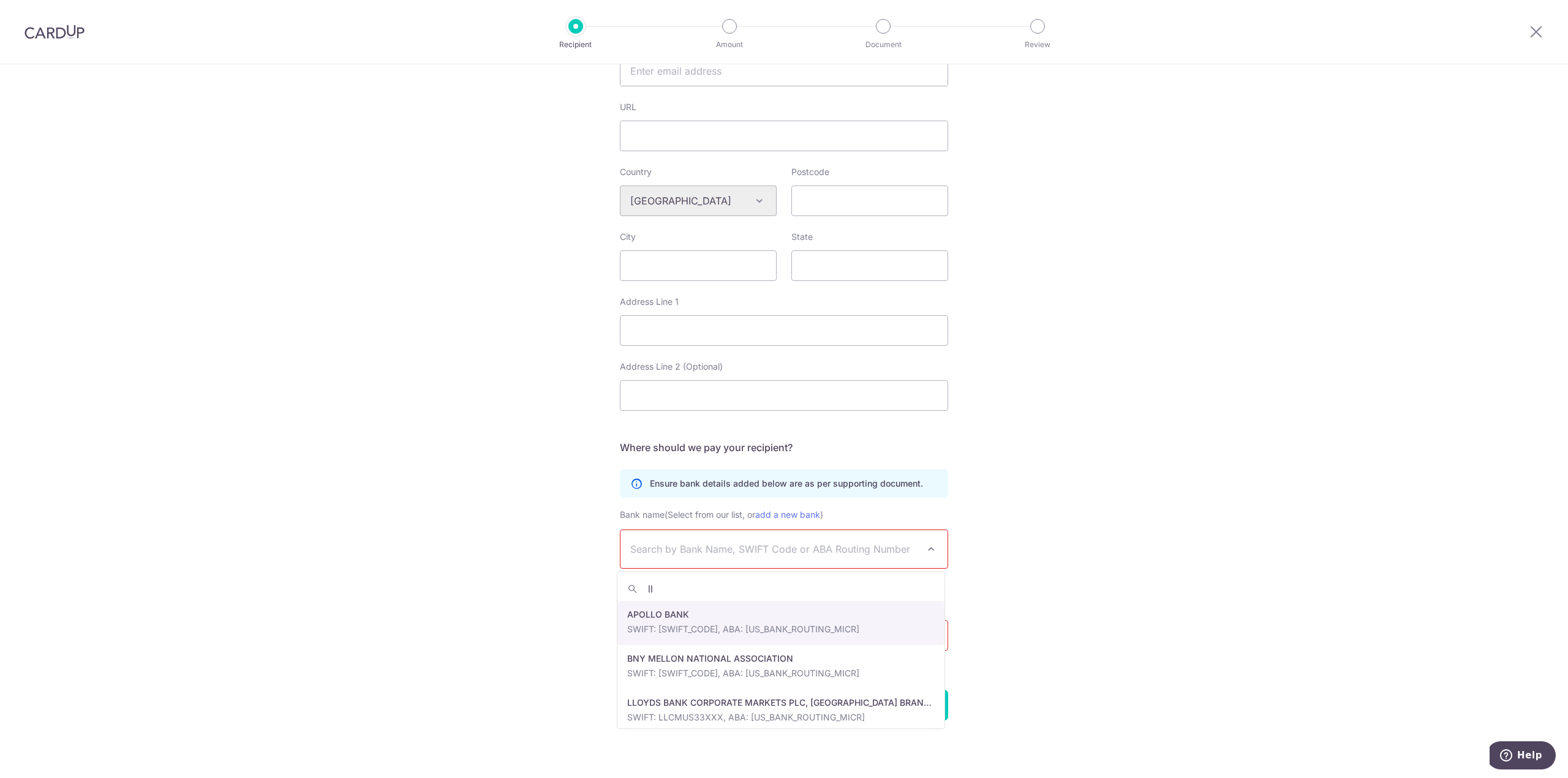
type input "l"
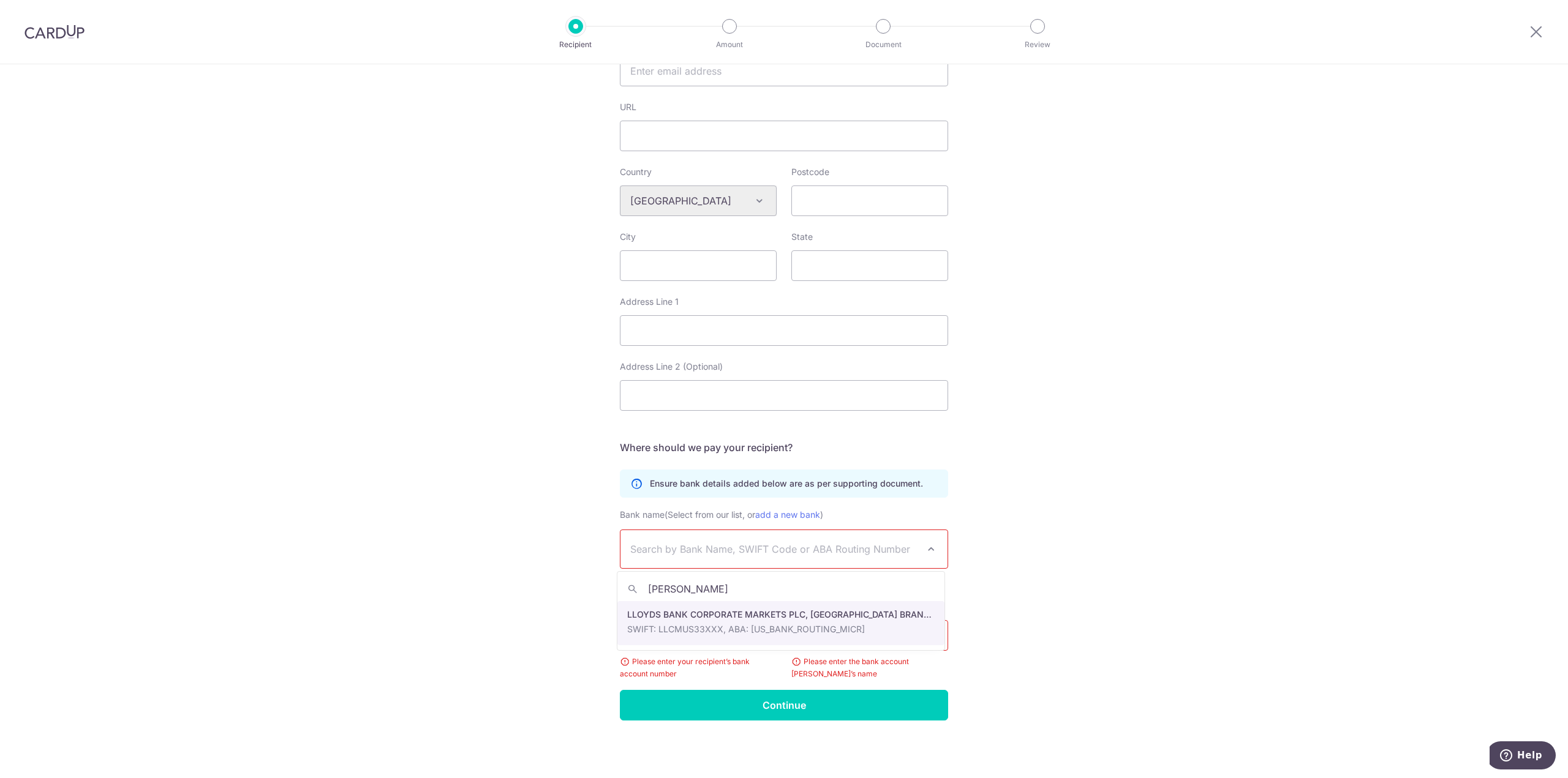
type input "Lloyds"
click at [754, 202] on div "Algeria Andorra Angola Anguilla Argentina Armenia Aruba Australia Austria Azerb…" at bounding box center [699, 201] width 157 height 31
click at [754, 203] on div "Algeria Andorra Angola Anguilla Argentina Armenia Aruba Australia Austria Azerb…" at bounding box center [699, 201] width 157 height 31
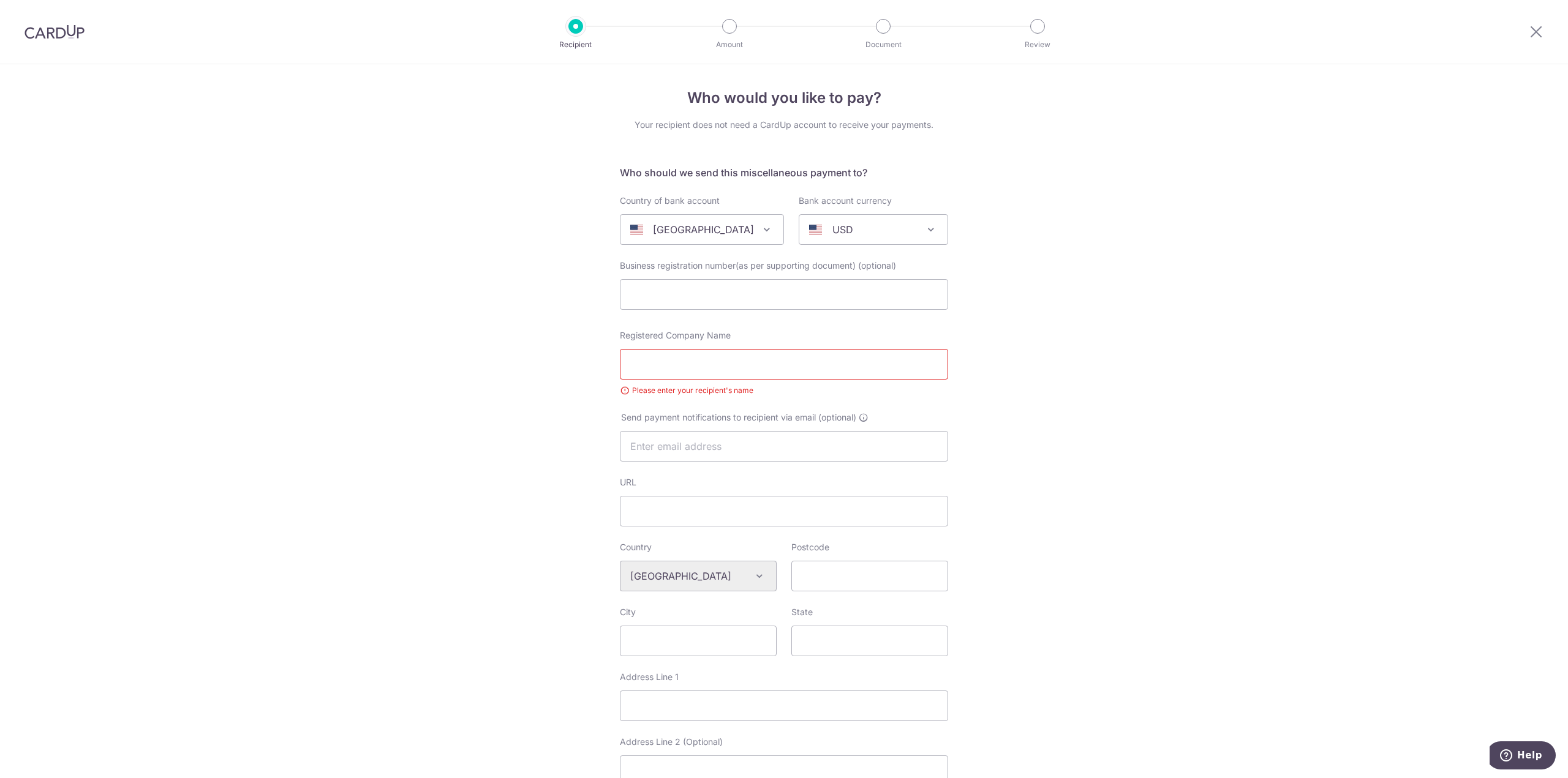
scroll to position [0, 0]
click at [767, 229] on span "[GEOGRAPHIC_DATA]" at bounding box center [702, 232] width 163 height 29
select select "77"
select select "[GEOGRAPHIC_DATA]"
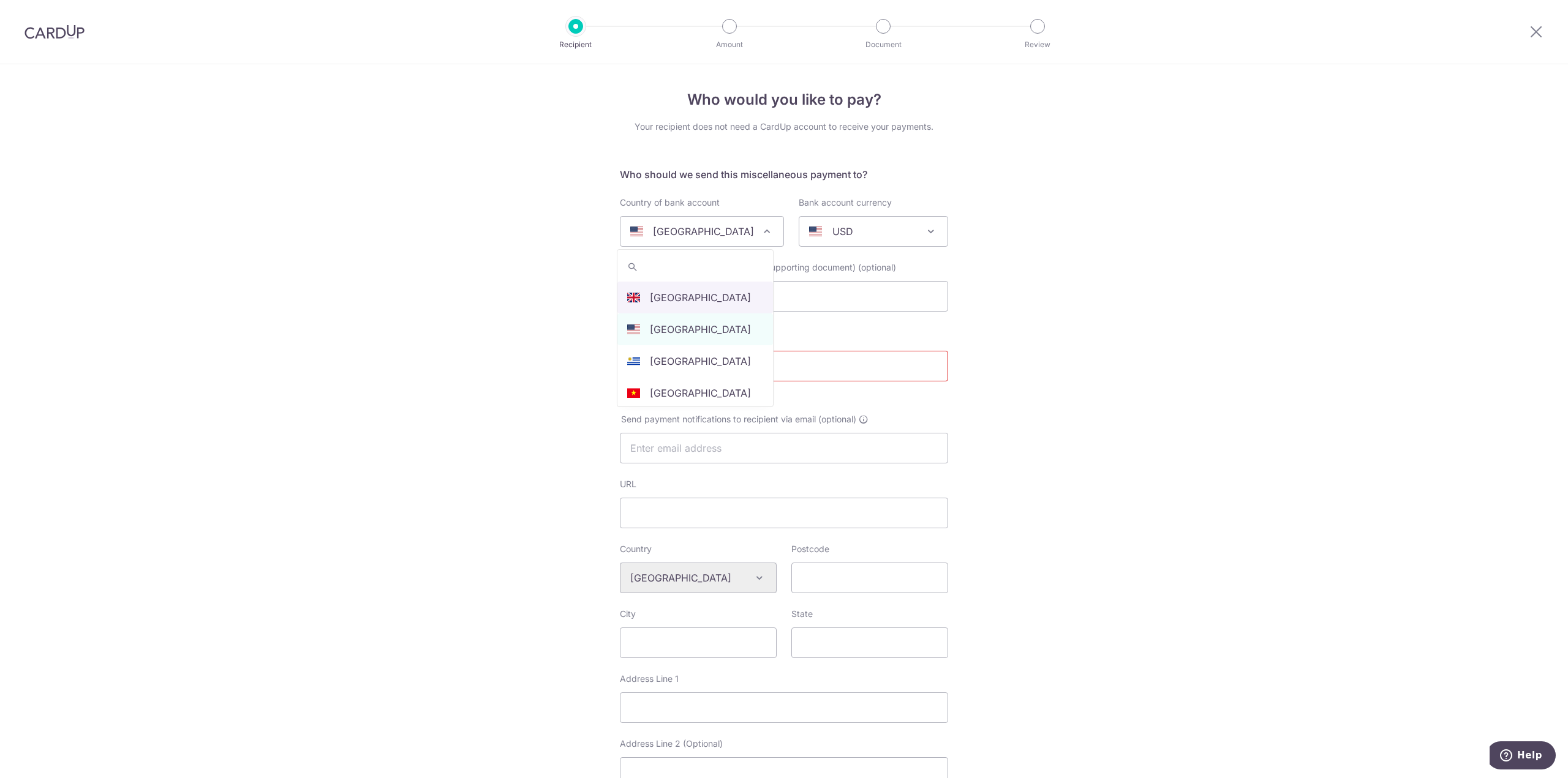
select select
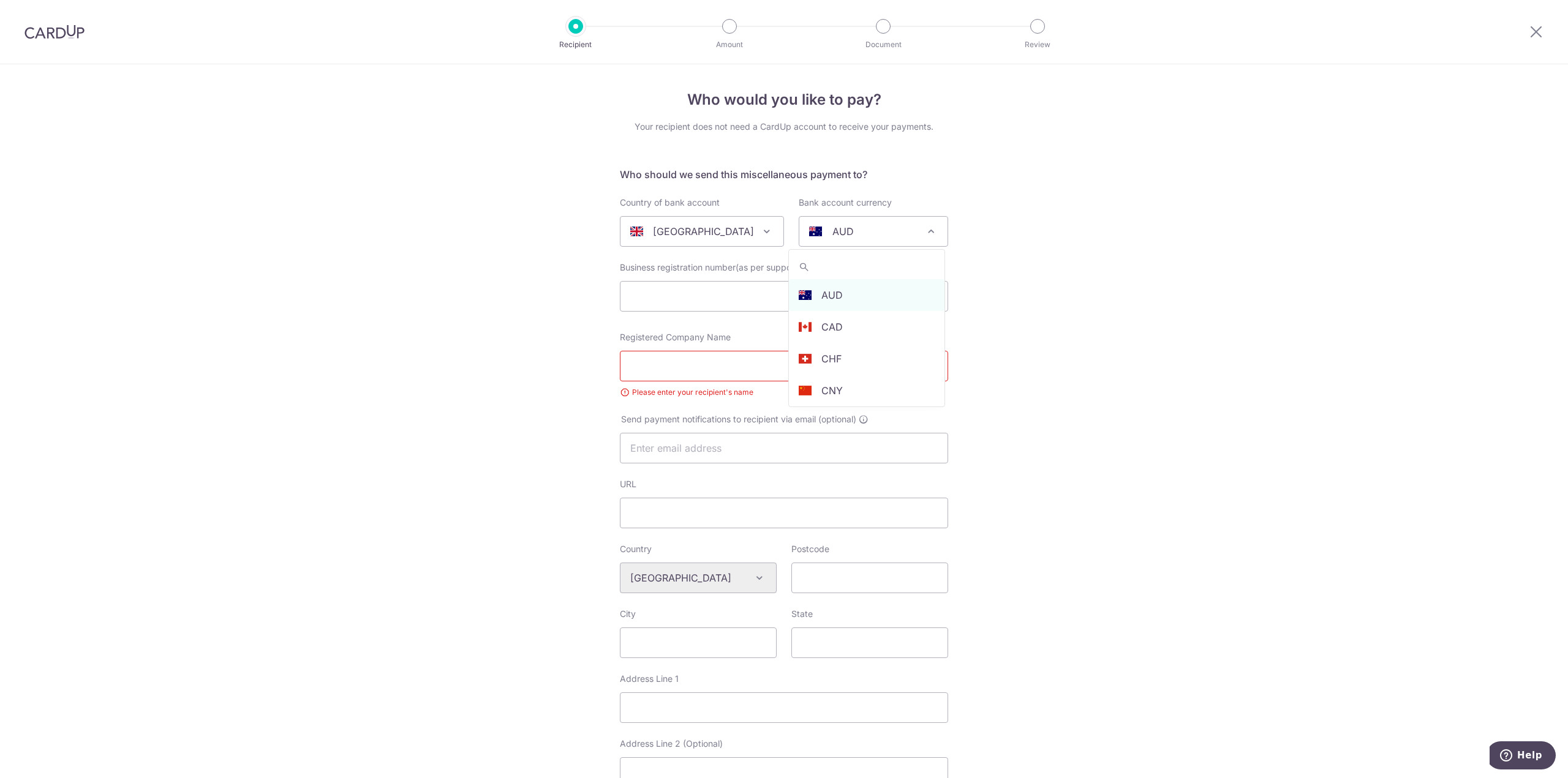
click at [870, 232] on div "AUD" at bounding box center [864, 231] width 109 height 15
select select "10"
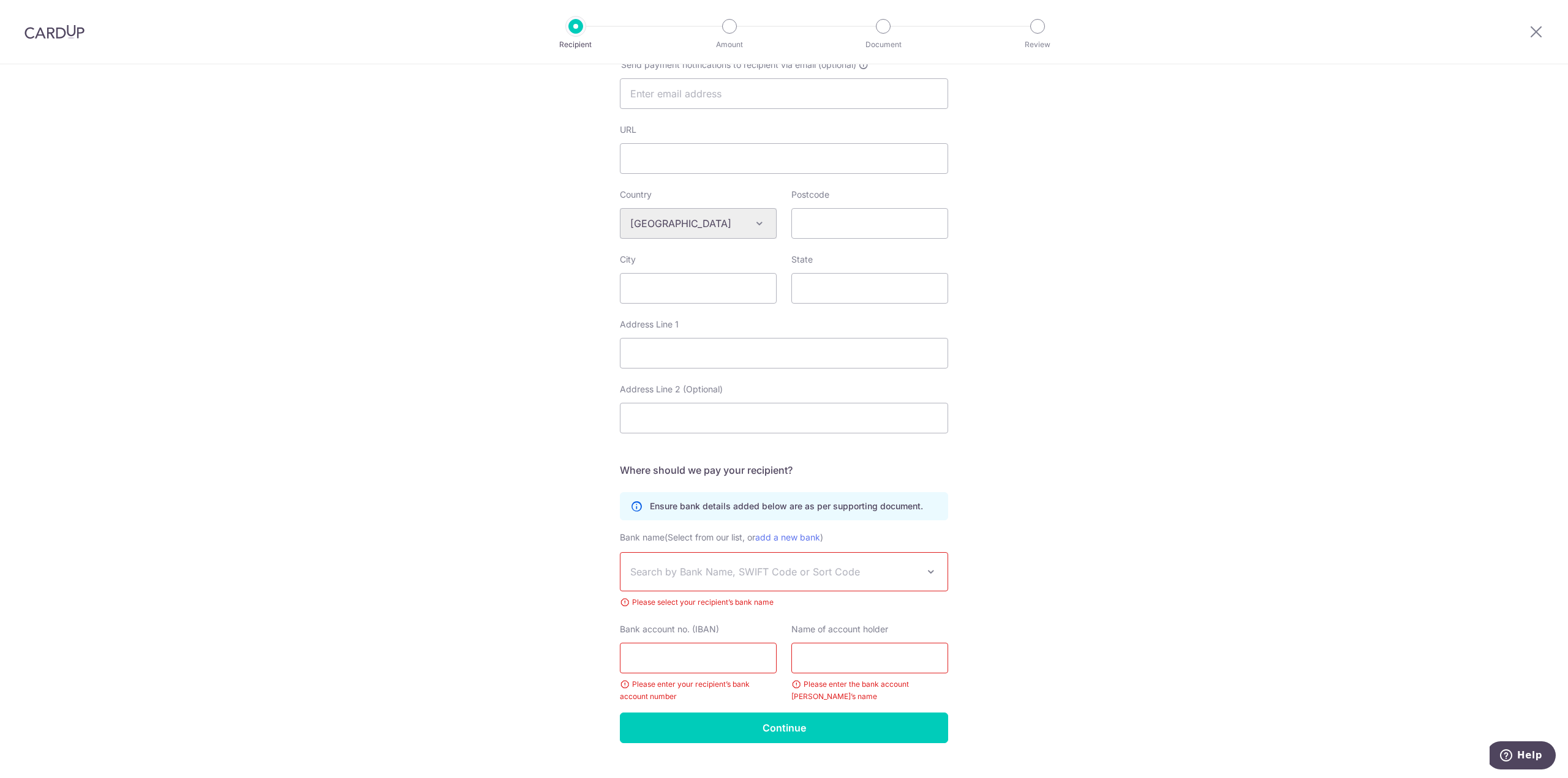
scroll to position [377, 0]
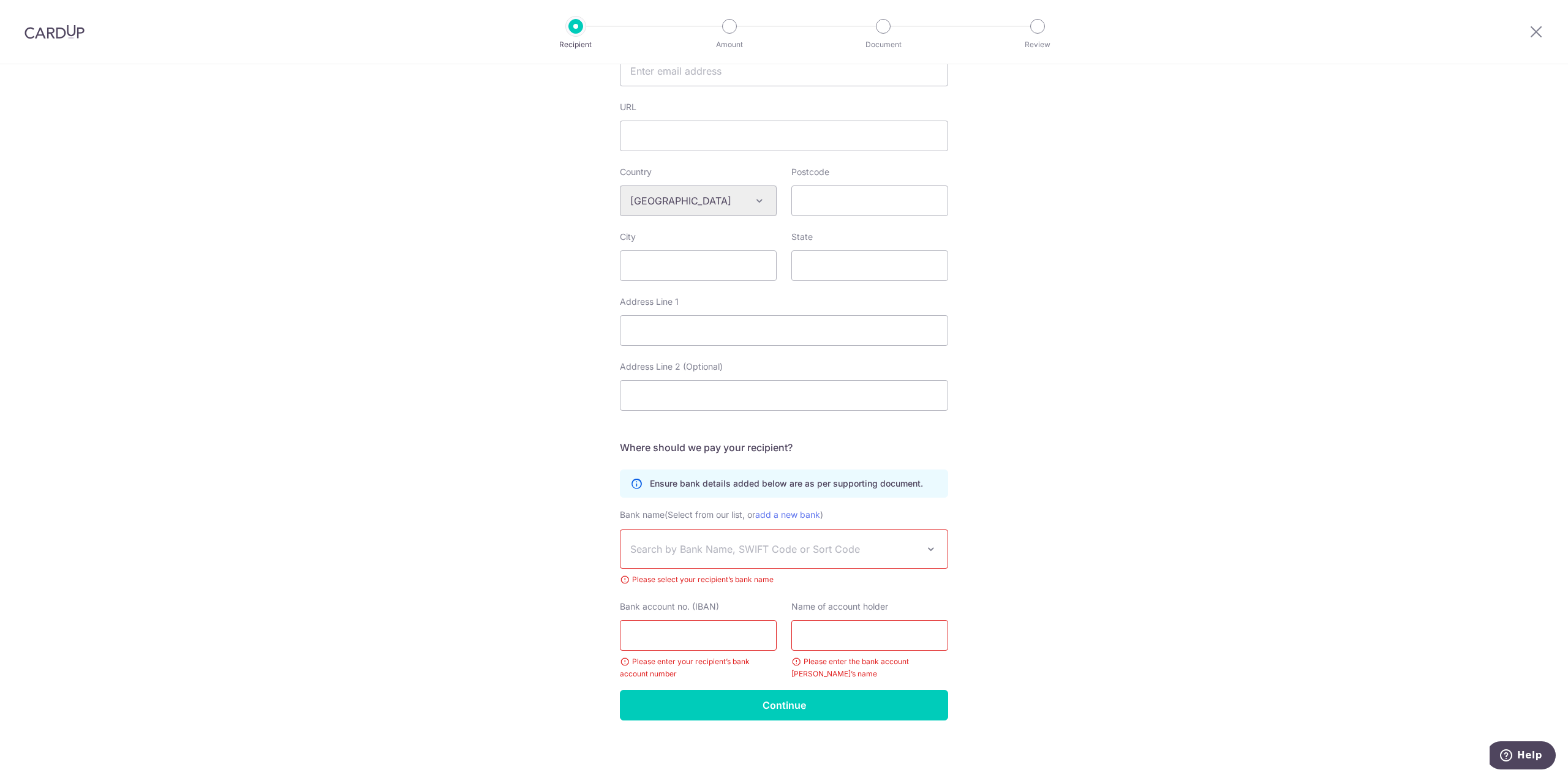
click at [790, 551] on span "Search by Bank Name, SWIFT Code or Sort Code" at bounding box center [774, 549] width 288 height 15
type input "LOYDGB21018"
select select "22923"
click at [725, 632] on input "Bank account no. (IBAN)" at bounding box center [699, 636] width 157 height 31
click at [734, 639] on input "Bank account no. (IBAN)" at bounding box center [699, 636] width 157 height 31
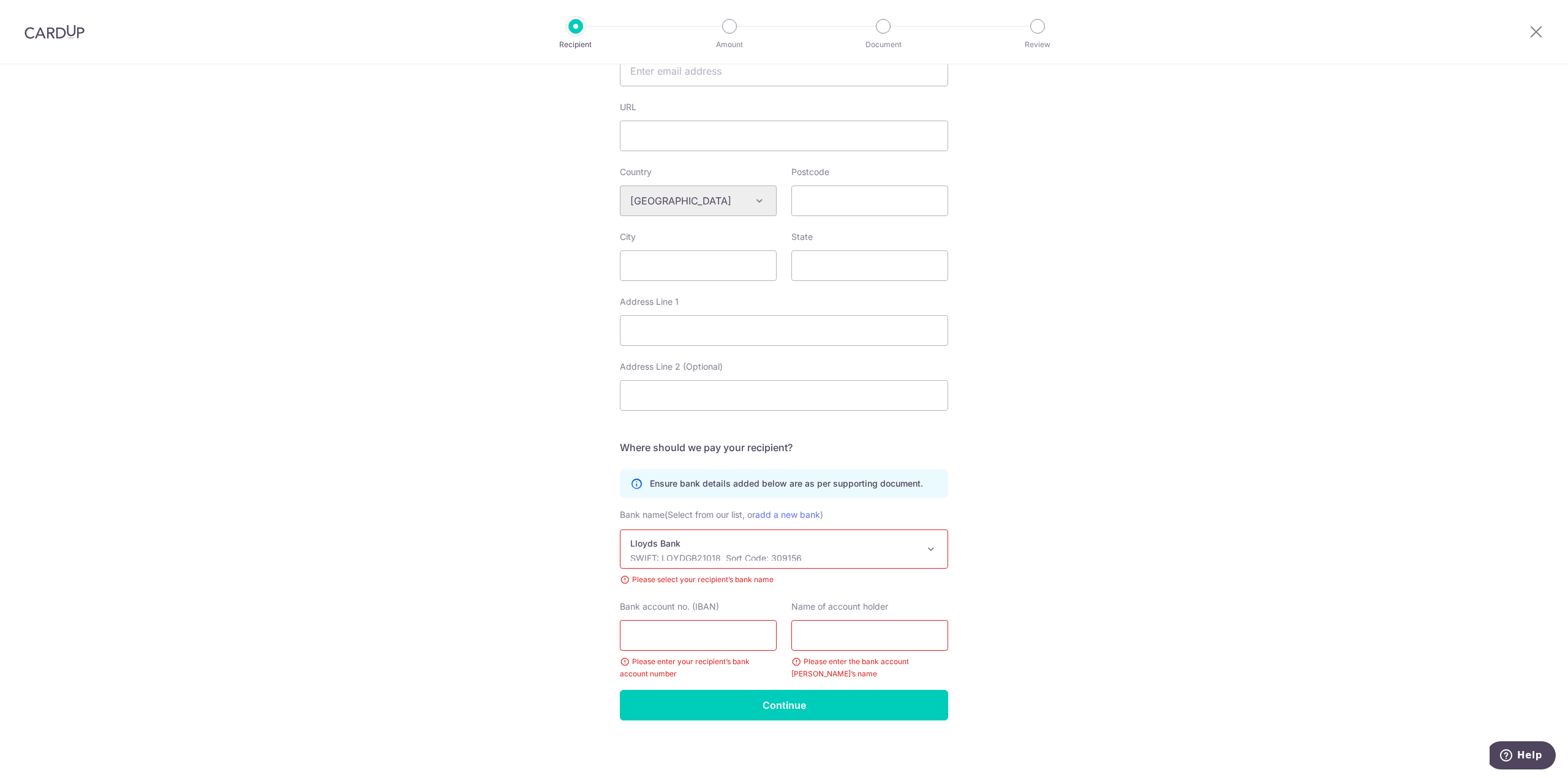
paste input "[FINANCIAL_ID][PERSON_NAME]"
type input "[FINANCIAL_ID][PERSON_NAME]"
click at [817, 637] on input "text" at bounding box center [870, 636] width 157 height 31
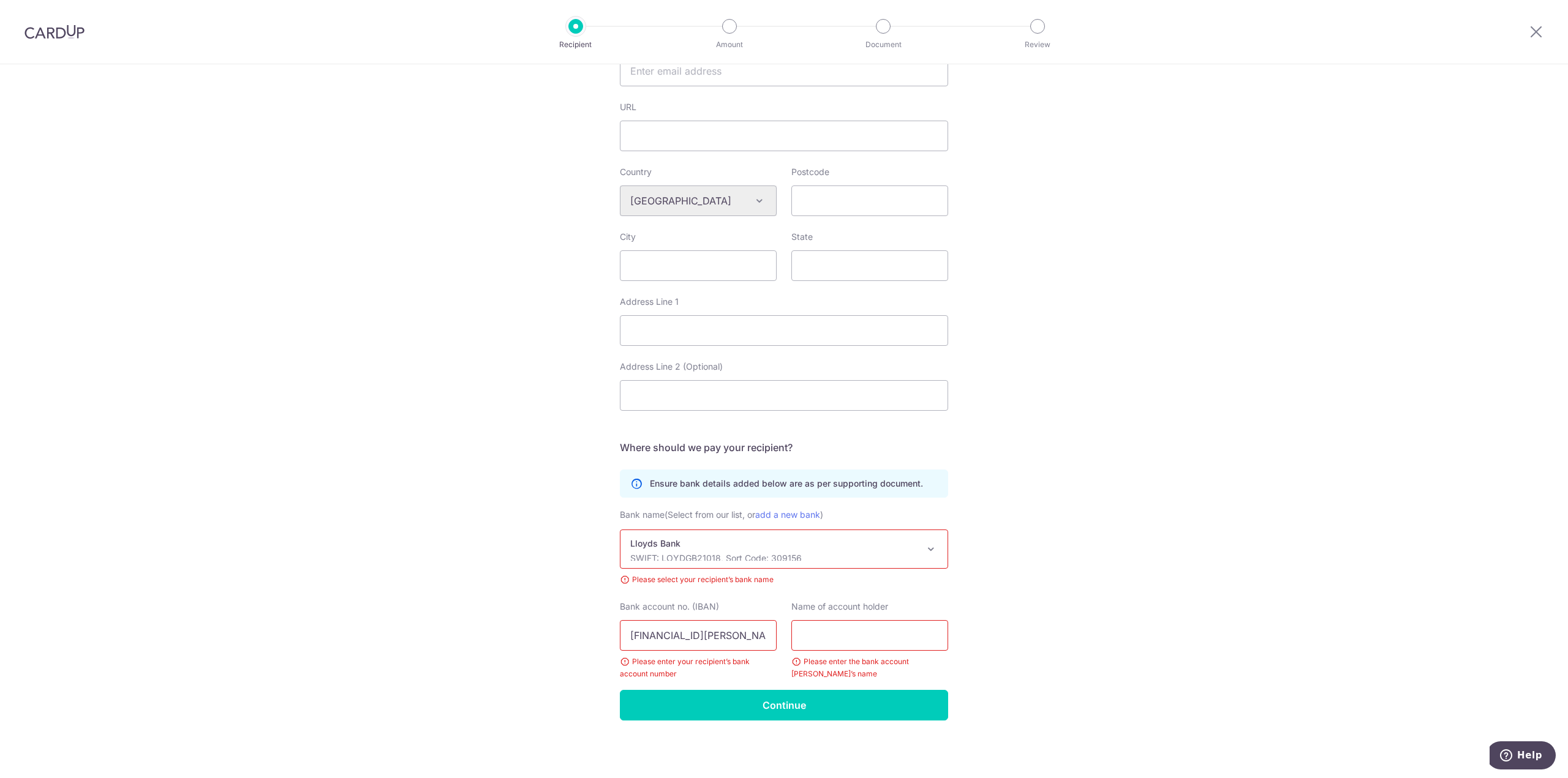
click at [866, 631] on input "text" at bounding box center [870, 636] width 157 height 31
paste input "Lloyds Bank, [PERSON_NAME] College Current A/C,"
type input "Lloyds Bank, [PERSON_NAME] College Current A/C,"
click at [1069, 605] on div "Who would you like to pay? Your recipient does not need a CardUp account to rec…" at bounding box center [784, 232] width 1568 height 1091
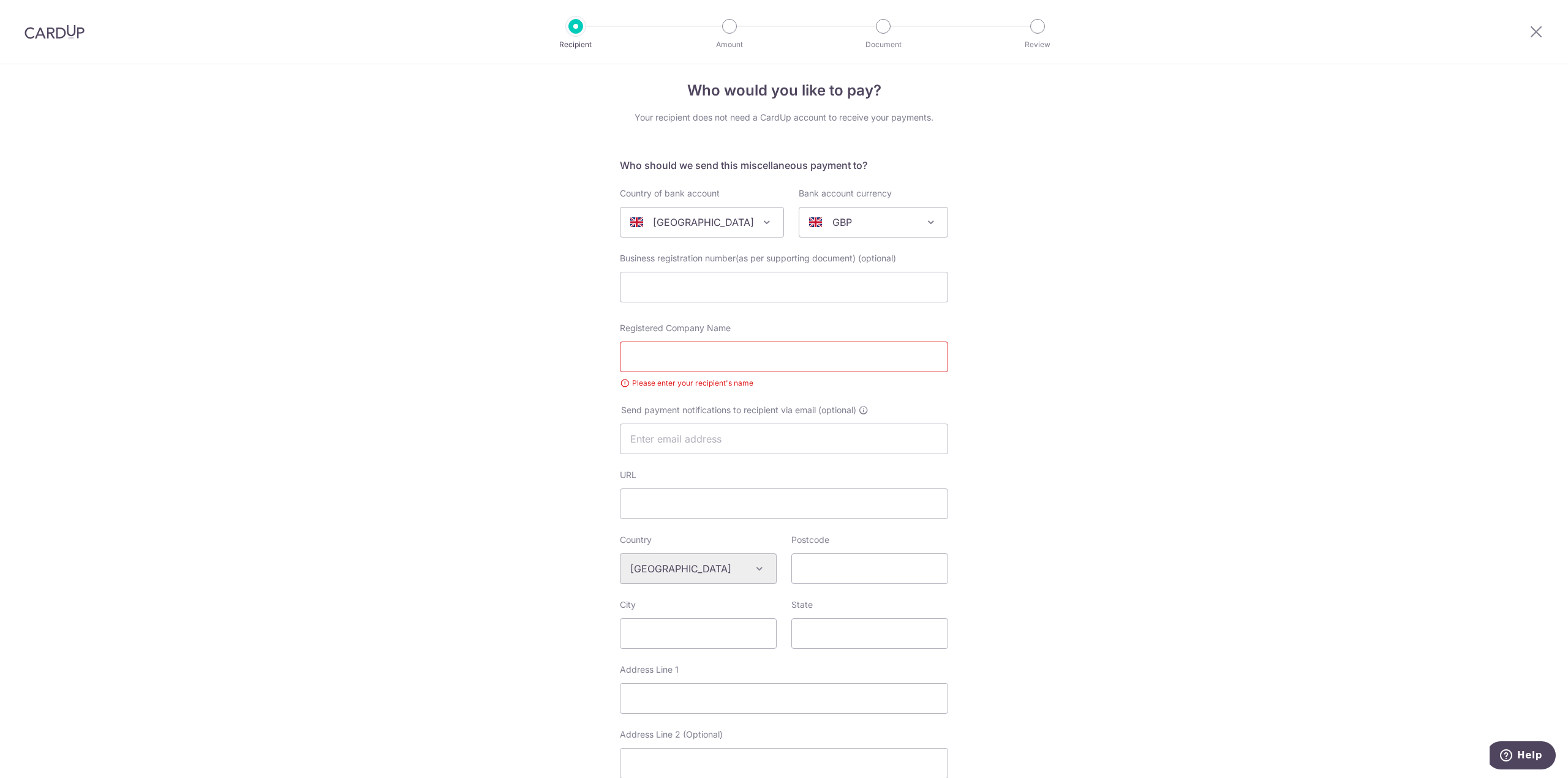
scroll to position [0, 0]
click at [705, 366] on input "Registered Company Name" at bounding box center [784, 367] width 328 height 31
click at [727, 365] on input "Registered Company Name" at bounding box center [784, 367] width 328 height 31
paste input "[PERSON_NAME] College [GEOGRAPHIC_DATA]"
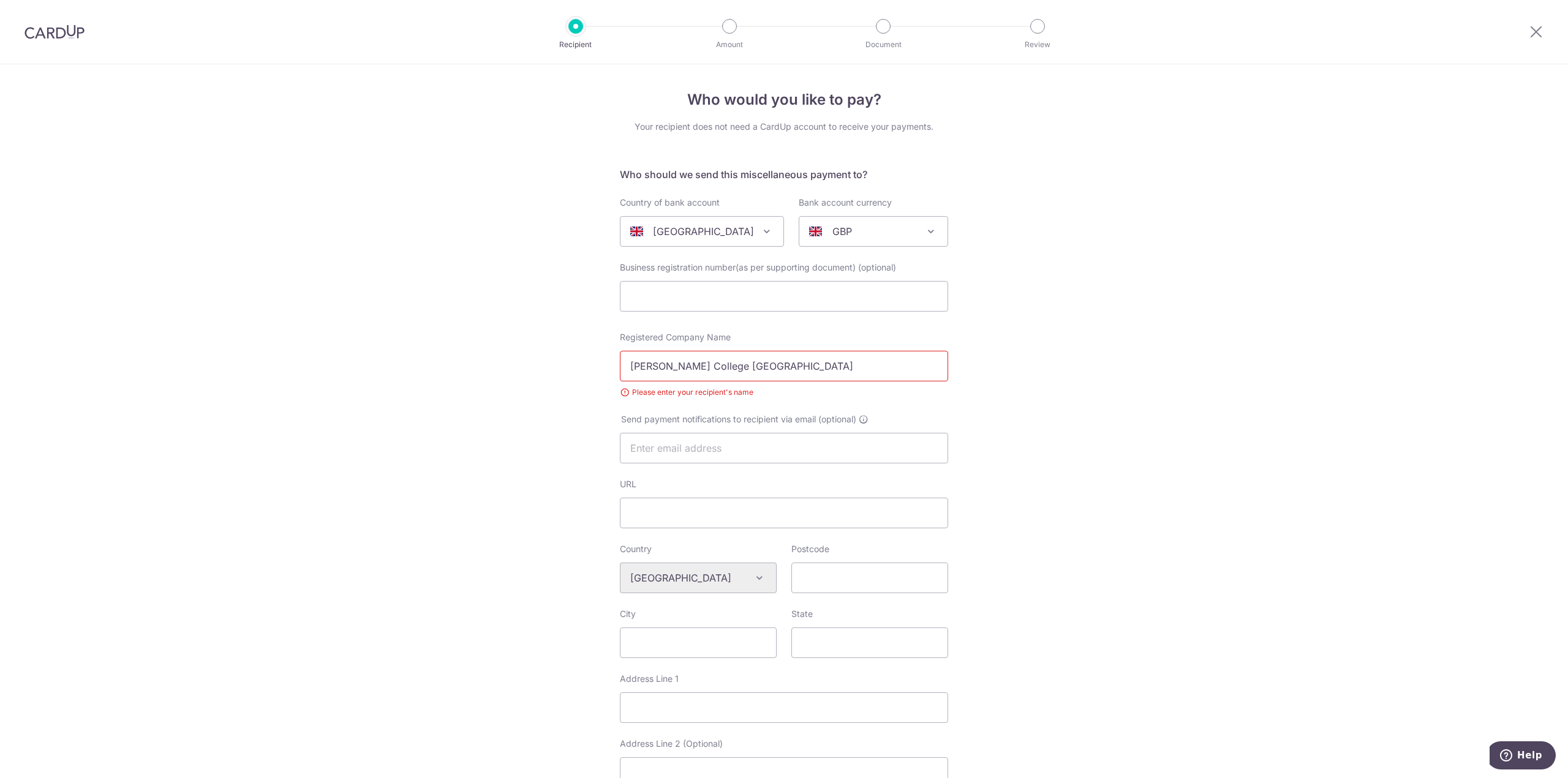
type input "[PERSON_NAME] College [GEOGRAPHIC_DATA]"
click at [686, 446] on input "text" at bounding box center [784, 448] width 328 height 31
paste input "[EMAIL_ADDRESS][DOMAIN_NAME]"
click at [629, 449] on input "[EMAIL_ADDRESS][DOMAIN_NAME]" at bounding box center [784, 448] width 328 height 31
type input "[EMAIL_ADDRESS][DOMAIN_NAME]"
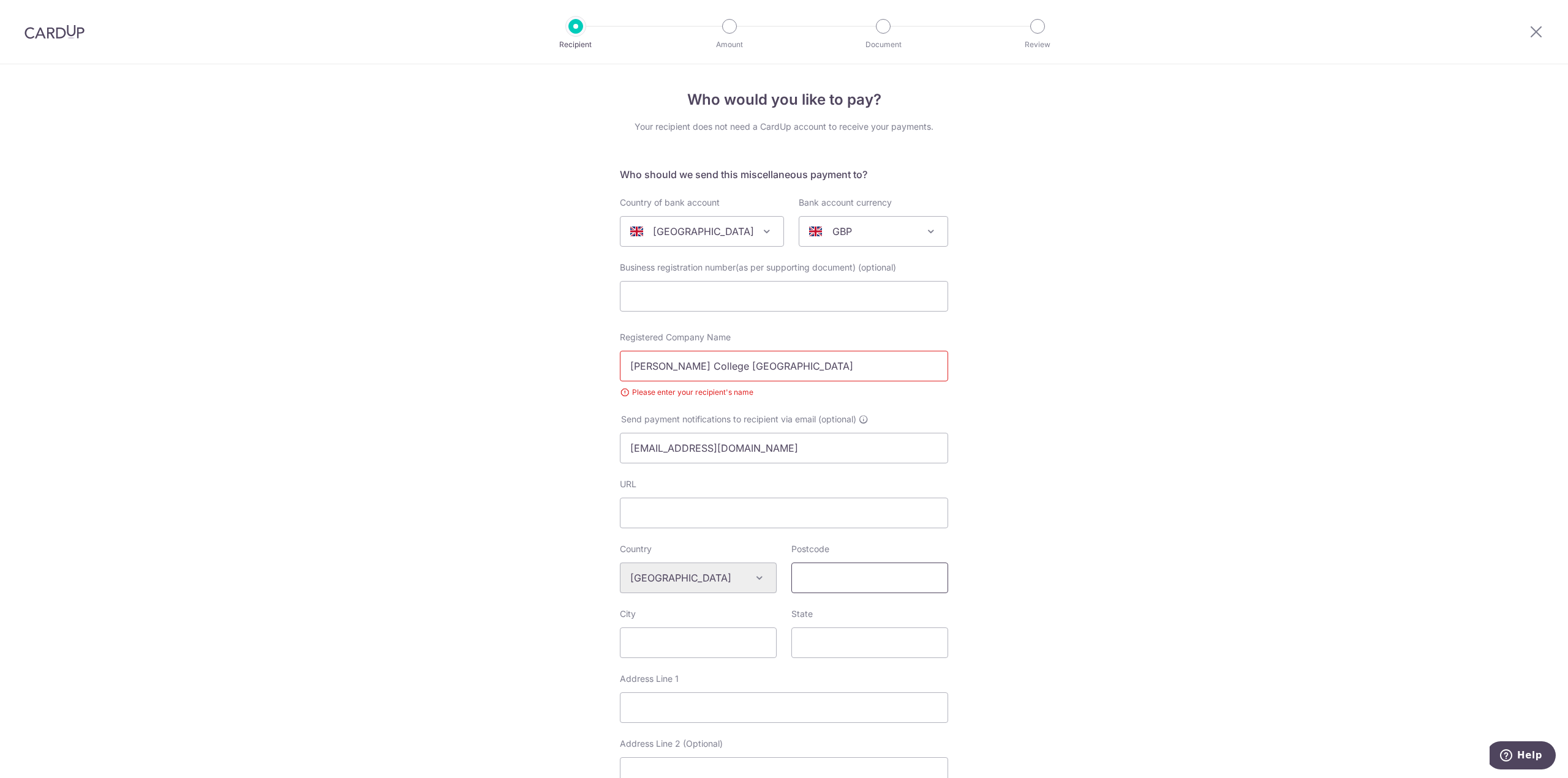
click at [850, 583] on input "Postcode" at bounding box center [870, 578] width 157 height 31
click at [847, 592] on input "Postcode" at bounding box center [870, 578] width 157 height 31
click at [857, 579] on input "Postcode" at bounding box center [870, 578] width 157 height 31
click at [857, 578] on input "Postcode" at bounding box center [870, 578] width 157 height 31
click at [832, 587] on input "Postcode" at bounding box center [870, 578] width 157 height 31
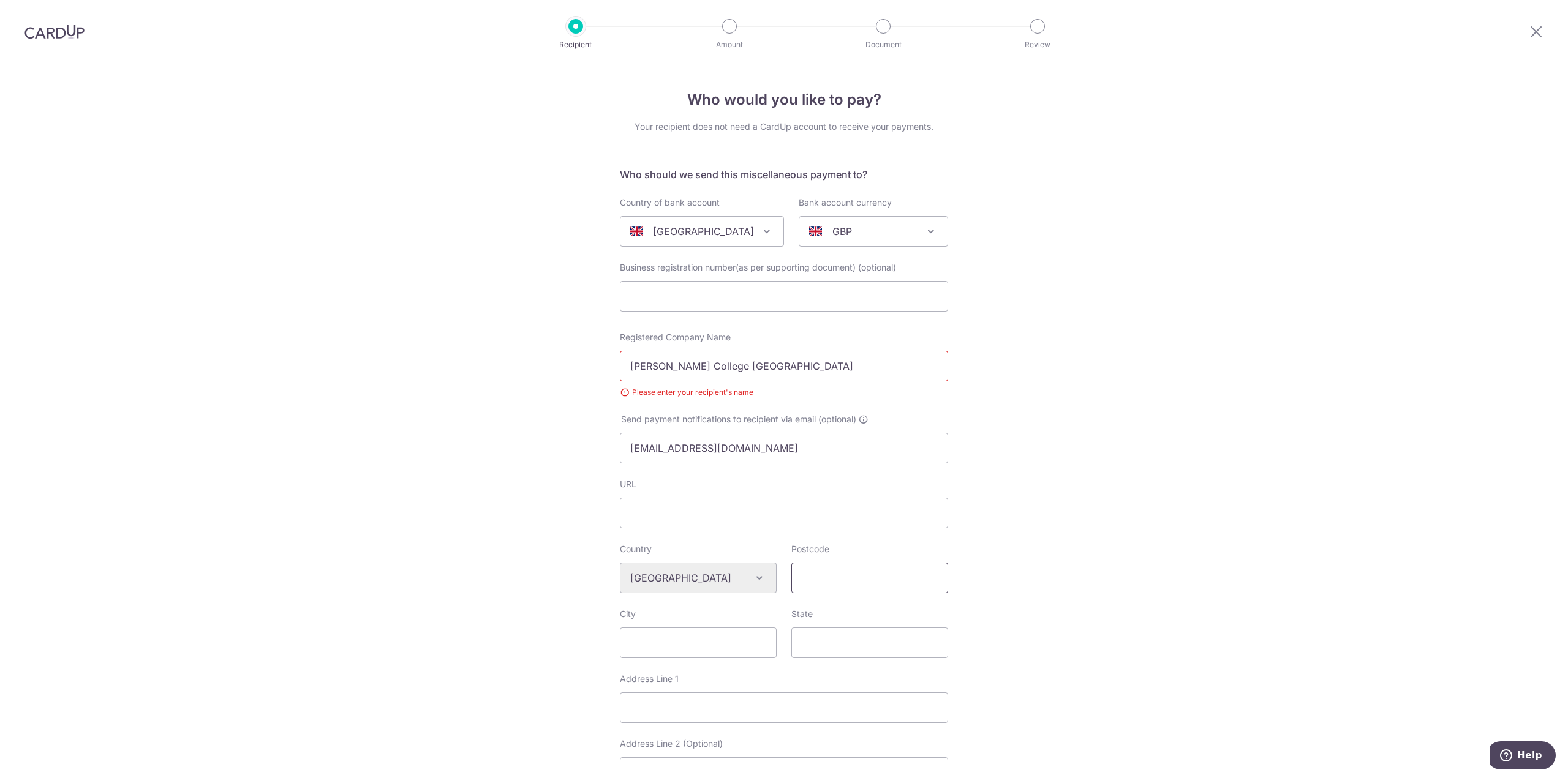
paste input "CB2 3BU"
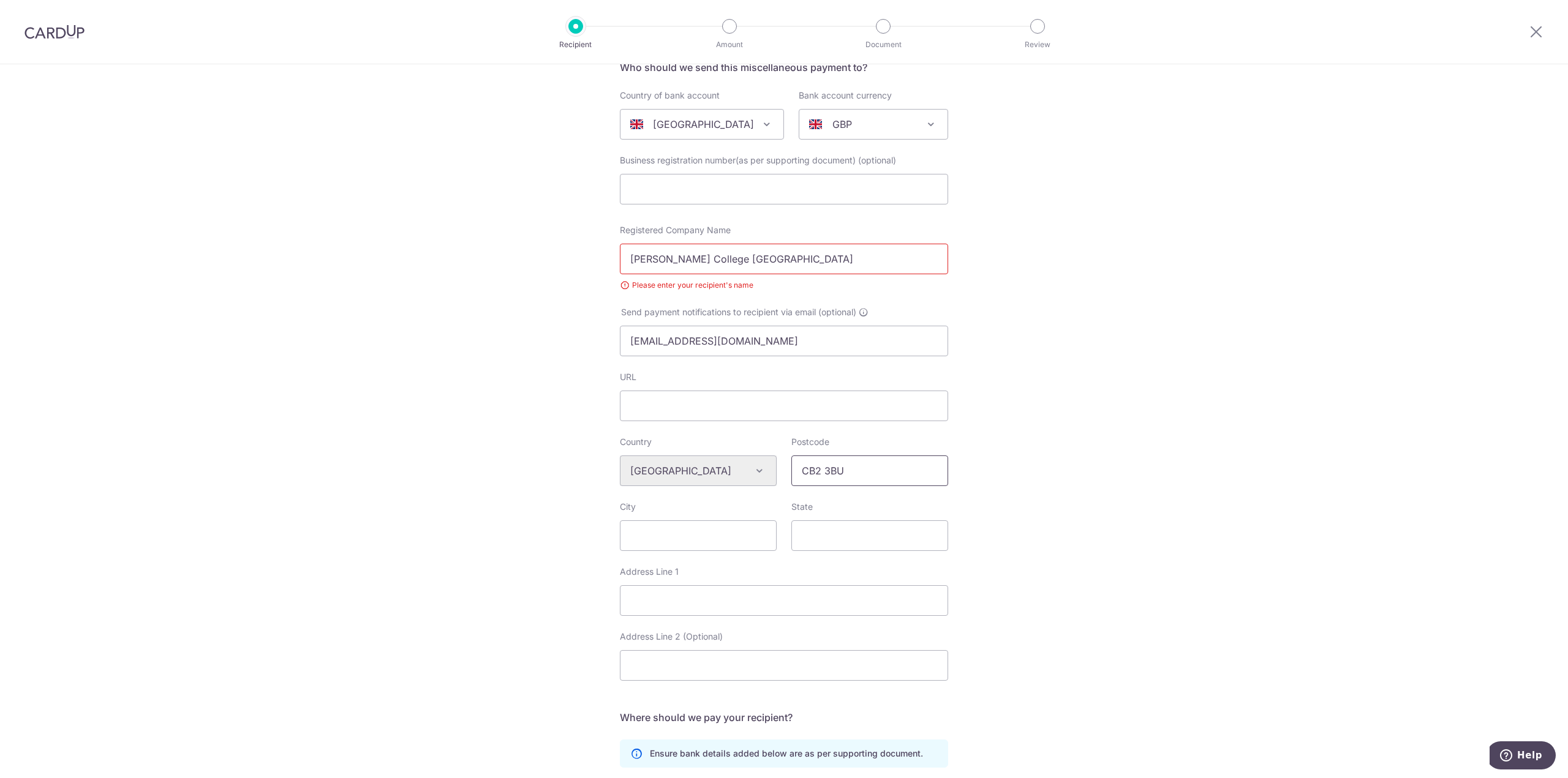
scroll to position [122, 0]
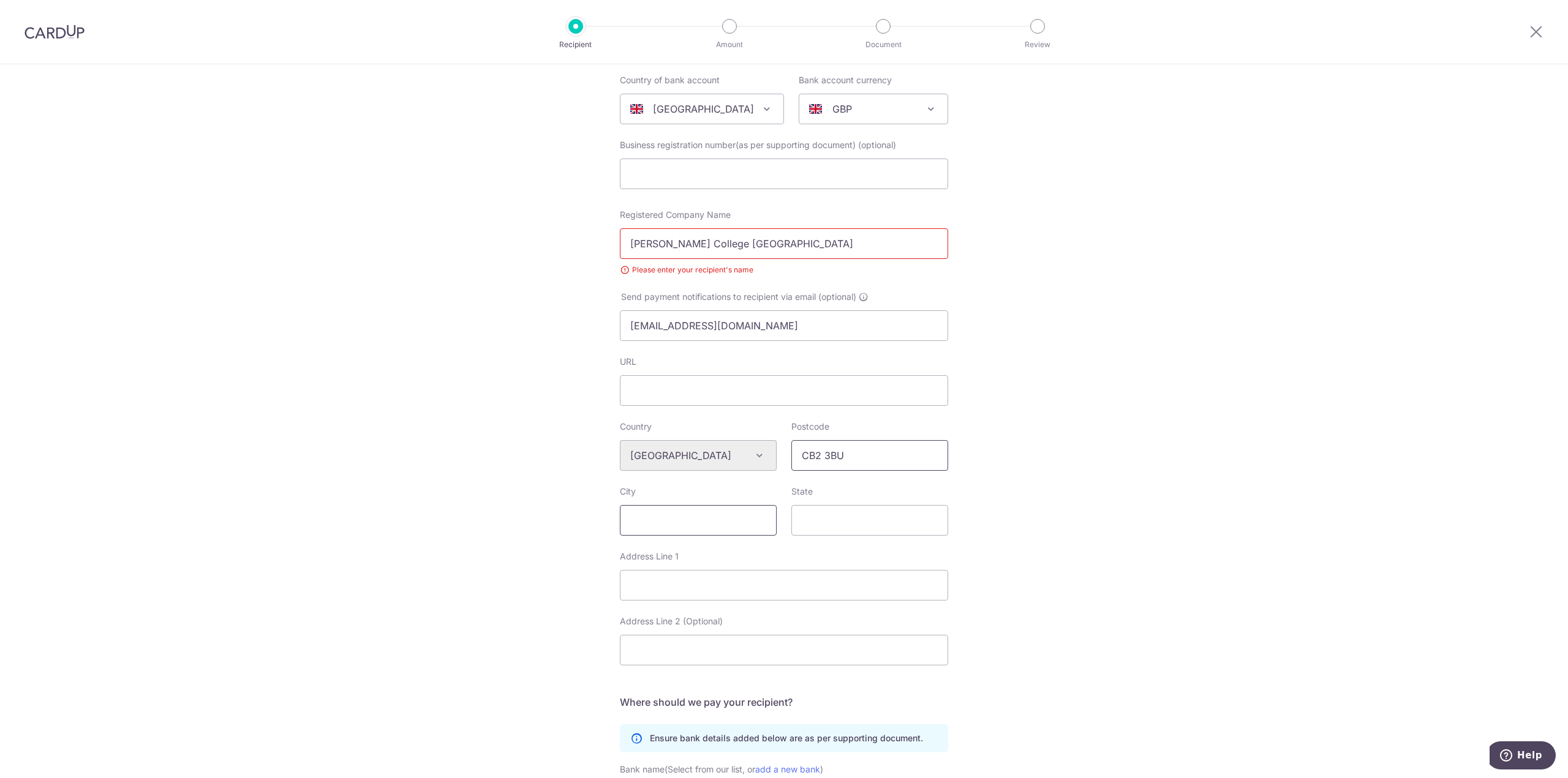
type input "CB2 3BU"
click at [686, 528] on input "City" at bounding box center [699, 521] width 157 height 31
type input "[GEOGRAPHIC_DATA]"
click at [727, 590] on input "Address Line 1" at bounding box center [784, 586] width 328 height 31
click at [733, 587] on input "Address Line 1" at bounding box center [784, 586] width 328 height 31
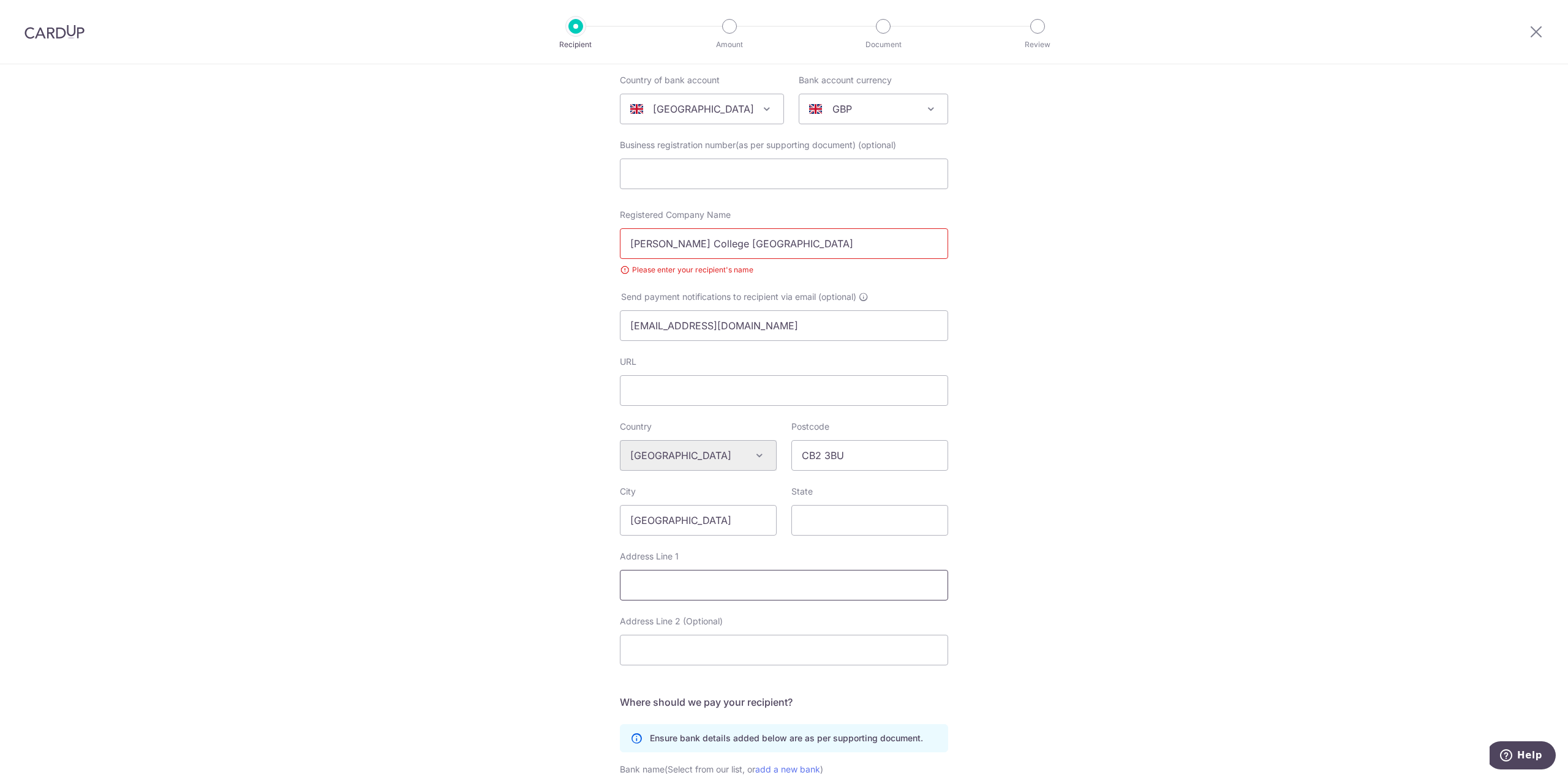
paste input "[PERSON_NAME] College [GEOGRAPHIC_DATA]"
type input "[PERSON_NAME] College [GEOGRAPHIC_DATA]"
click at [725, 654] on input "Address Line 2 (Optional)" at bounding box center [784, 651] width 328 height 31
paste input "St Andrew's St"
type input "St Andrew's St"
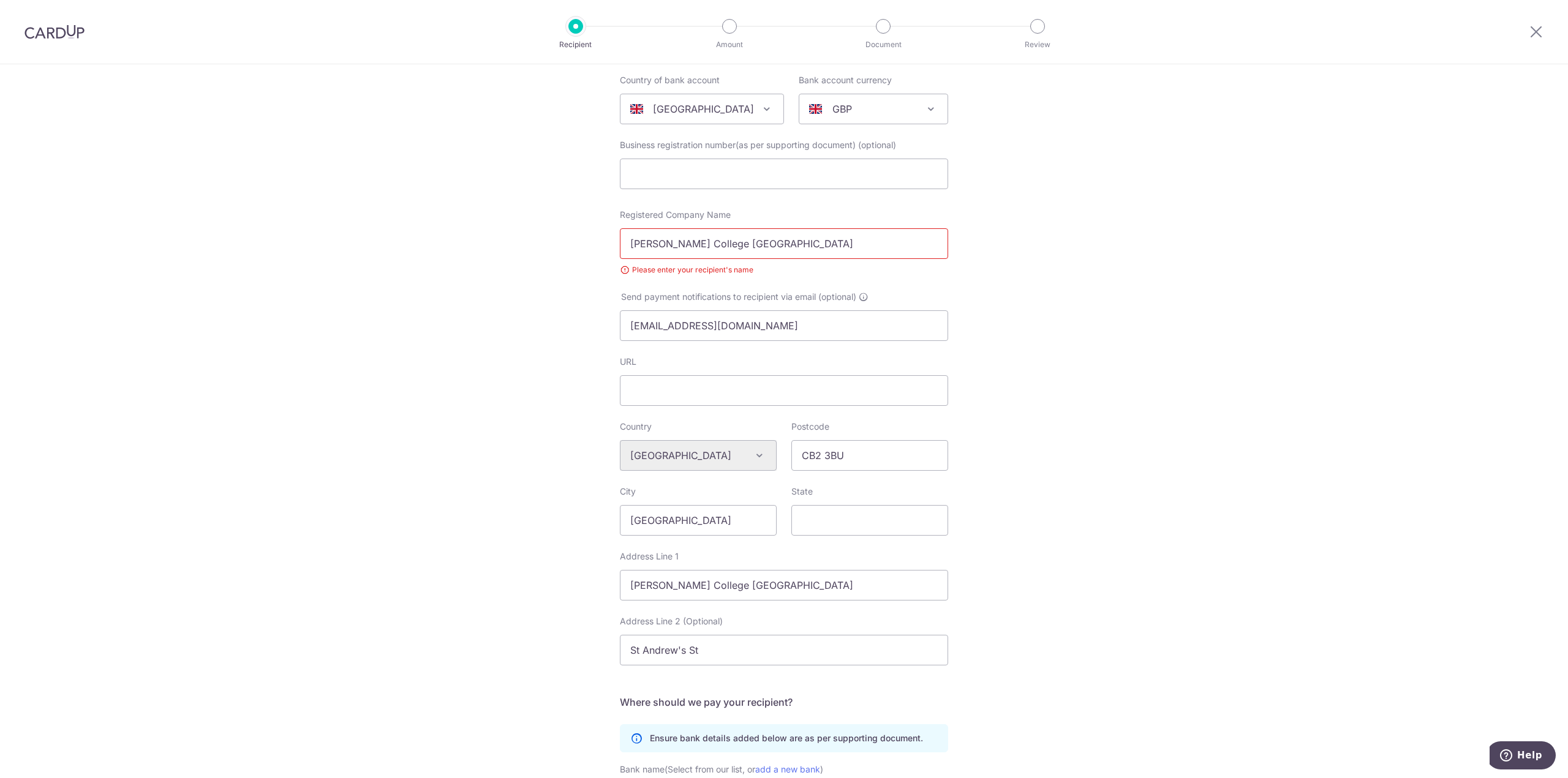
click at [1102, 538] on div "Who would you like to pay? Your recipient does not need a CardUp account to rec…" at bounding box center [784, 487] width 1568 height 1091
drag, startPoint x: 1049, startPoint y: 474, endPoint x: 1041, endPoint y: 470, distance: 8.9
click at [1047, 473] on div "Who would you like to pay? Your recipient does not need a CardUp account to rec…" at bounding box center [784, 487] width 1568 height 1091
click at [803, 335] on input "[EMAIL_ADDRESS][DOMAIN_NAME]" at bounding box center [784, 326] width 328 height 31
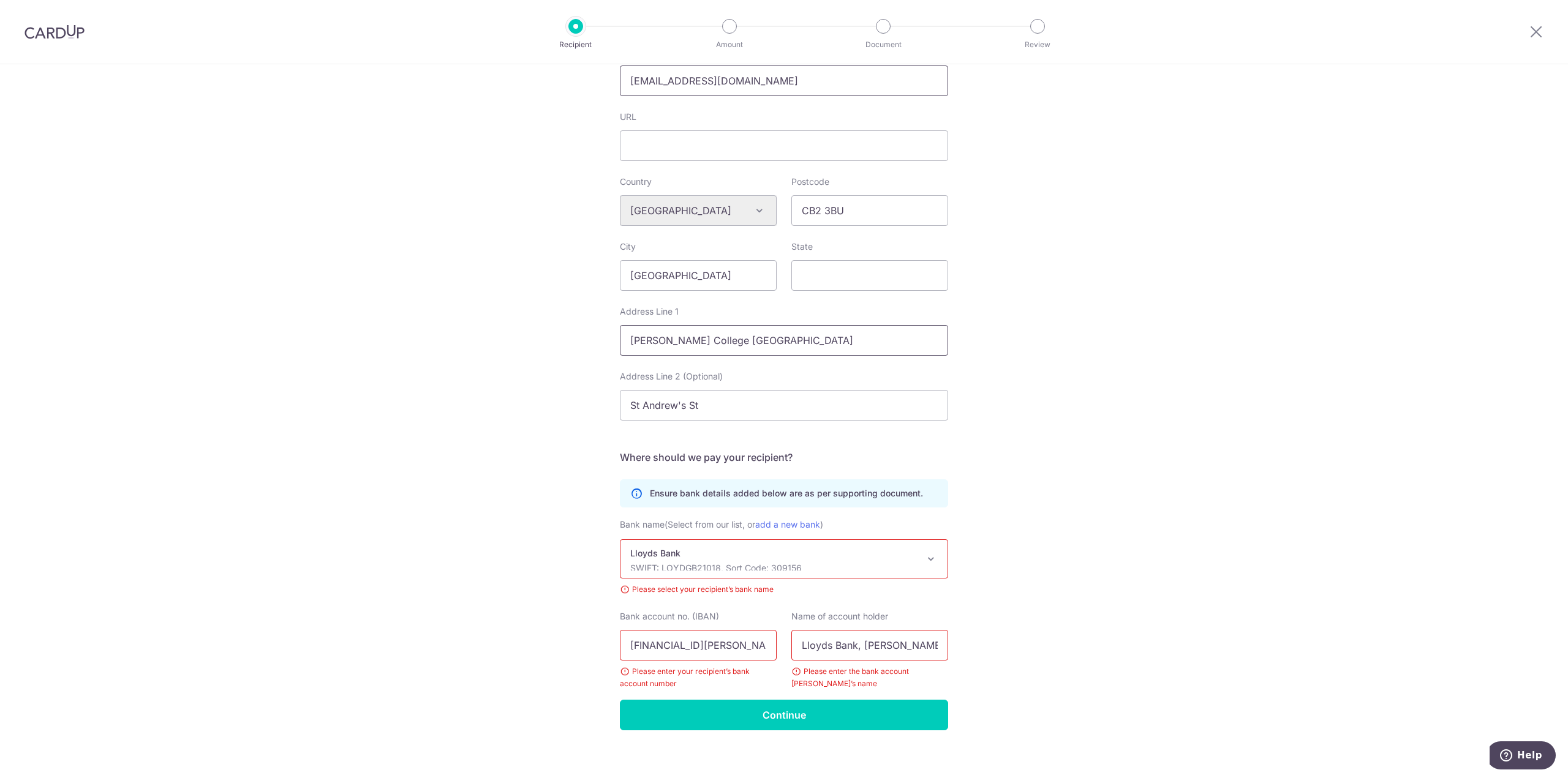
scroll to position [377, 0]
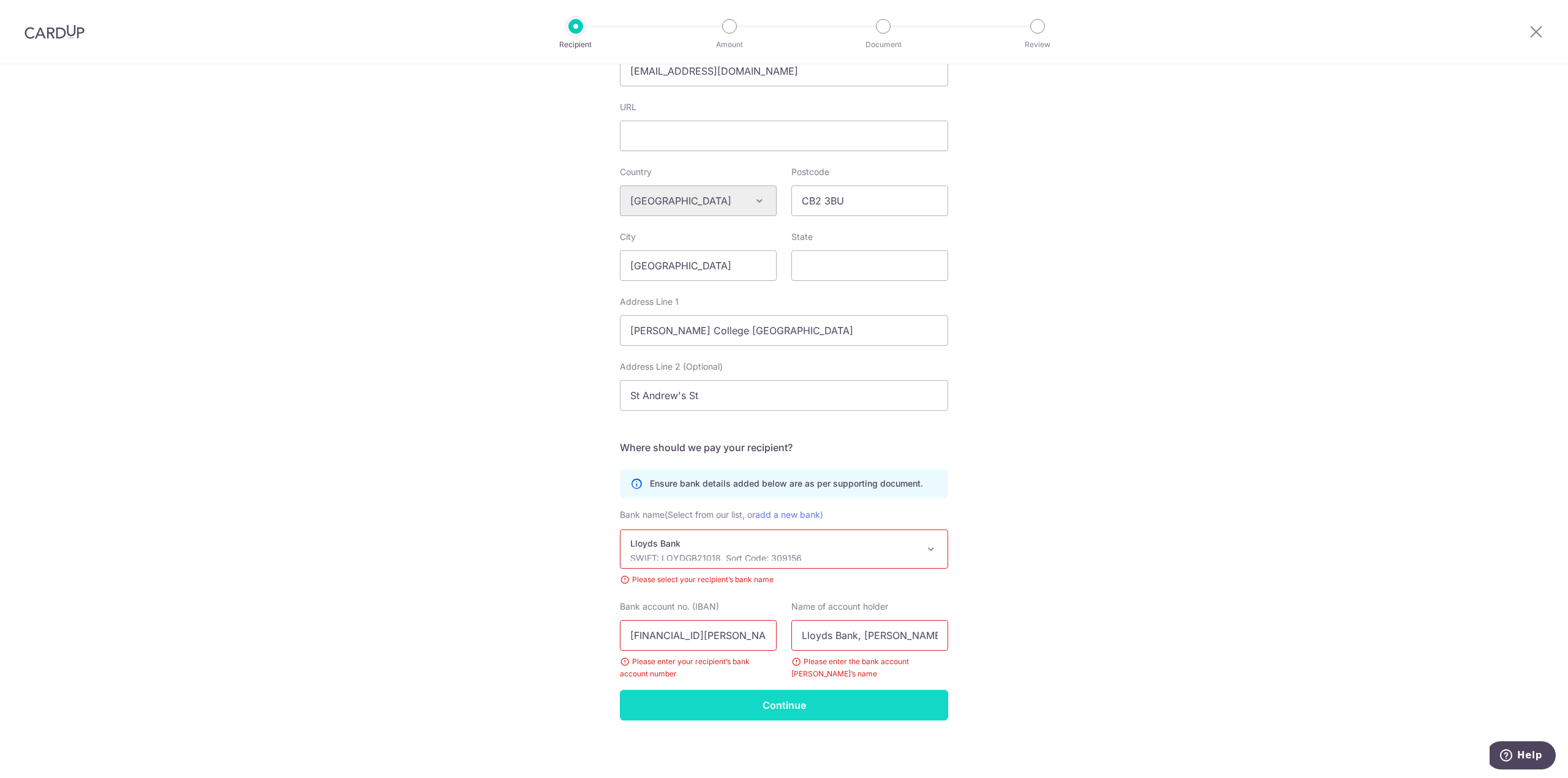
click at [830, 714] on input "Continue" at bounding box center [784, 706] width 328 height 31
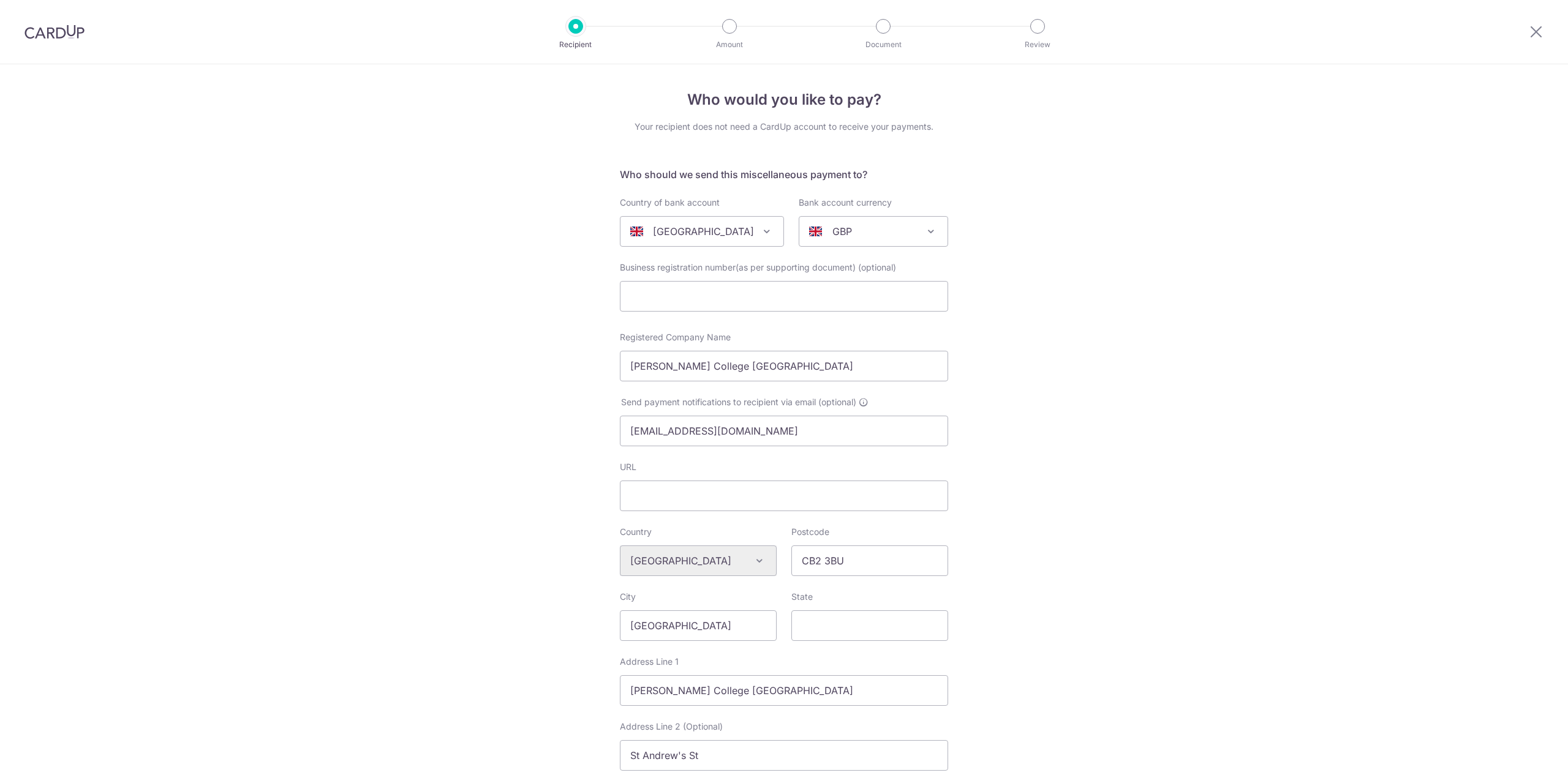
select select "22923"
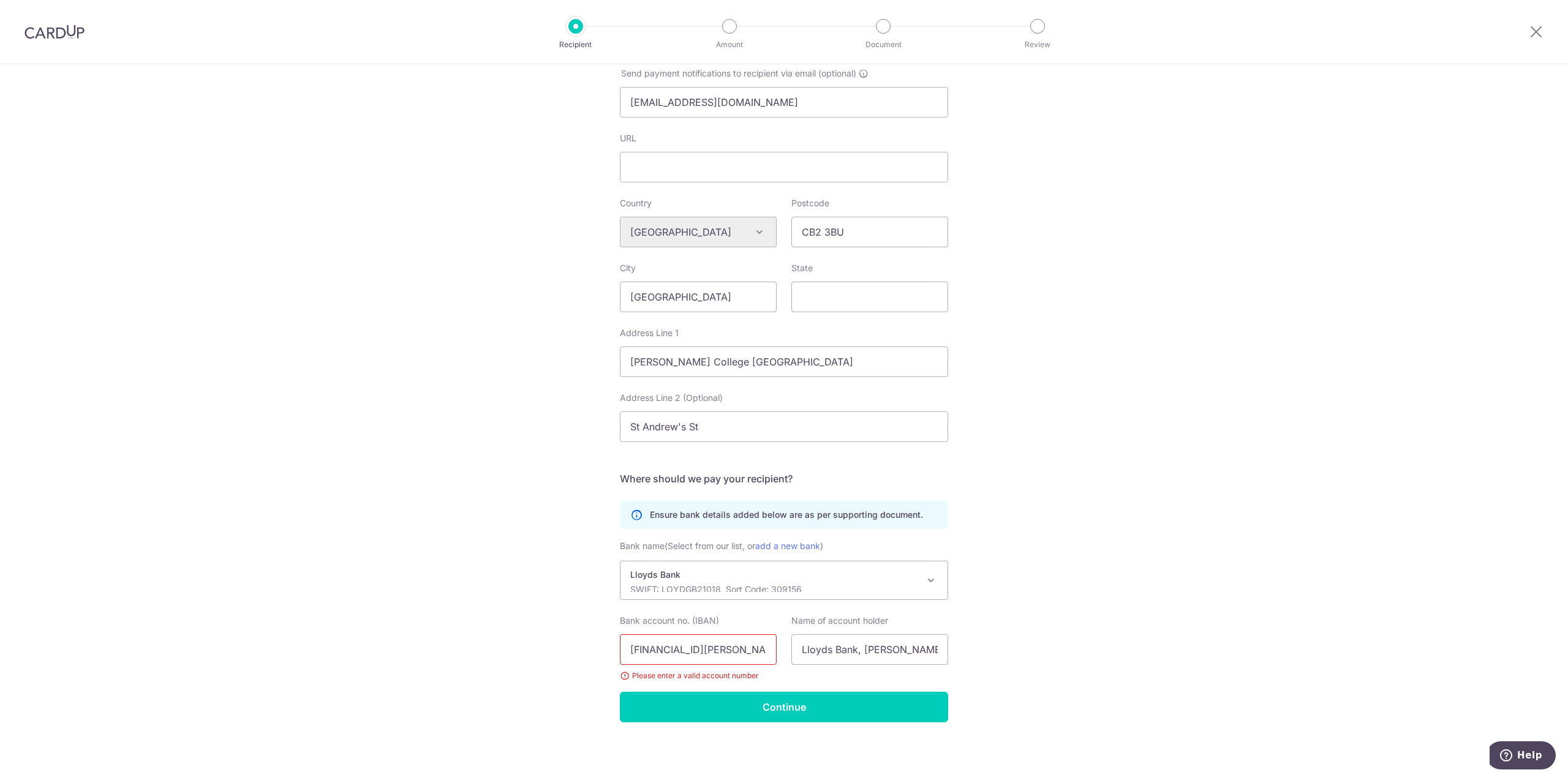
scroll to position [331, 0]
click at [787, 705] on input "Continue" at bounding box center [784, 706] width 328 height 31
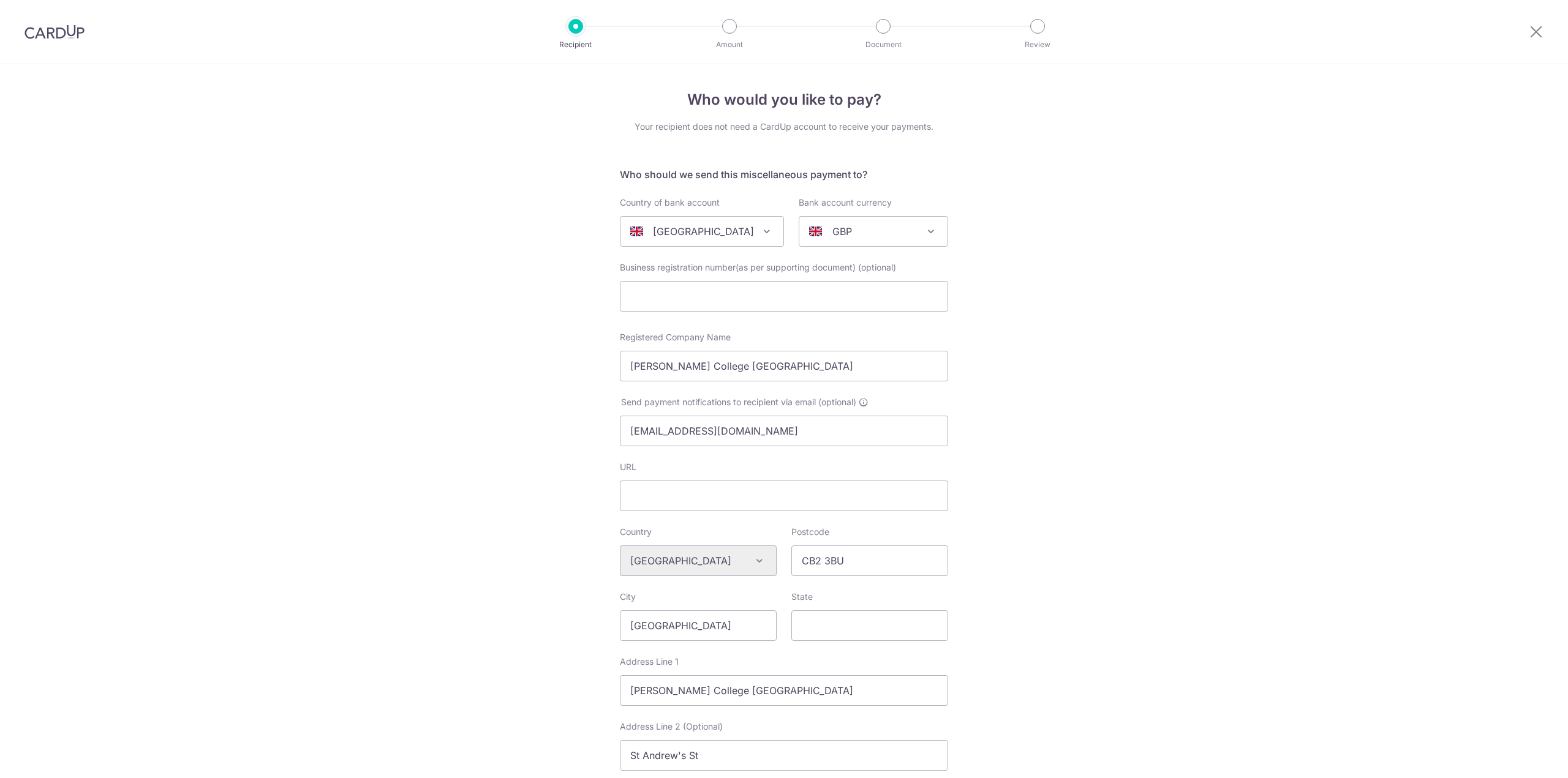
select select "22923"
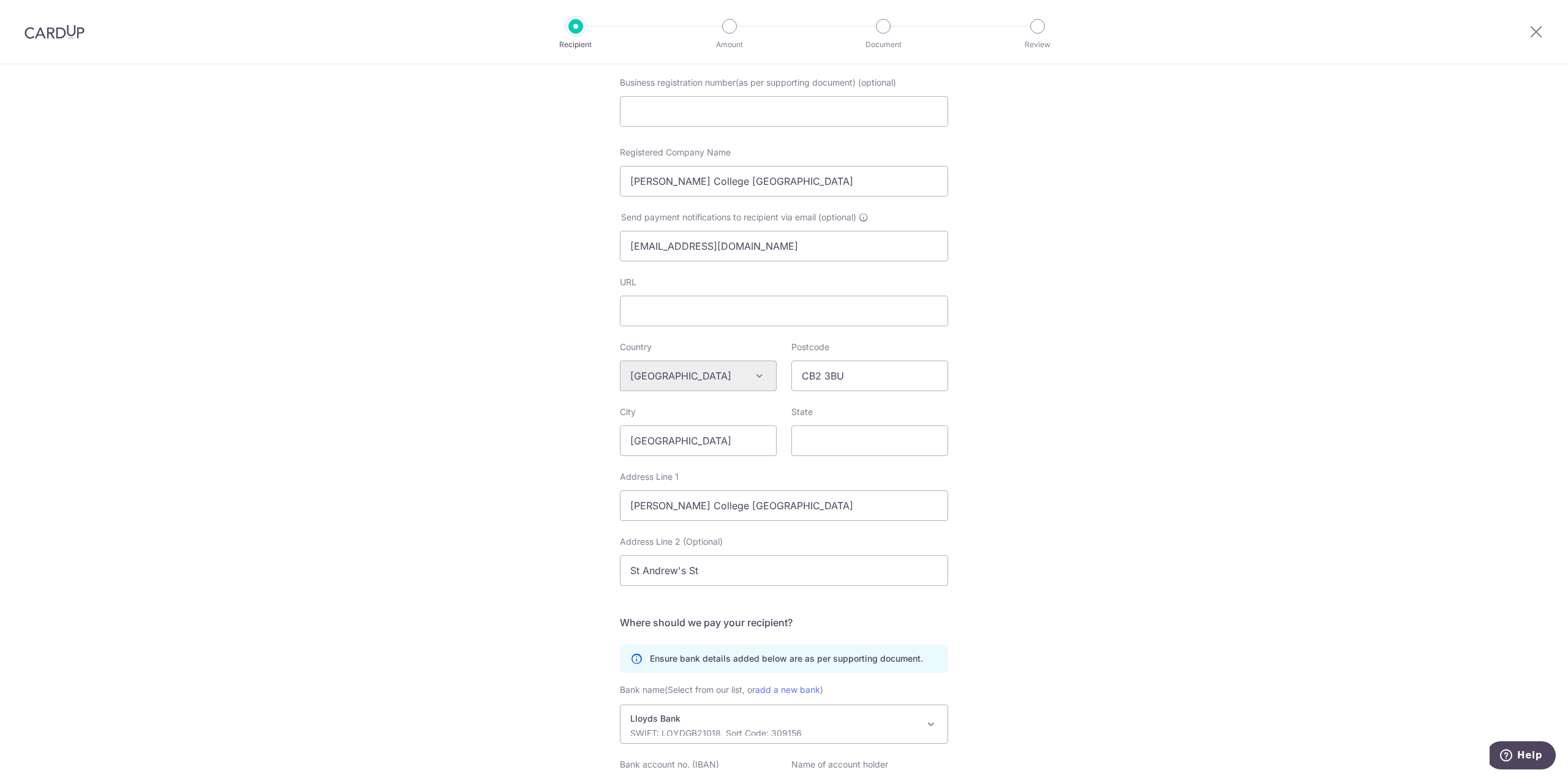
scroll to position [331, 0]
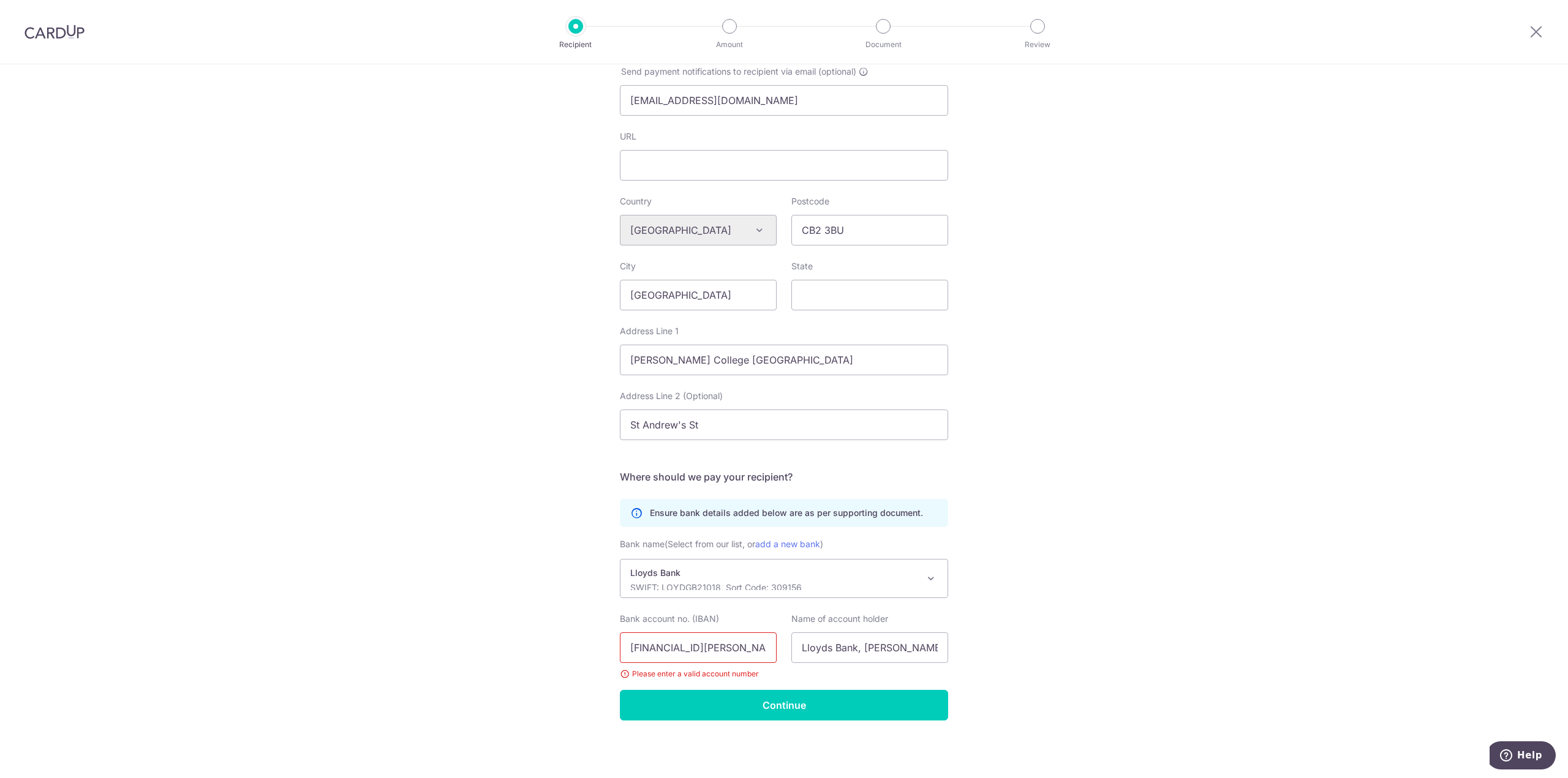
click at [631, 650] on input "[FINANCIAL_ID][PERSON_NAME]" at bounding box center [699, 648] width 157 height 31
drag, startPoint x: 630, startPoint y: 650, endPoint x: 833, endPoint y: 652, distance: 203.0
click at [833, 652] on div "Bank account no. (IBAN) [FINANCIAL_ID][PERSON_NAME] Please enter a valid accoun…" at bounding box center [784, 646] width 343 height 67
paste input "038929"
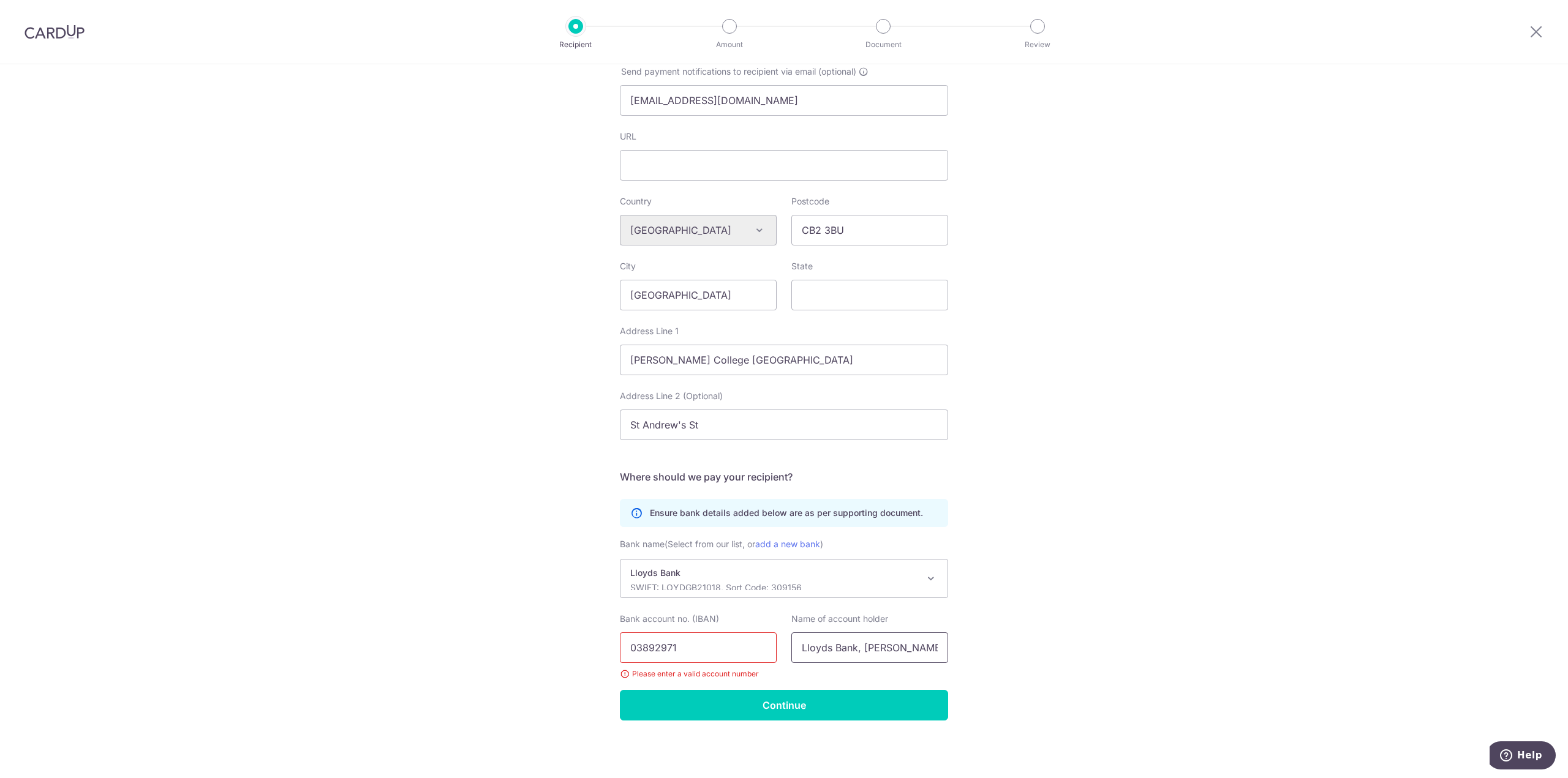
scroll to position [0, 0]
type input "03892971"
click at [835, 706] on input "Continue" at bounding box center [784, 706] width 328 height 31
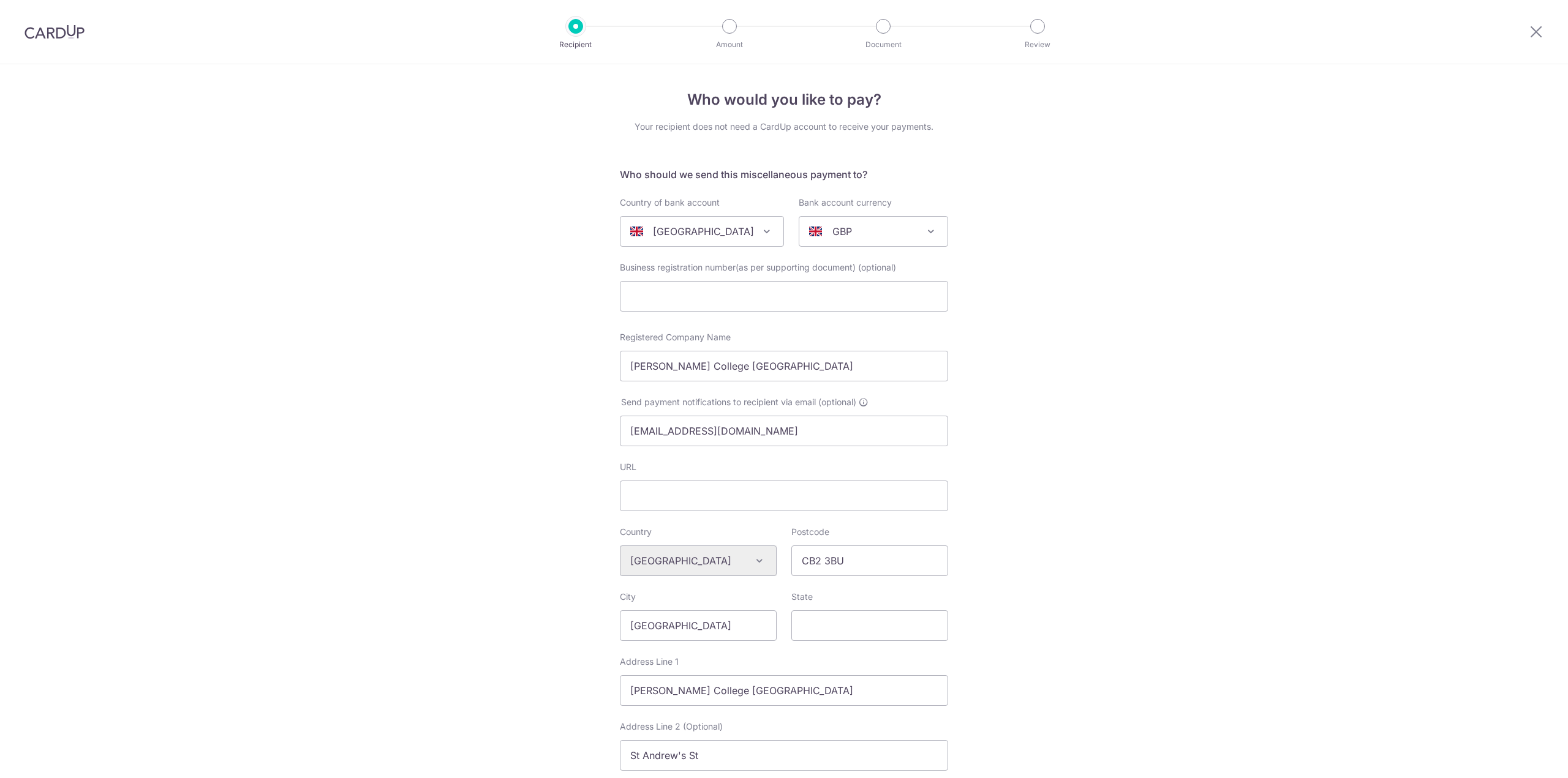
select select "22923"
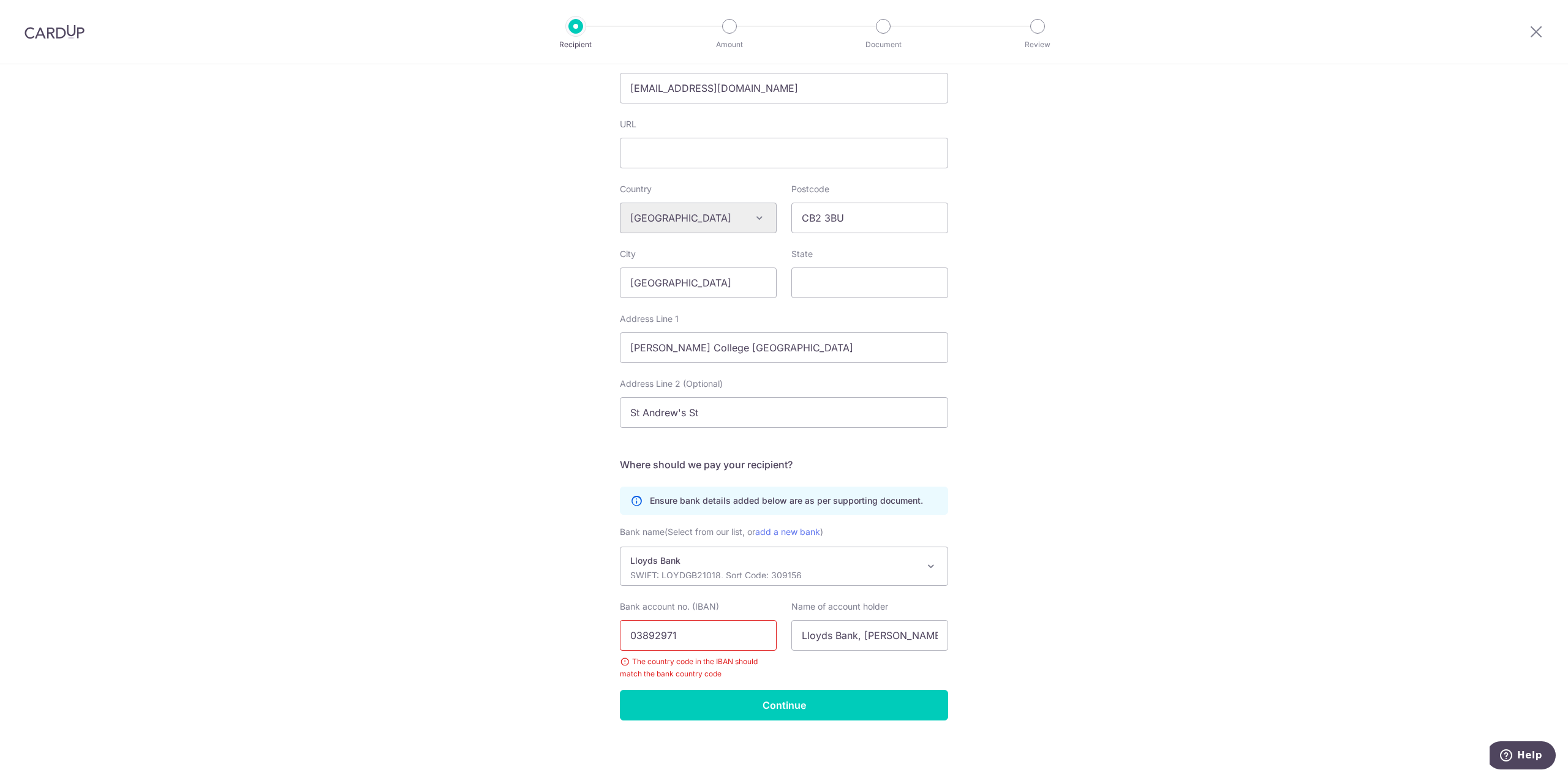
drag, startPoint x: 686, startPoint y: 634, endPoint x: 567, endPoint y: 640, distance: 119.2
click at [567, 640] on div "Who would you like to pay? Your recipient does not need a CardUp account to rec…" at bounding box center [784, 250] width 1568 height 1057
paste input "GB58 [PERSON_NAME] 3091 5603 8929"
type input "[FINANCIAL_ID][PERSON_NAME]"
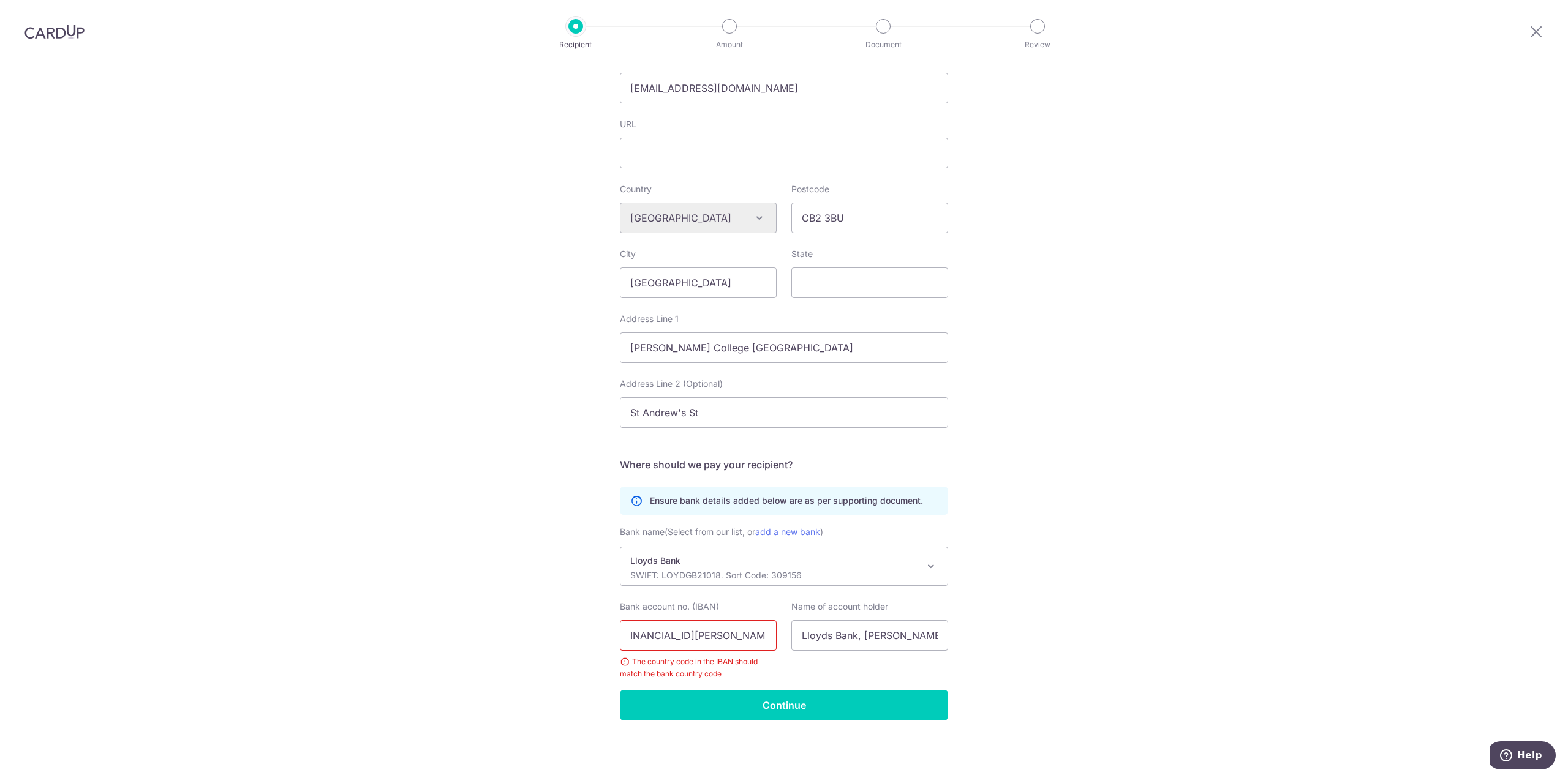
scroll to position [0, 0]
